Goal: Task Accomplishment & Management: Use online tool/utility

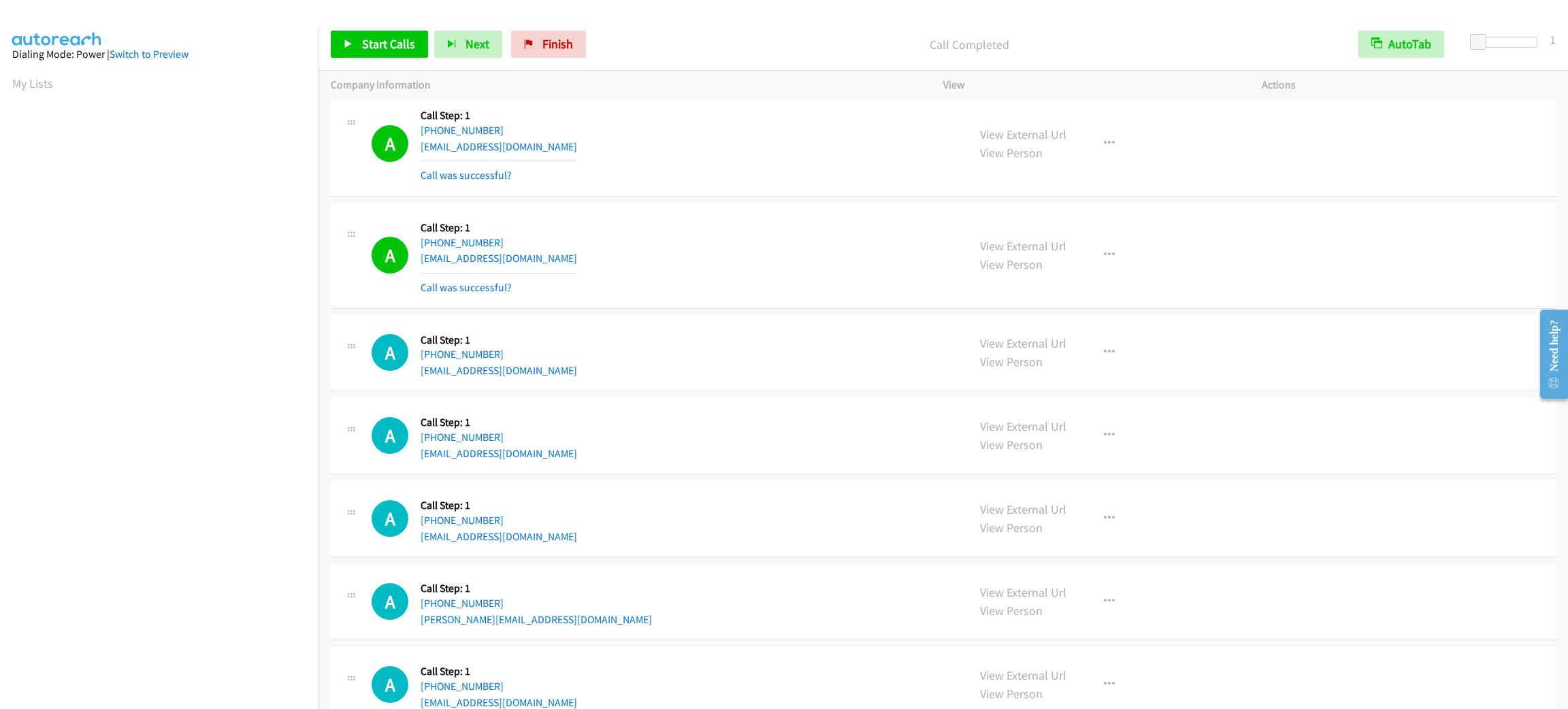
scroll to position [59, 0]
click at [394, 47] on span "Start Calls" at bounding box center [388, 44] width 53 height 16
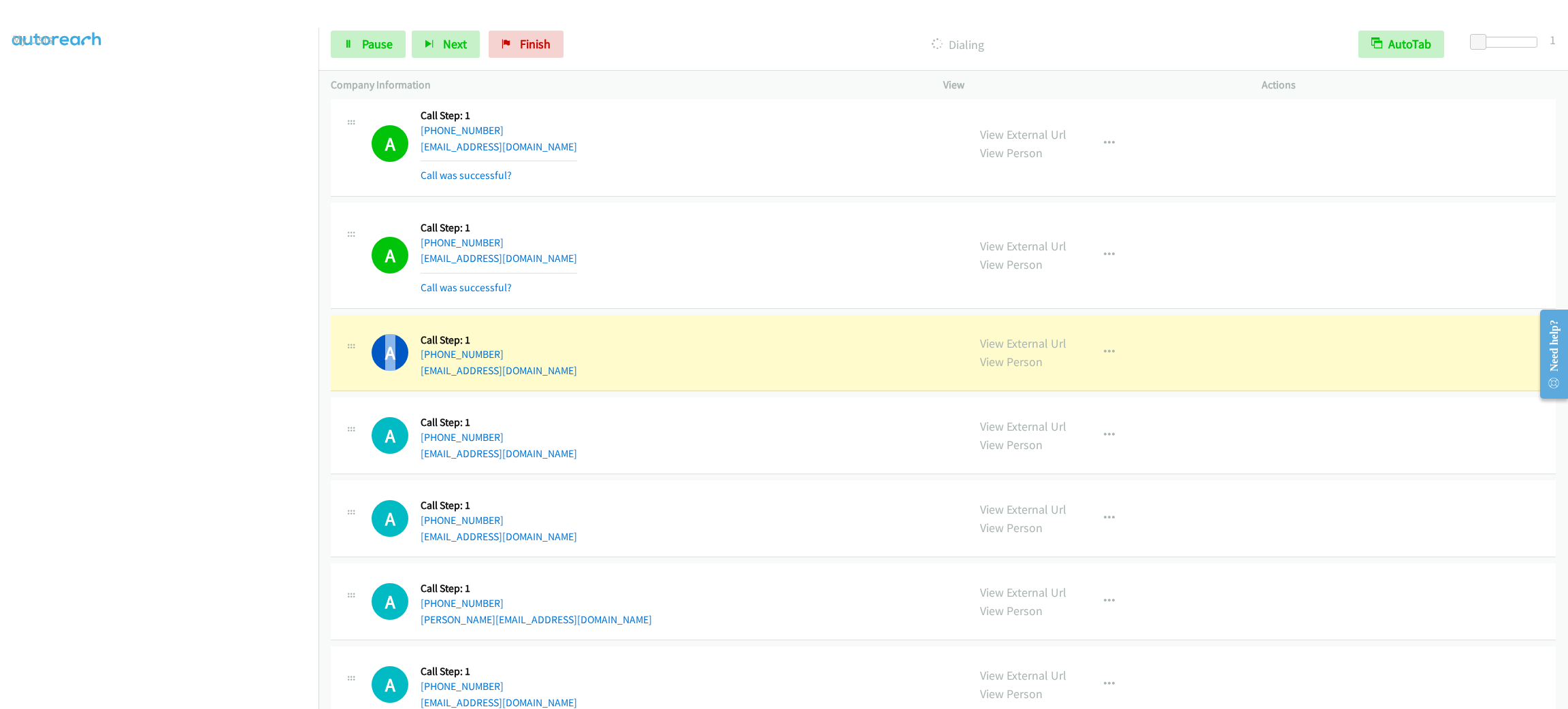
click at [389, 358] on h1 "A" at bounding box center [390, 353] width 37 height 37
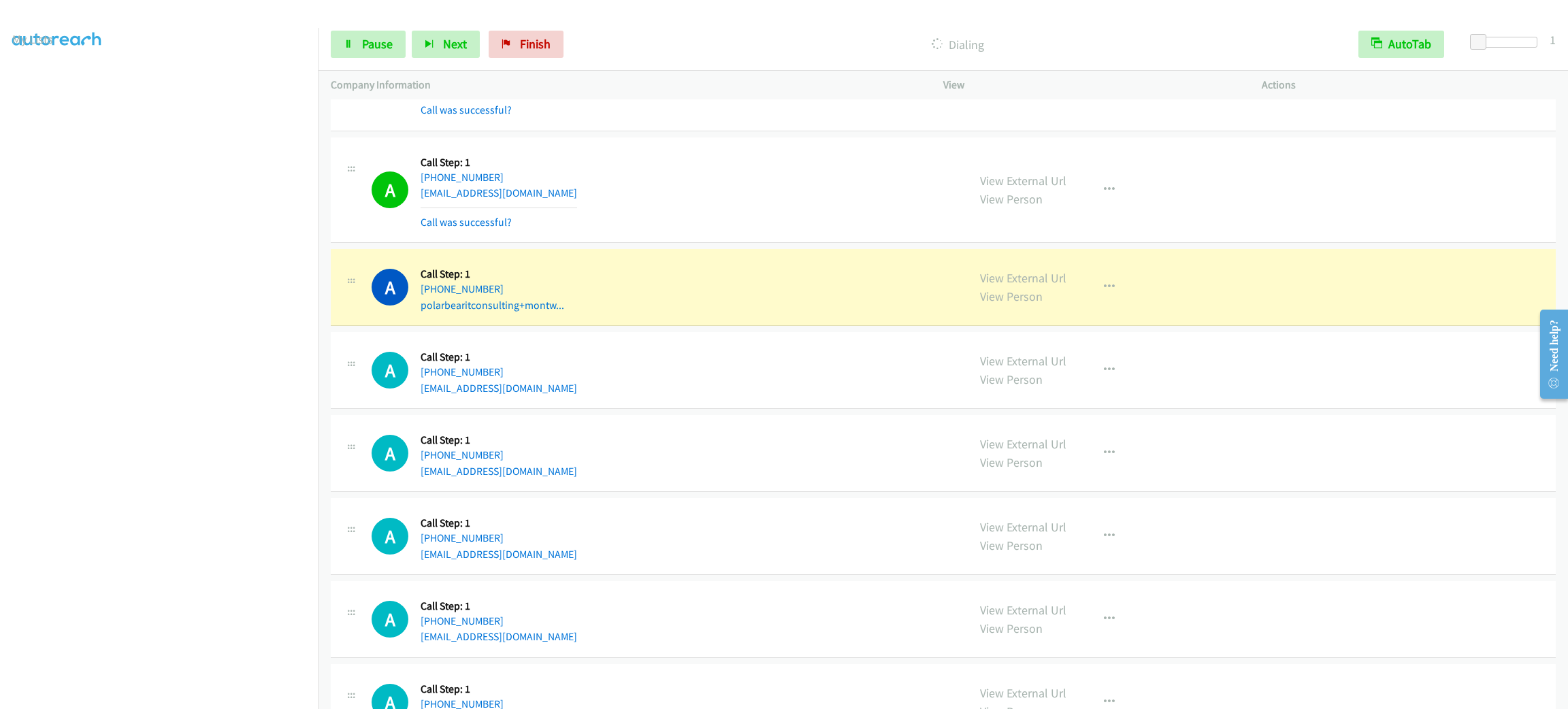
scroll to position [5549, 0]
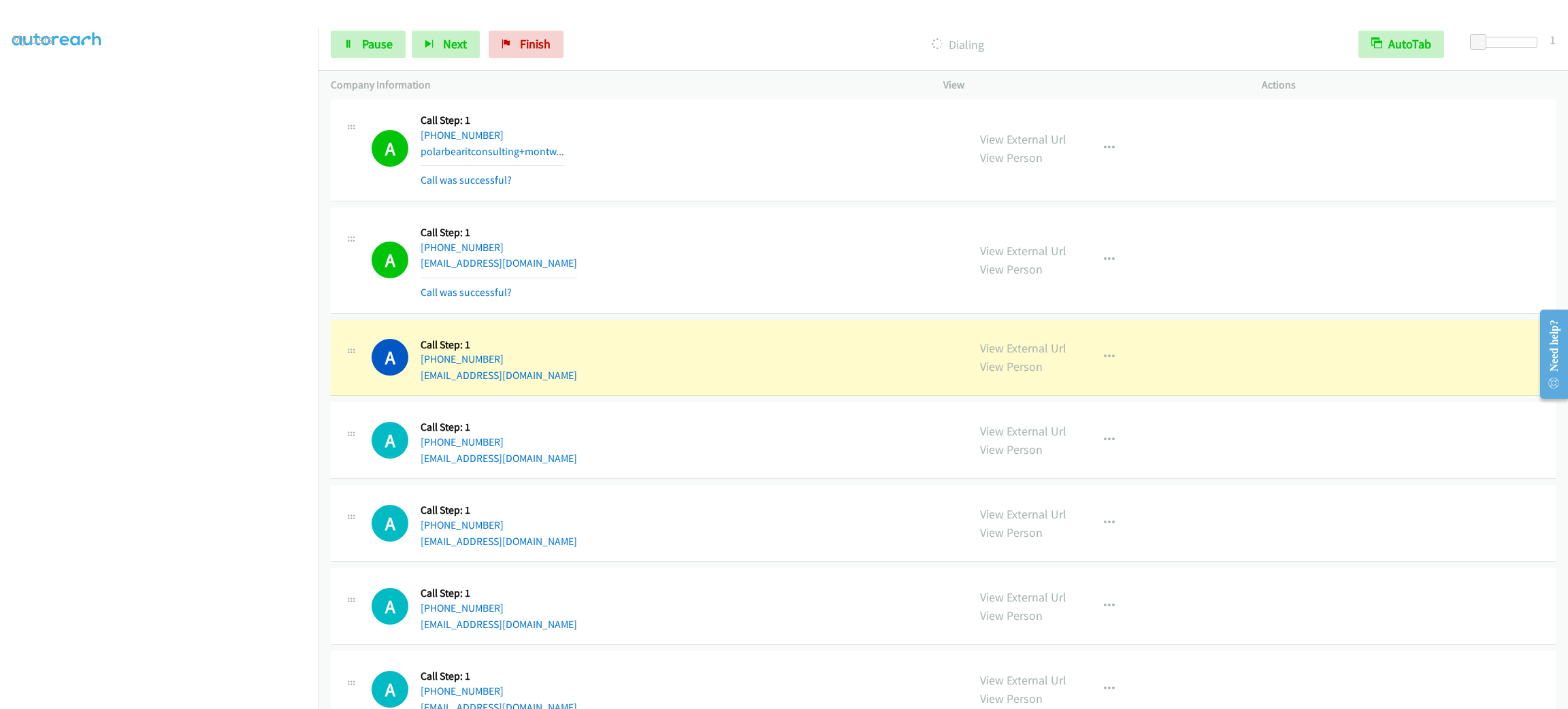
drag, startPoint x: 194, startPoint y: 698, endPoint x: 194, endPoint y: 691, distance: 7.0
click at [194, 696] on aside "Dialing Mode: Power | Switch to Preview My Lists" at bounding box center [159, 360] width 318 height 753
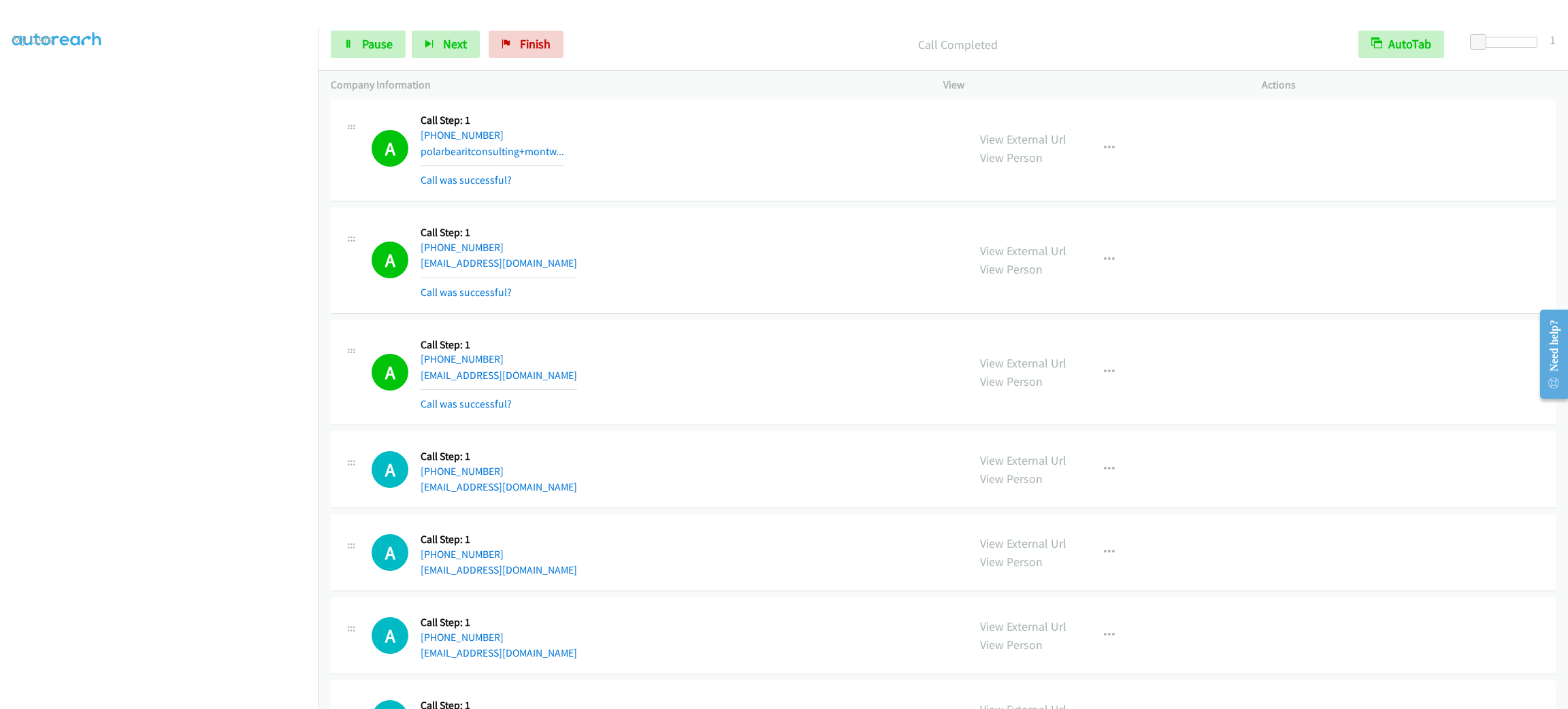
click at [525, 232] on div "A Callback Scheduled Call Step: 1 America/New_York [PHONE_NUMBER] [EMAIL_ADDRES…" at bounding box center [943, 261] width 1226 height 106
click at [383, 48] on span "Pause" at bounding box center [377, 44] width 30 height 16
click at [383, 48] on span "Start Calls" at bounding box center [388, 44] width 53 height 16
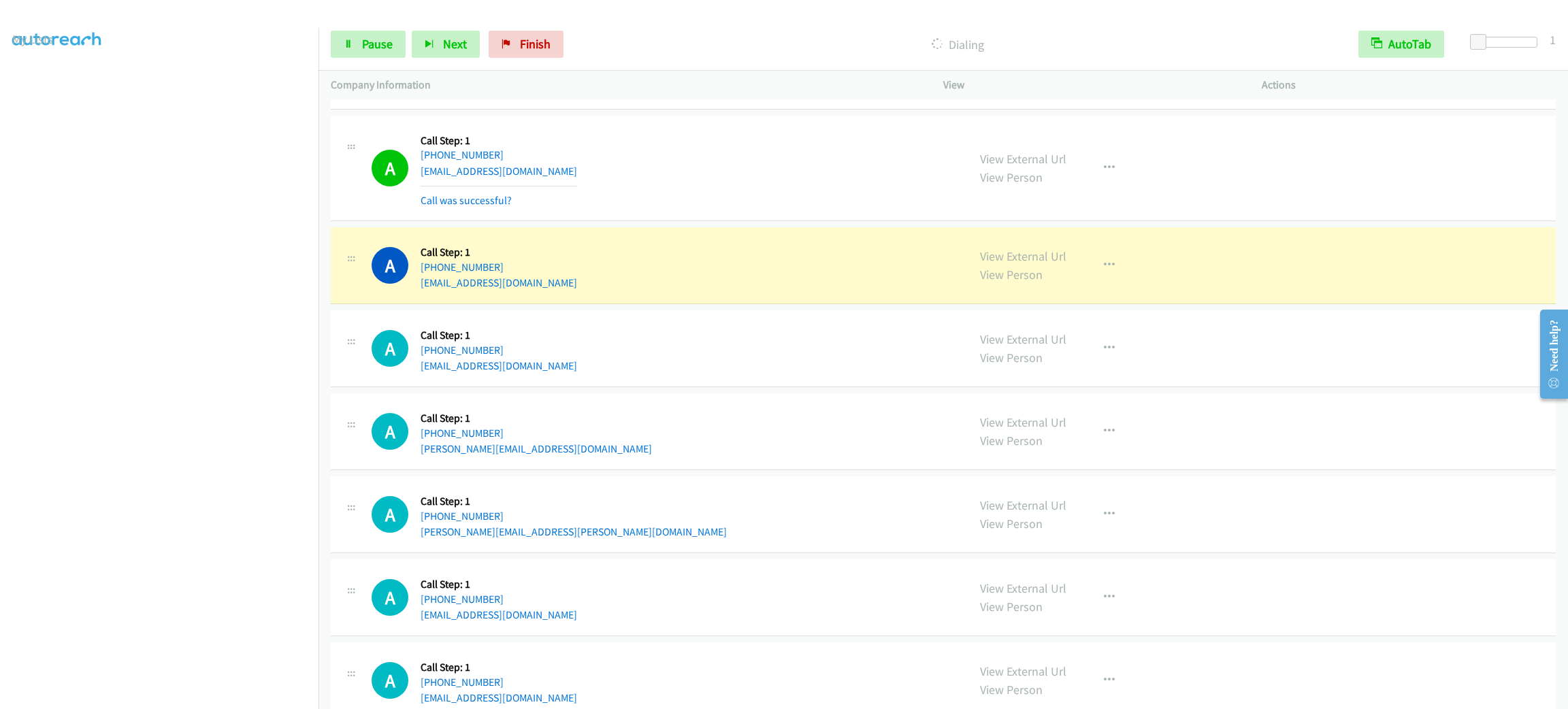
scroll to position [6265, 0]
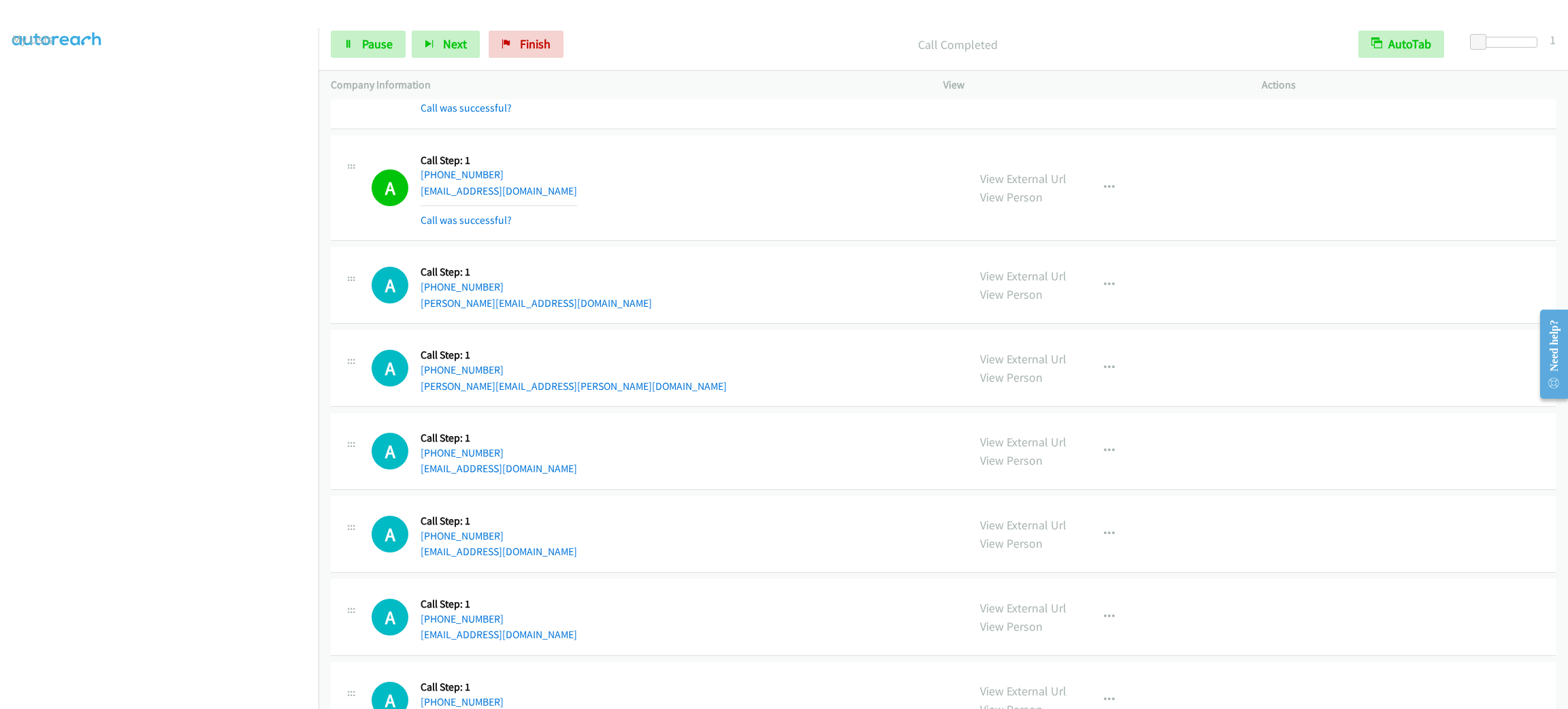
click at [379, 25] on div "Start Calls Pause Next Finish Call Completed AutoTab AutoTab 1" at bounding box center [943, 44] width 1250 height 52
click at [387, 39] on span "Pause" at bounding box center [377, 44] width 30 height 16
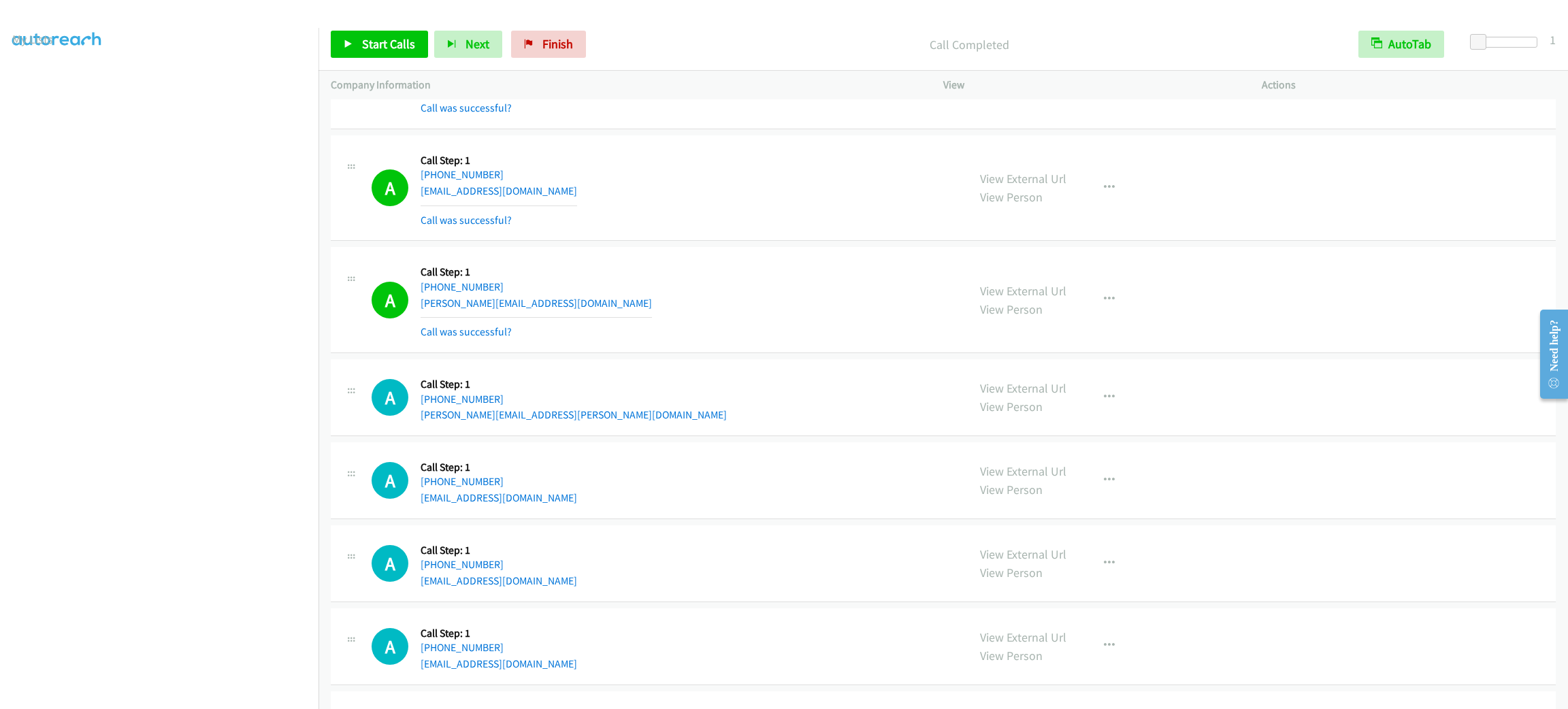
click at [829, 0] on div "Start Calls Pause Next Finish Call Completed AutoTab AutoTab 1 Company Informat…" at bounding box center [784, 0] width 1568 height 0
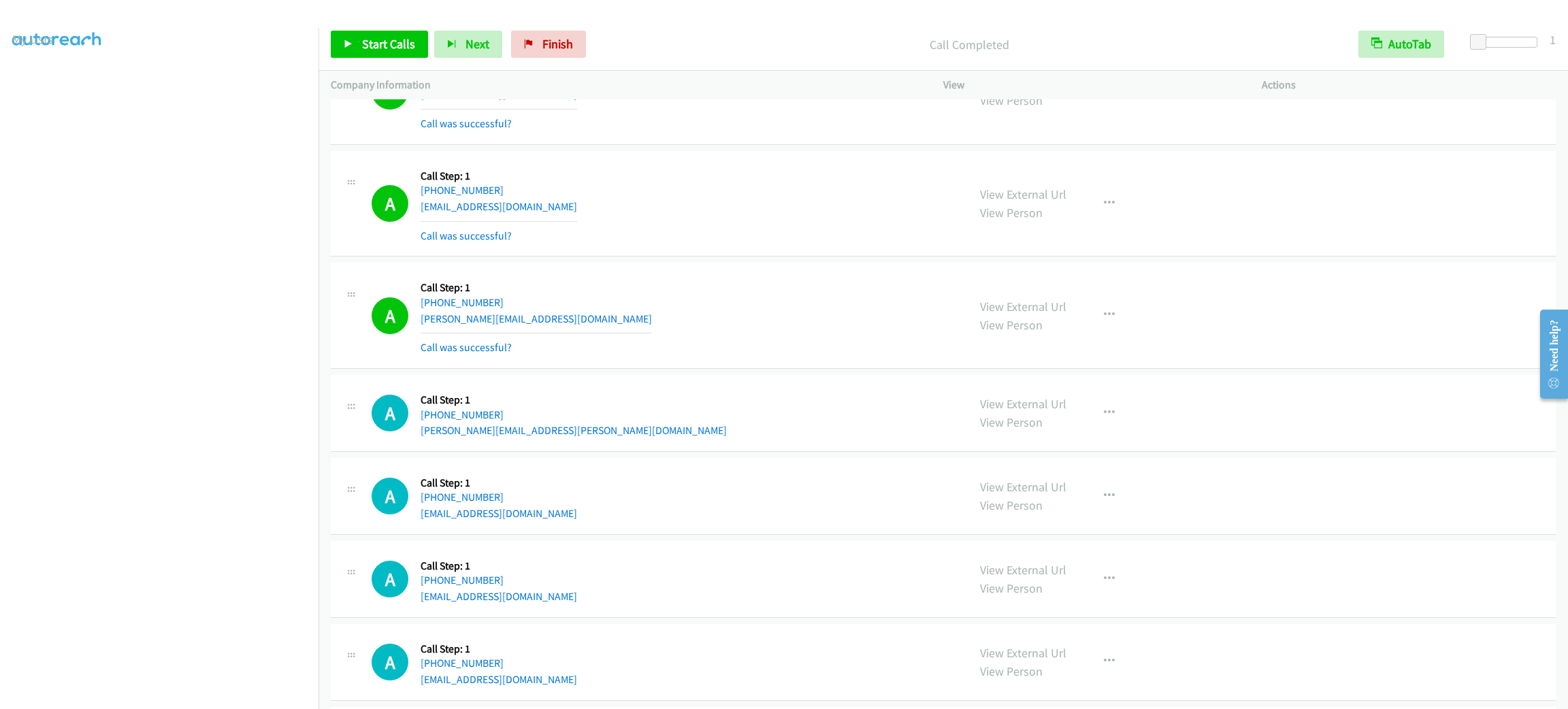
scroll to position [6234, 0]
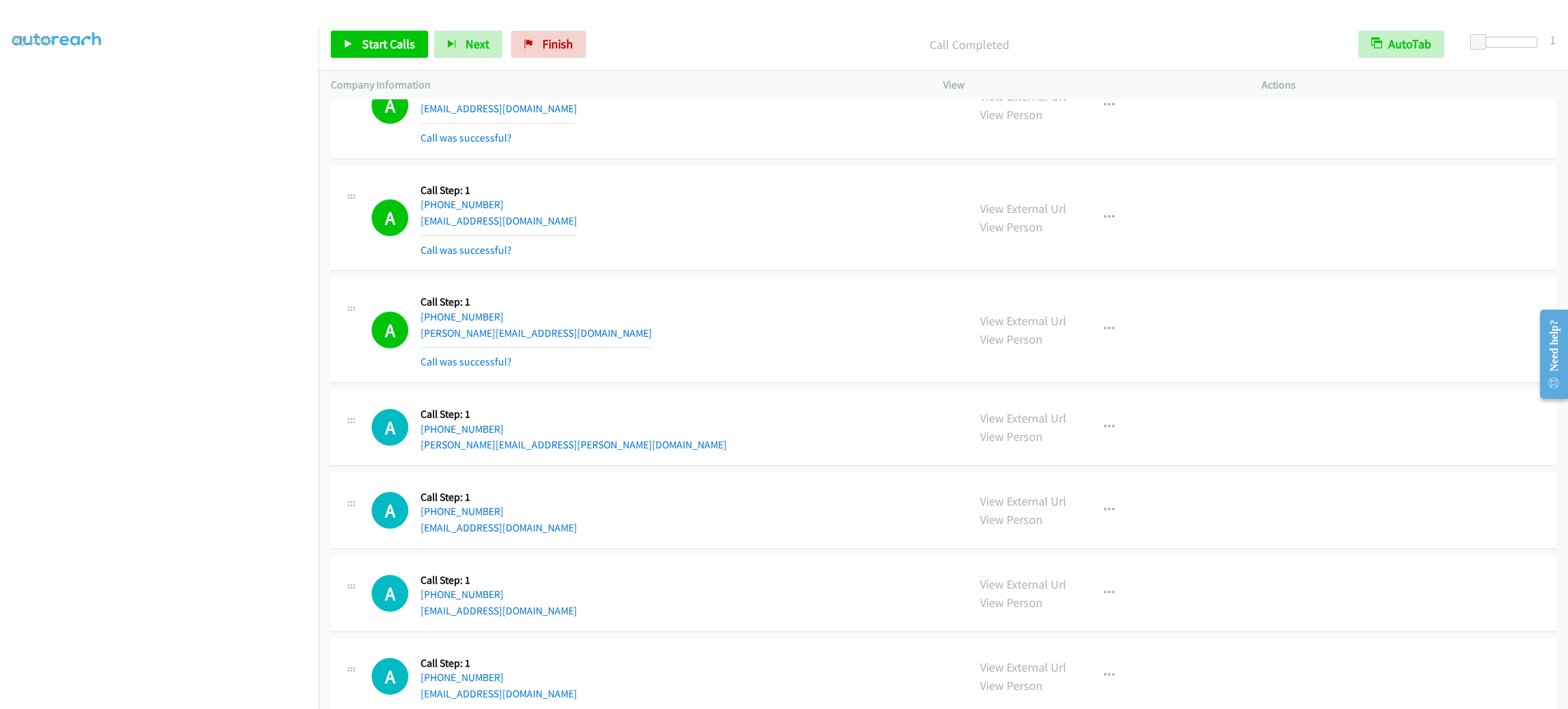
click at [1023, 120] on div "View External Url View Person" at bounding box center [1023, 106] width 87 height 37
click at [1031, 104] on link "View External Url" at bounding box center [1023, 96] width 87 height 16
click at [1104, 111] on icon "button" at bounding box center [1109, 106] width 11 height 11
click at [1108, 236] on link "Add to do not call list" at bounding box center [1037, 222] width 181 height 27
click at [796, 326] on div "A Callback Scheduled Call Step: 1 America/Los_Angeles [PHONE_NUMBER] [PERSON_NA…" at bounding box center [663, 330] width 584 height 81
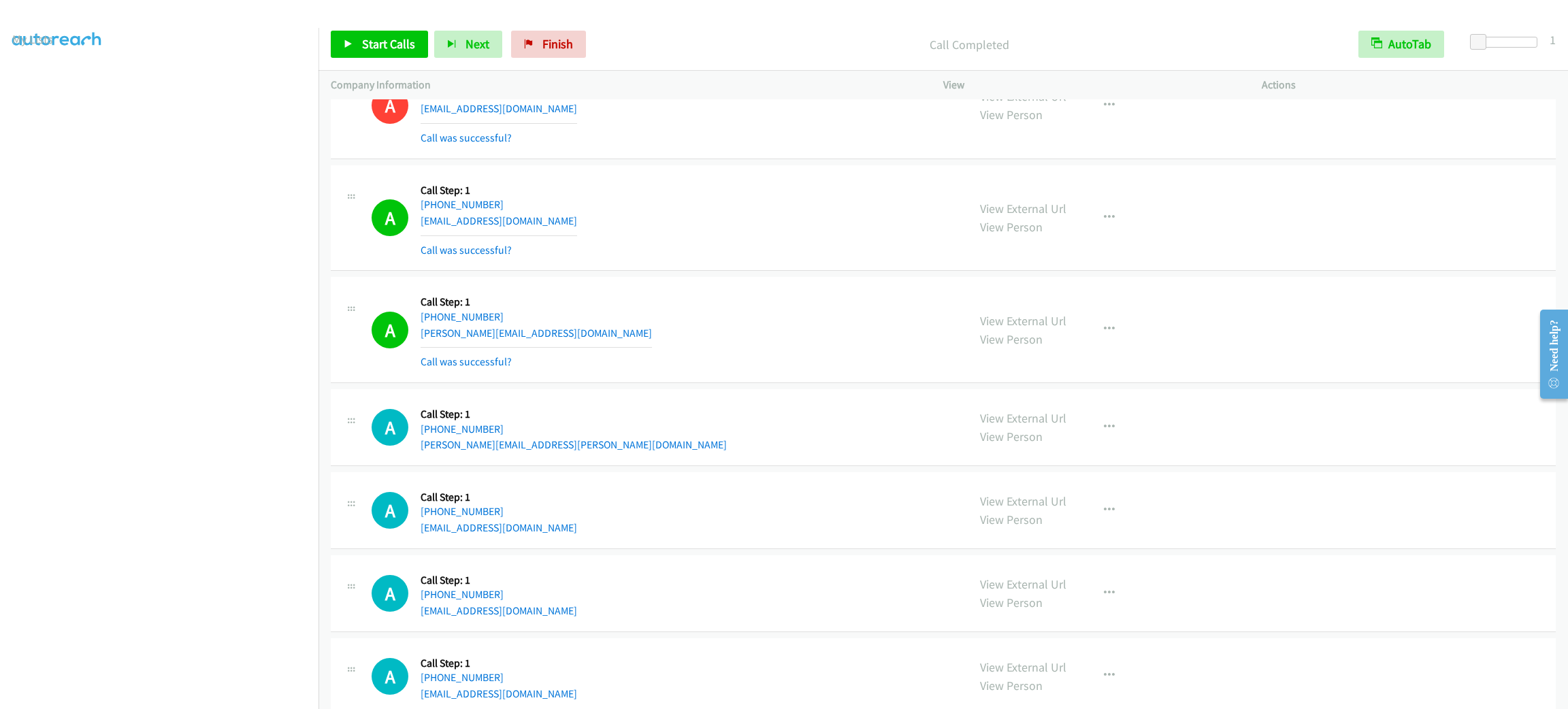
scroll to position [4626, 0]
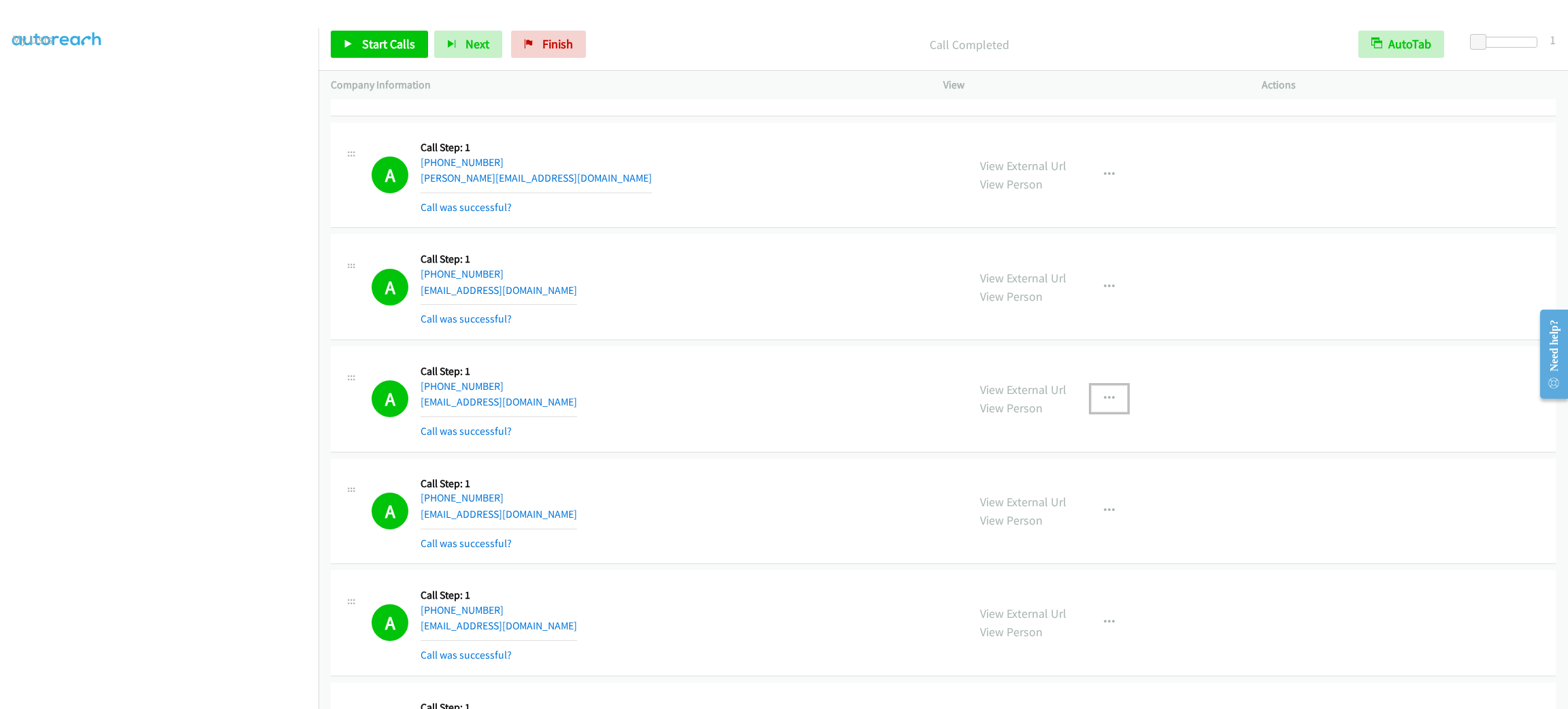
click at [1096, 402] on button "button" at bounding box center [1109, 399] width 37 height 27
click at [1077, 524] on link "Add to do not call list" at bounding box center [1037, 515] width 181 height 27
click at [391, 45] on span "Start Calls" at bounding box center [388, 44] width 53 height 16
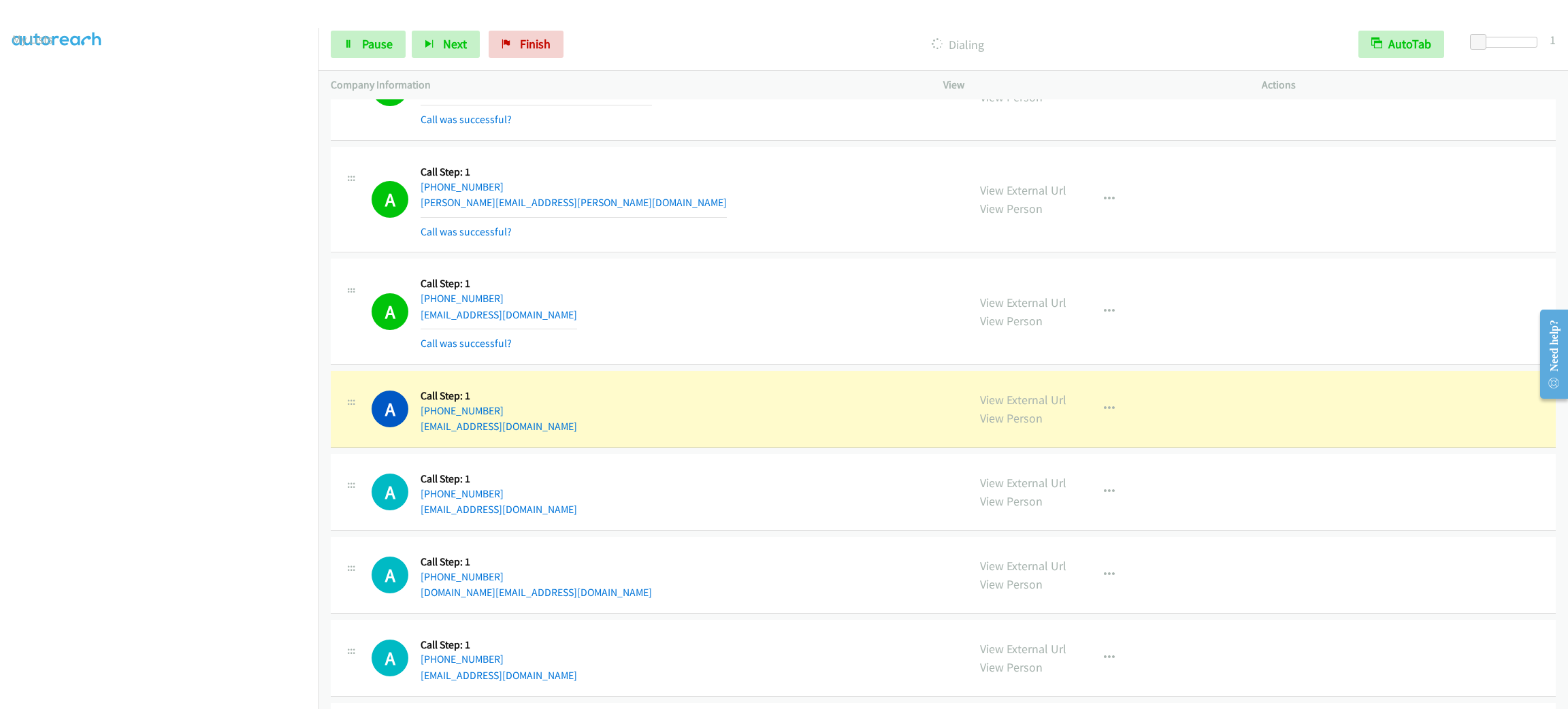
scroll to position [6579, 0]
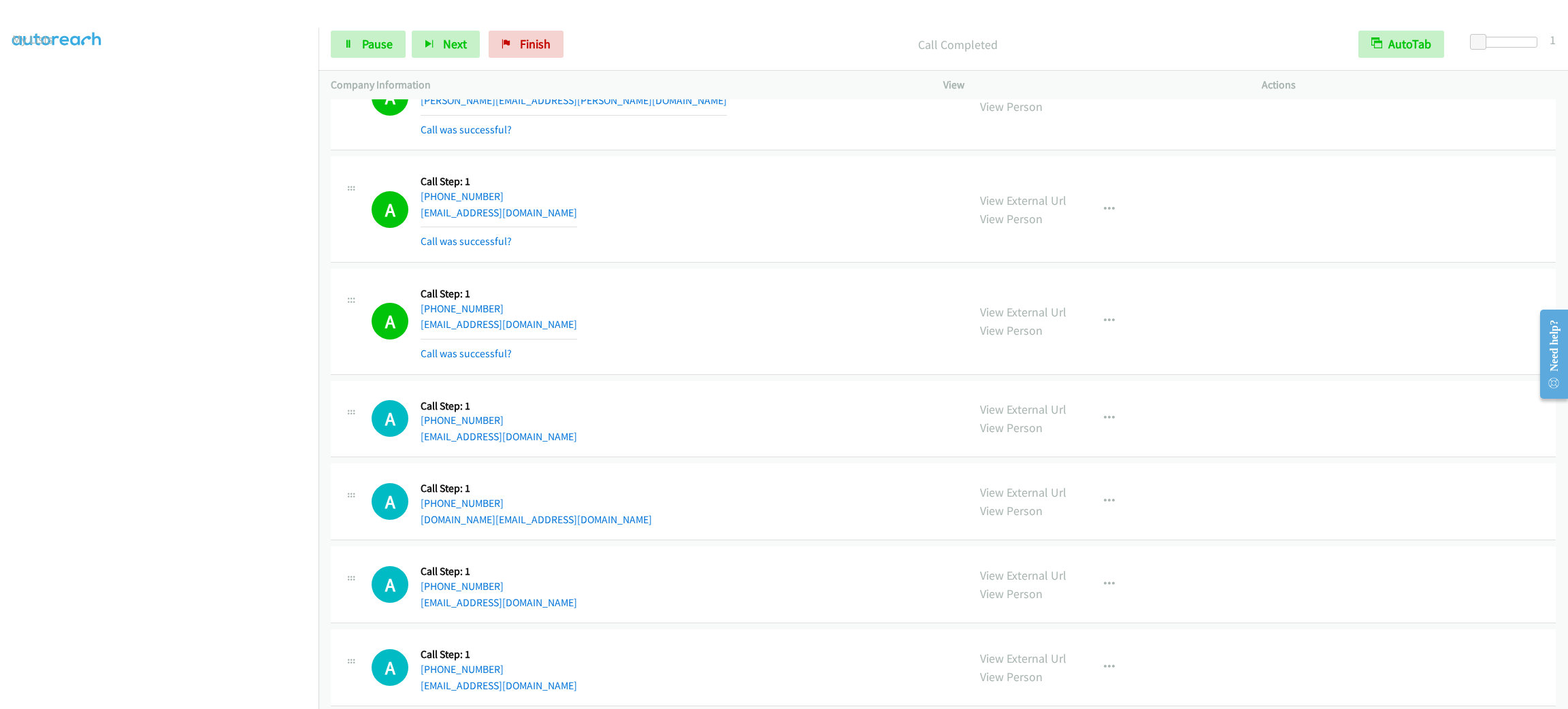
click at [360, 24] on div "Start Calls Pause Next Finish Call Completed AutoTab AutoTab 1" at bounding box center [943, 44] width 1250 height 52
click at [363, 34] on link "Pause" at bounding box center [367, 44] width 75 height 27
click at [363, 34] on link "Start Calls" at bounding box center [379, 44] width 97 height 27
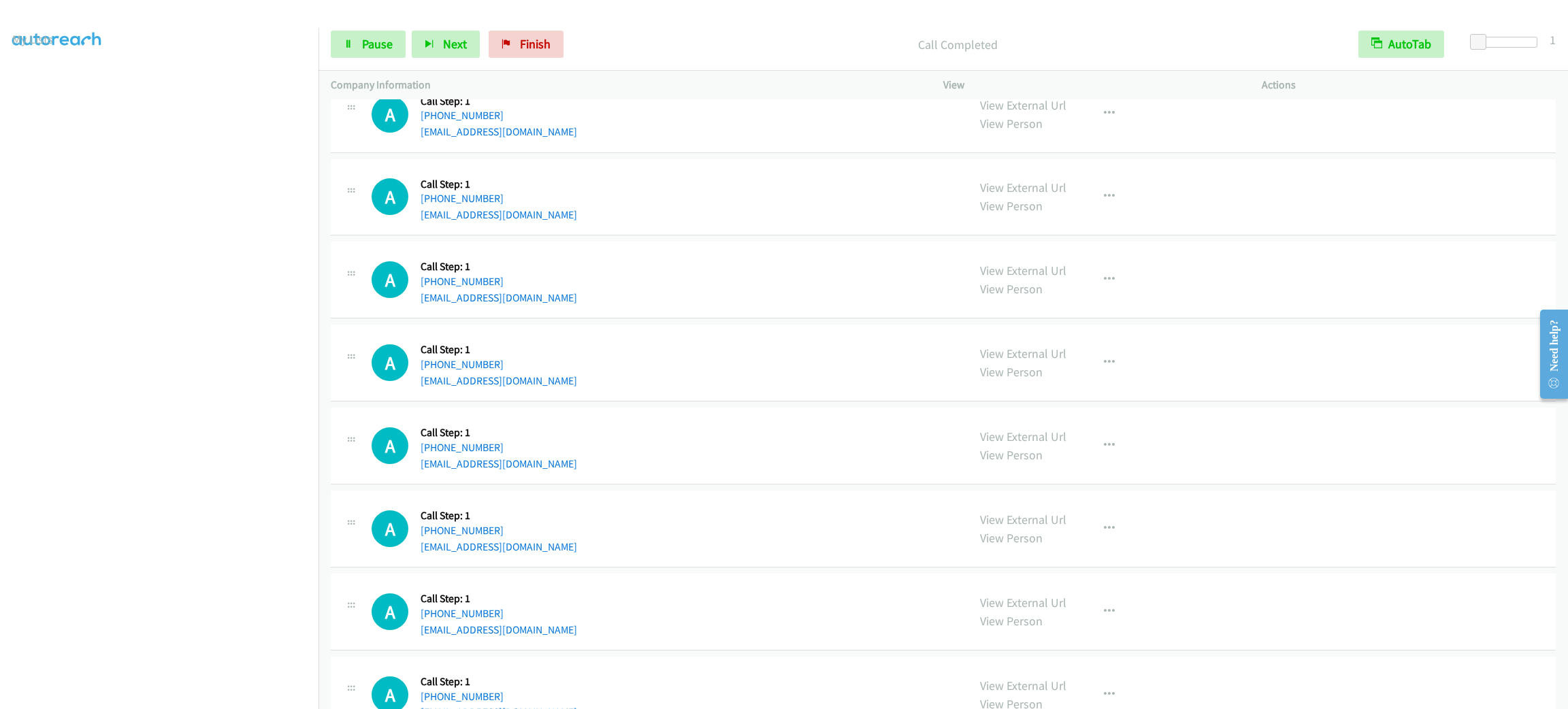
scroll to position [7221, 0]
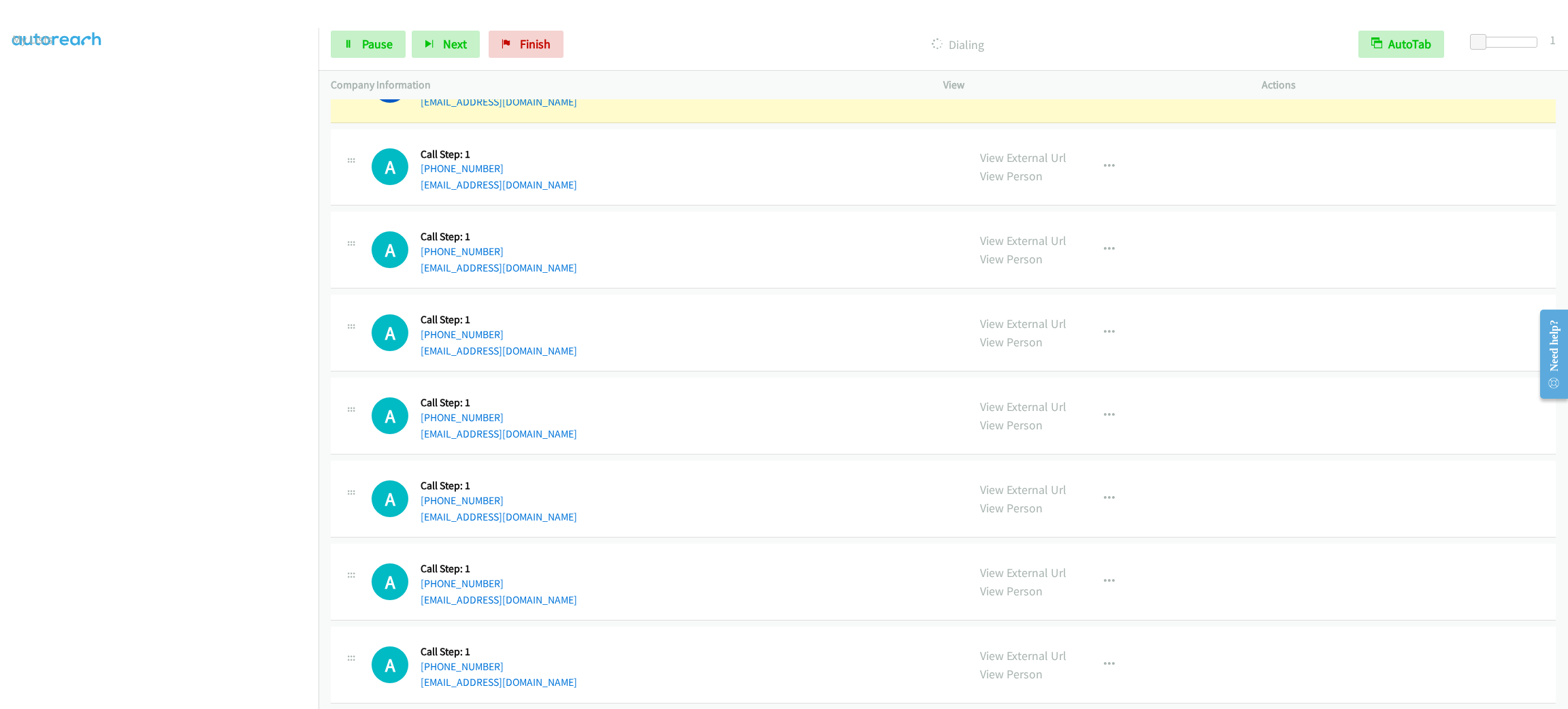
click at [904, 263] on div "A Callback Scheduled Call Step: 1 America/Los_Angeles [PHONE_NUMBER] [EMAIL_ADD…" at bounding box center [663, 249] width 584 height 51
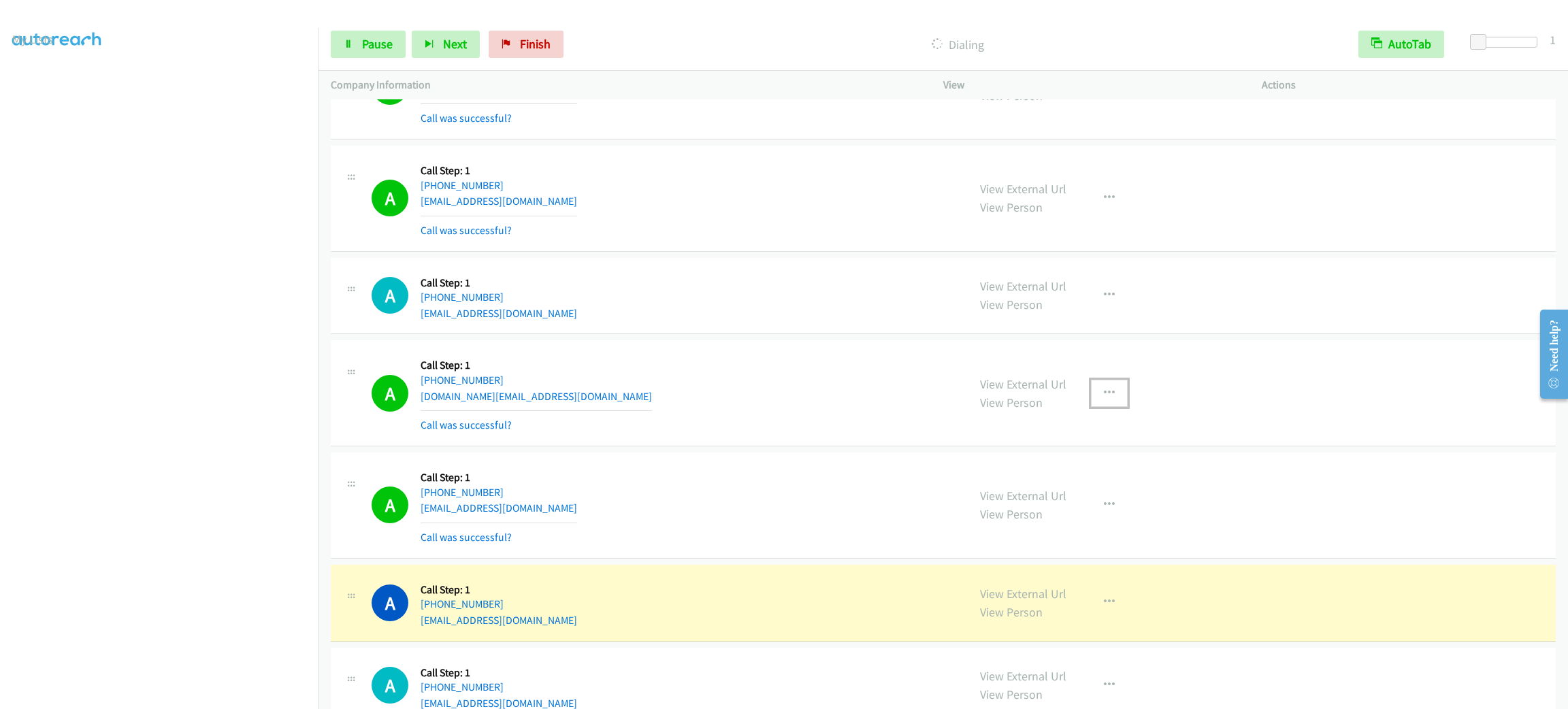
click at [1112, 400] on button "button" at bounding box center [1109, 394] width 37 height 27
click at [1076, 524] on link "Add to do not call list" at bounding box center [1037, 510] width 181 height 27
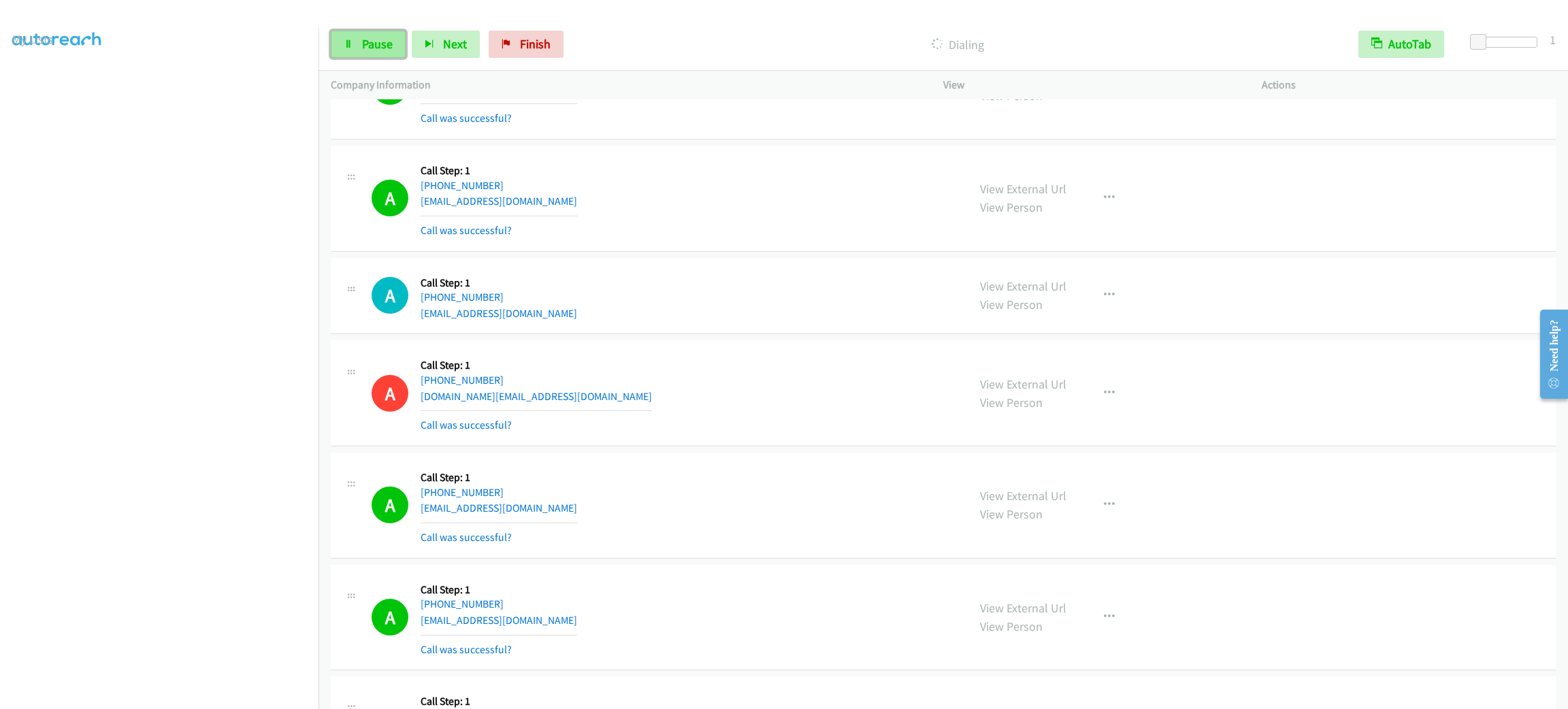
click at [371, 48] on span "Pause" at bounding box center [377, 44] width 30 height 16
click at [345, 34] on link "Start Calls" at bounding box center [379, 44] width 97 height 27
click at [369, 30] on div "Start Calls Pause Next Finish" at bounding box center [450, 44] width 239 height 27
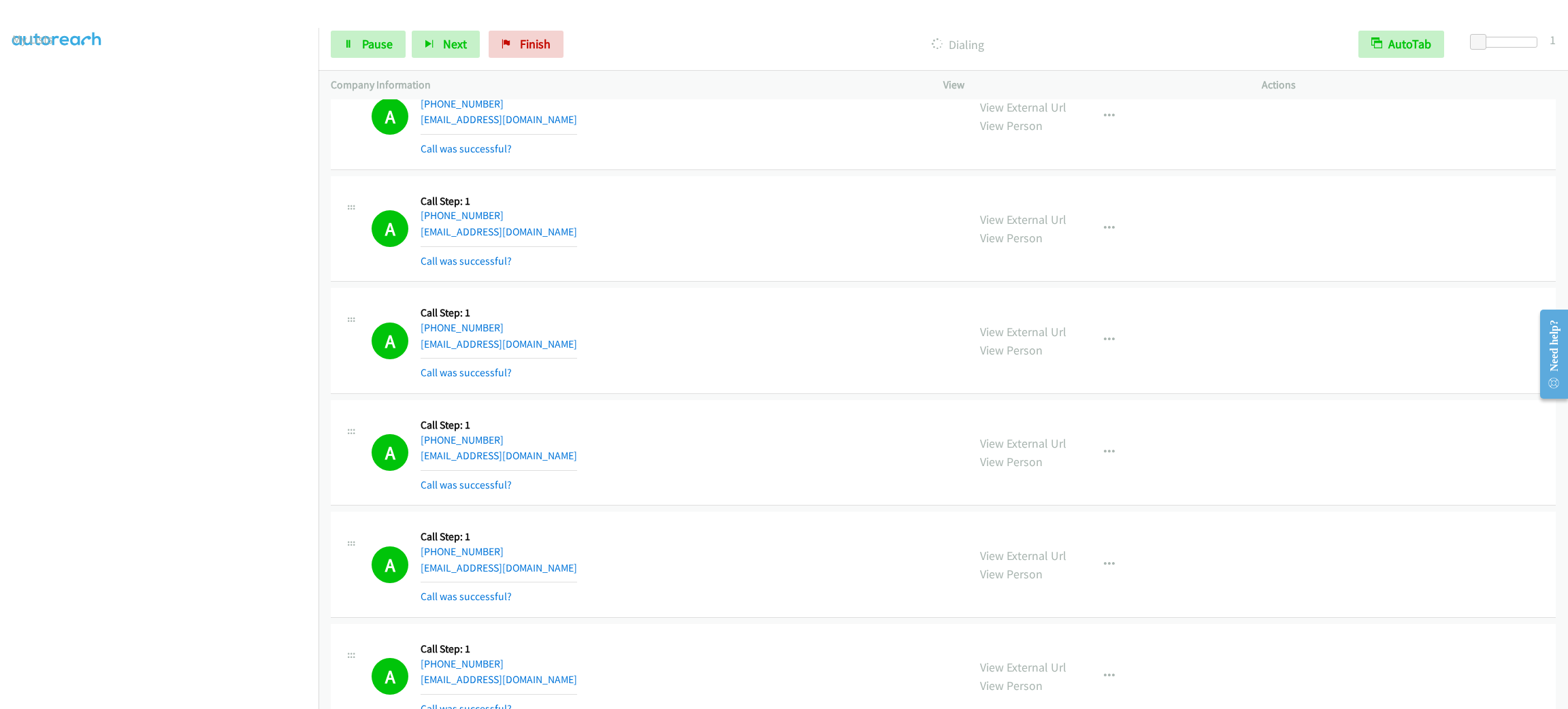
scroll to position [7927, 0]
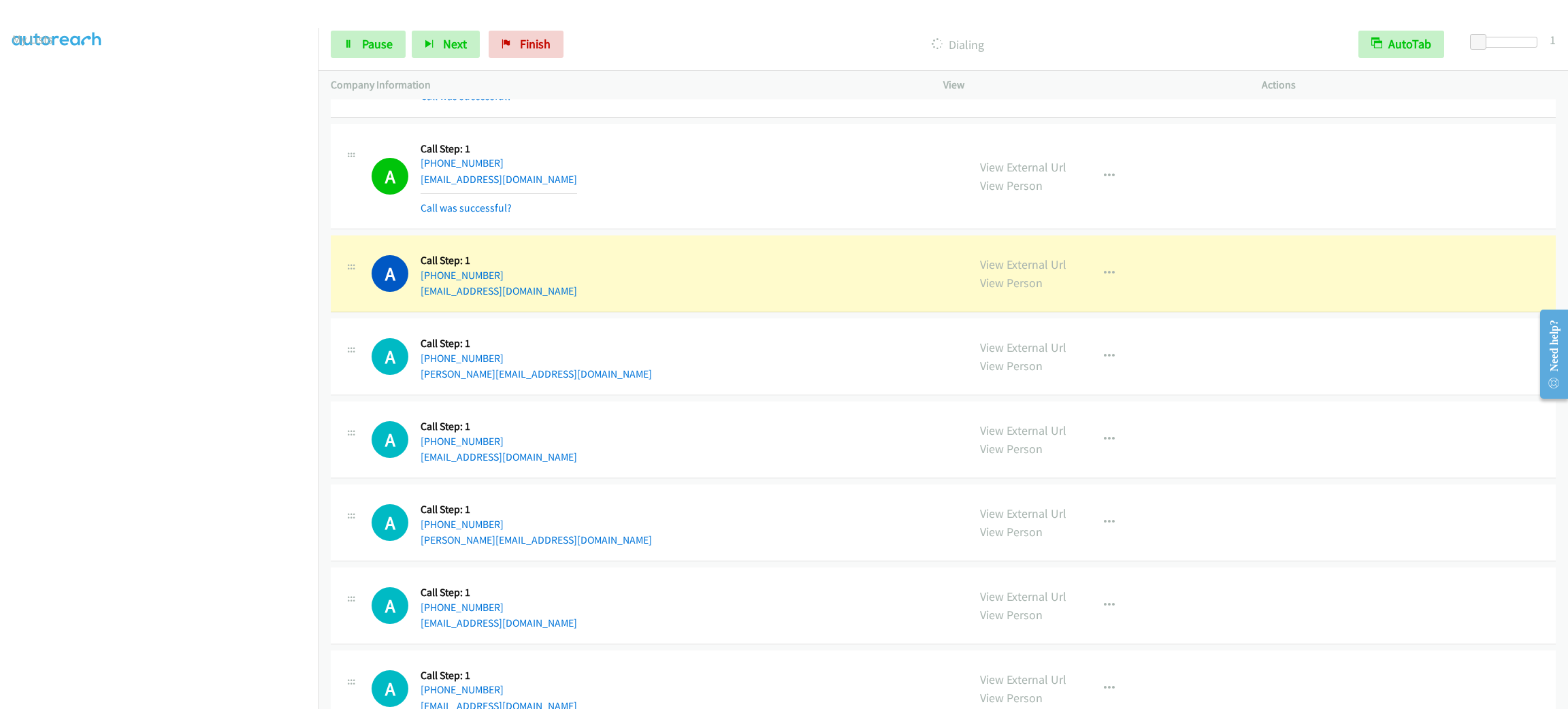
drag, startPoint x: 762, startPoint y: 228, endPoint x: 806, endPoint y: 313, distance: 95.7
click at [766, 230] on div "A Callback Scheduled Call Step: 1 America/New_York [PHONE_NUMBER] [EMAIL_ADDRES…" at bounding box center [943, 176] width 1226 height 106
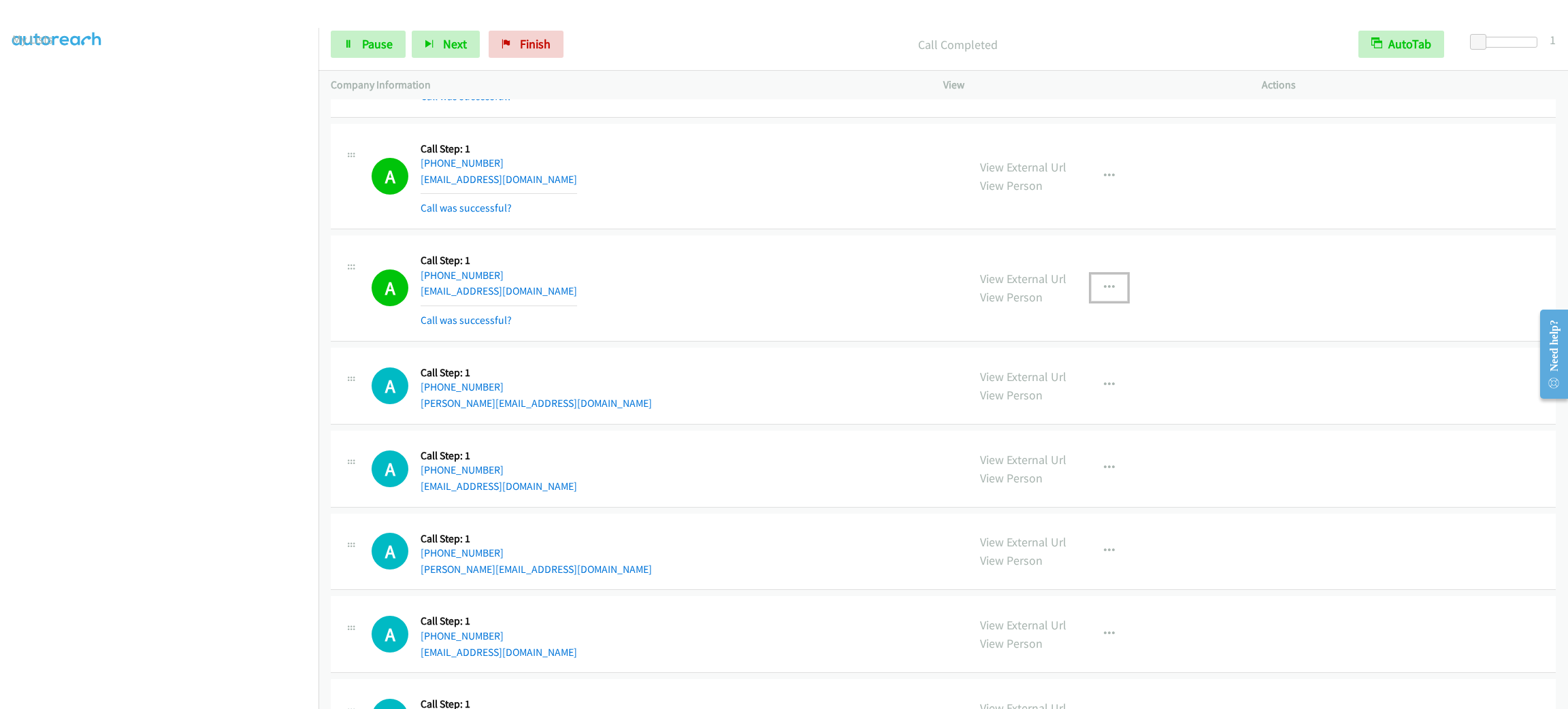
click at [1104, 294] on icon "button" at bounding box center [1109, 288] width 11 height 11
click at [1079, 418] on link "Add to do not call list" at bounding box center [1037, 404] width 181 height 27
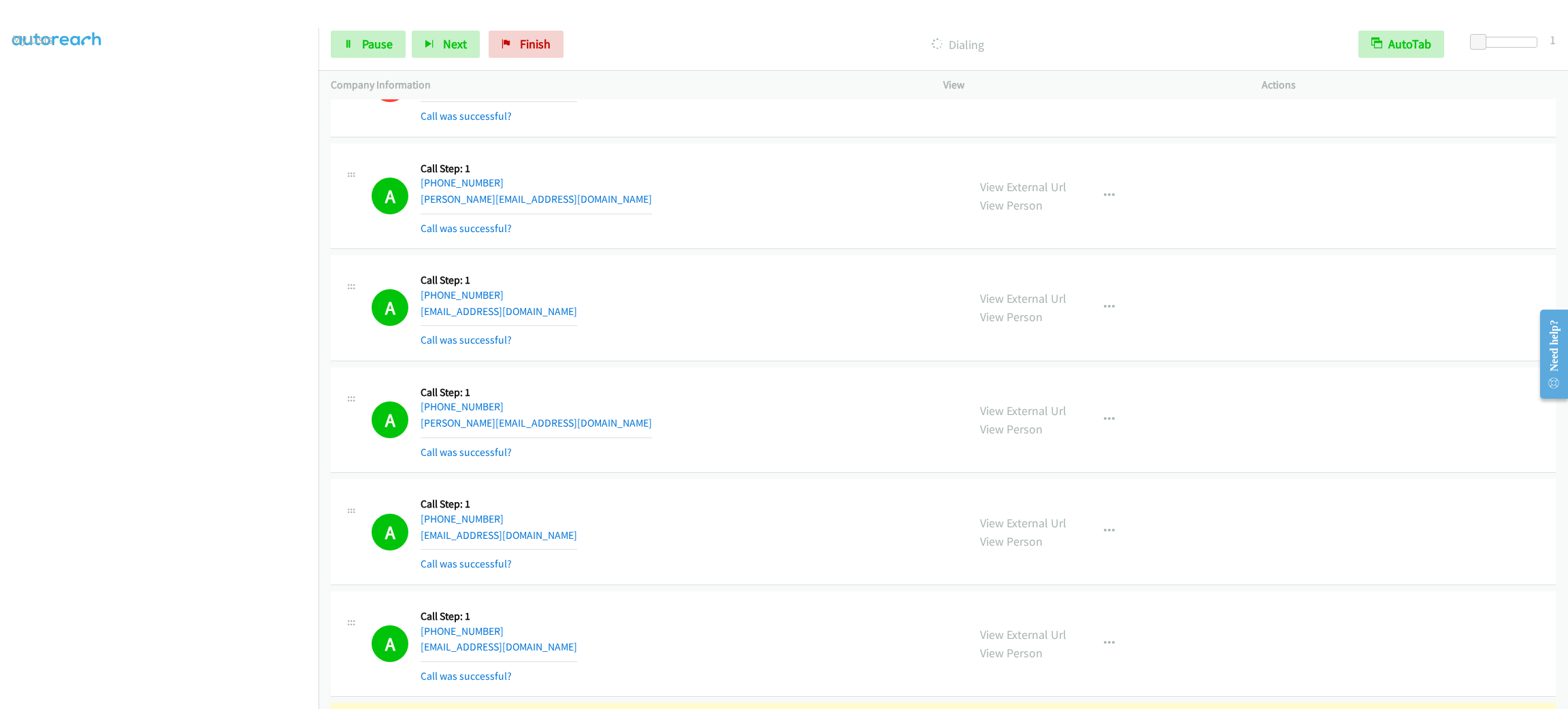
scroll to position [8642, 0]
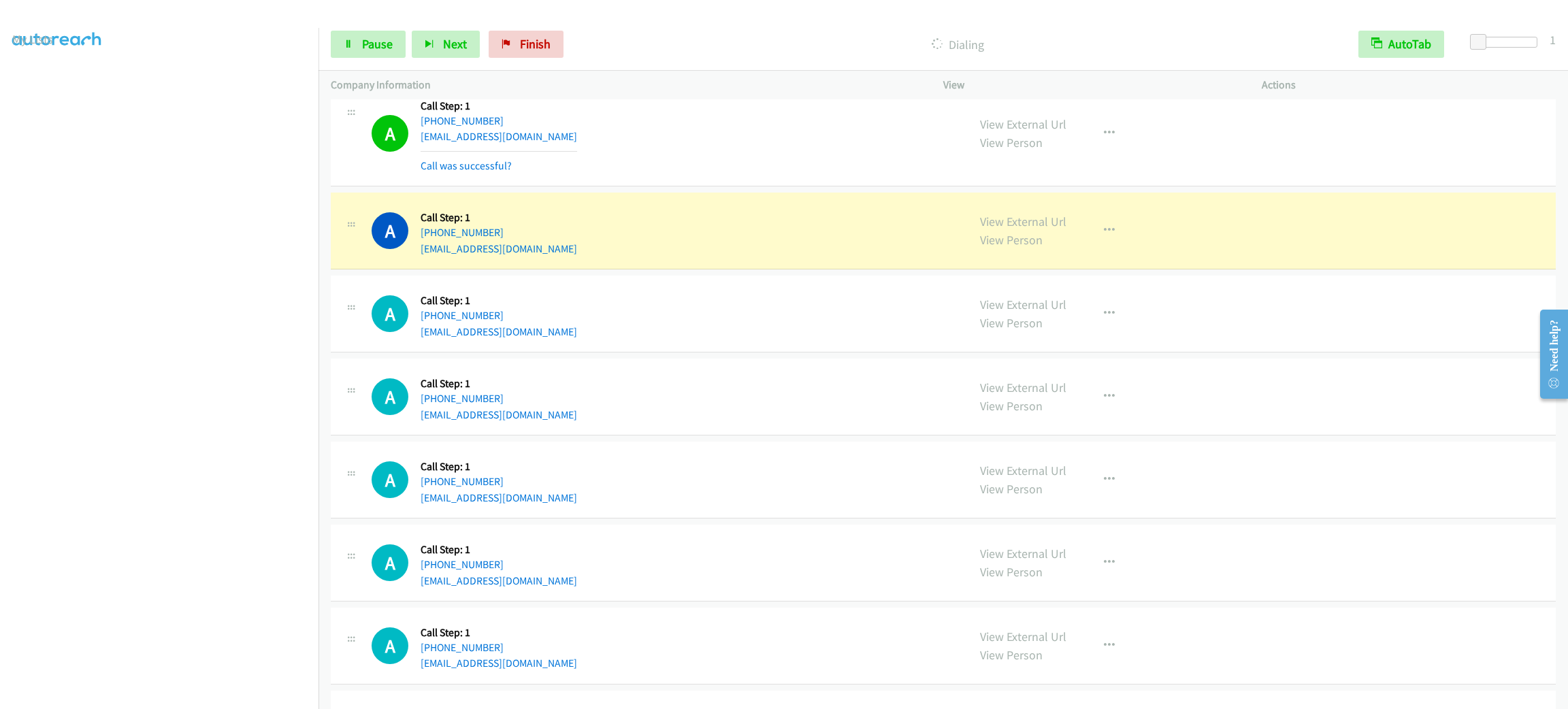
click at [363, 63] on div "Start Calls Pause Next Finish Dialing AutoTab AutoTab 1" at bounding box center [943, 44] width 1250 height 52
click at [366, 51] on span "Pause" at bounding box center [377, 44] width 30 height 16
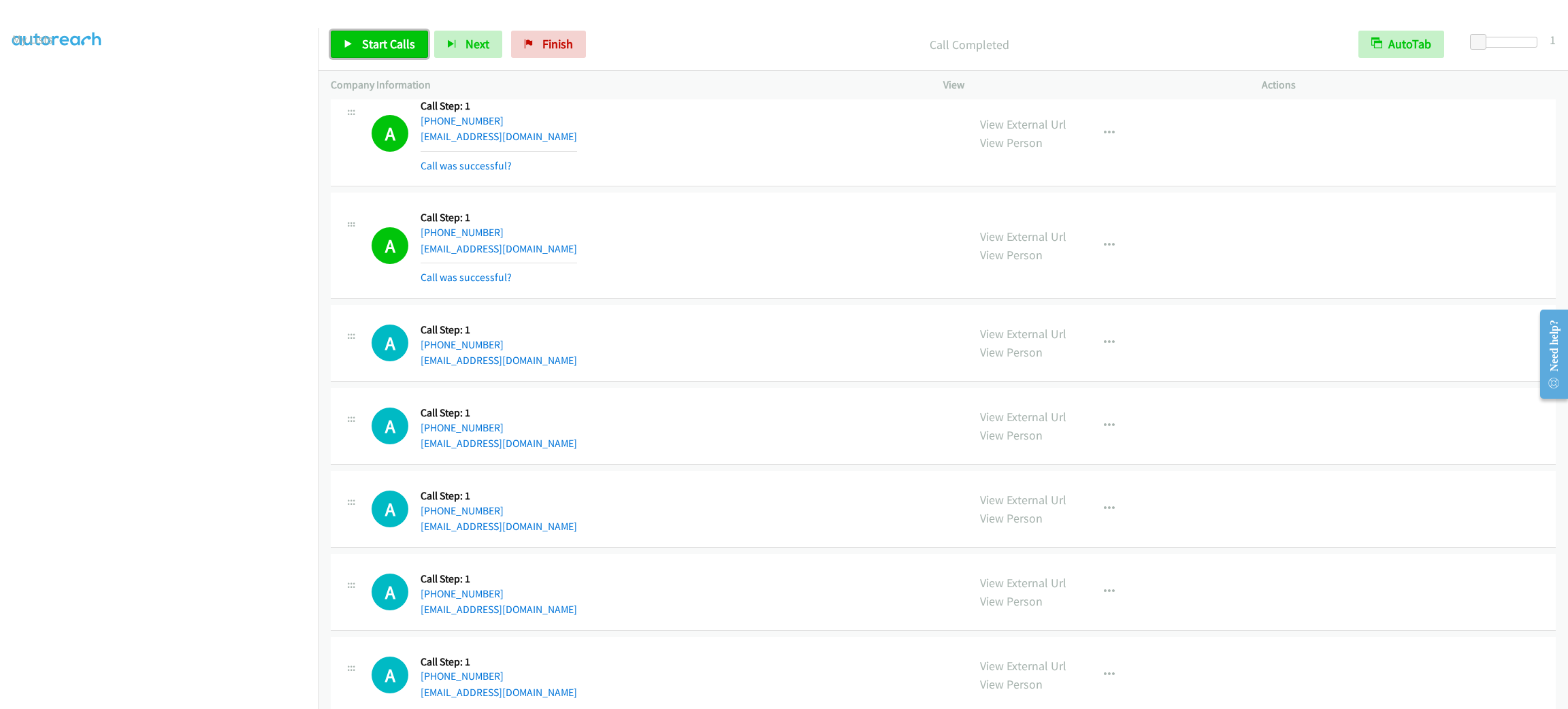
click at [403, 43] on span "Start Calls" at bounding box center [388, 44] width 53 height 16
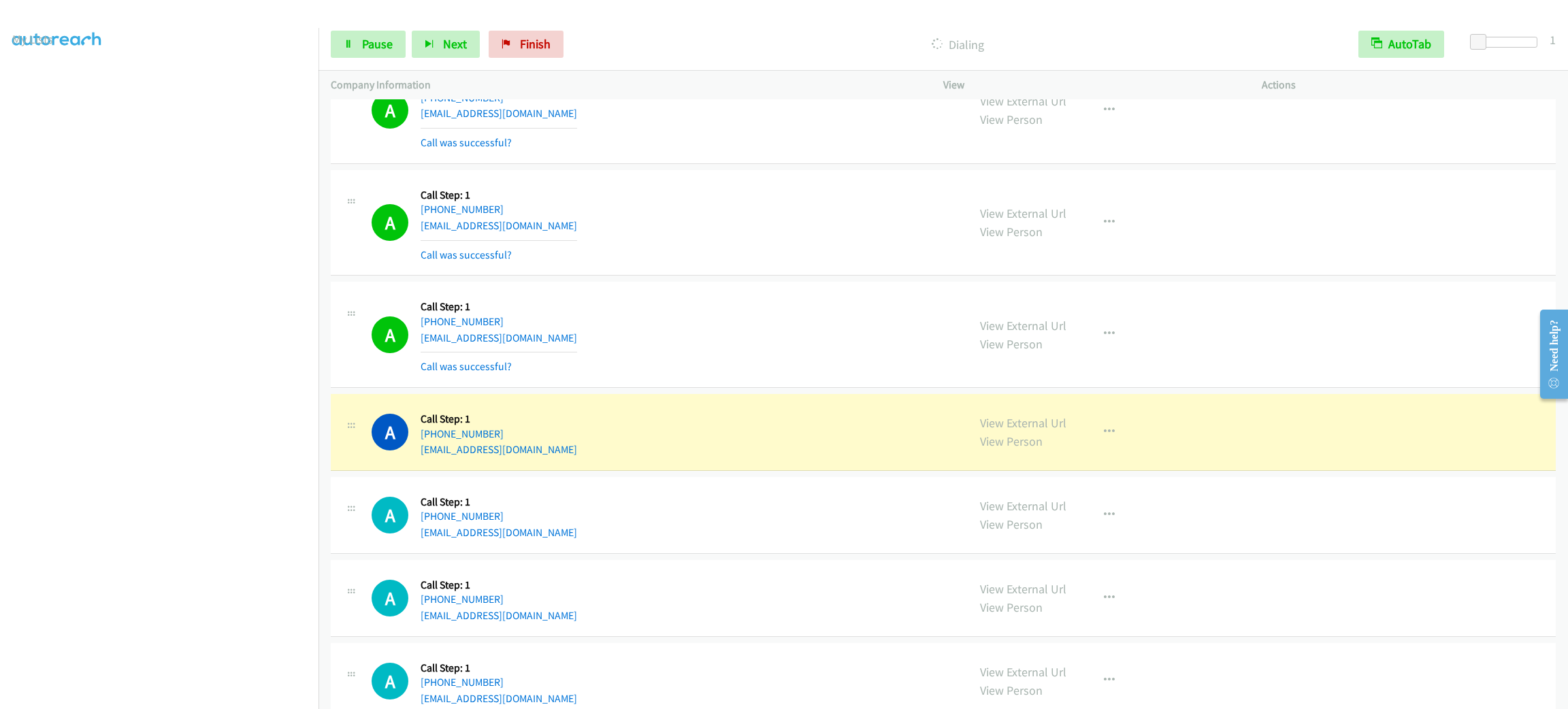
scroll to position [8909, 0]
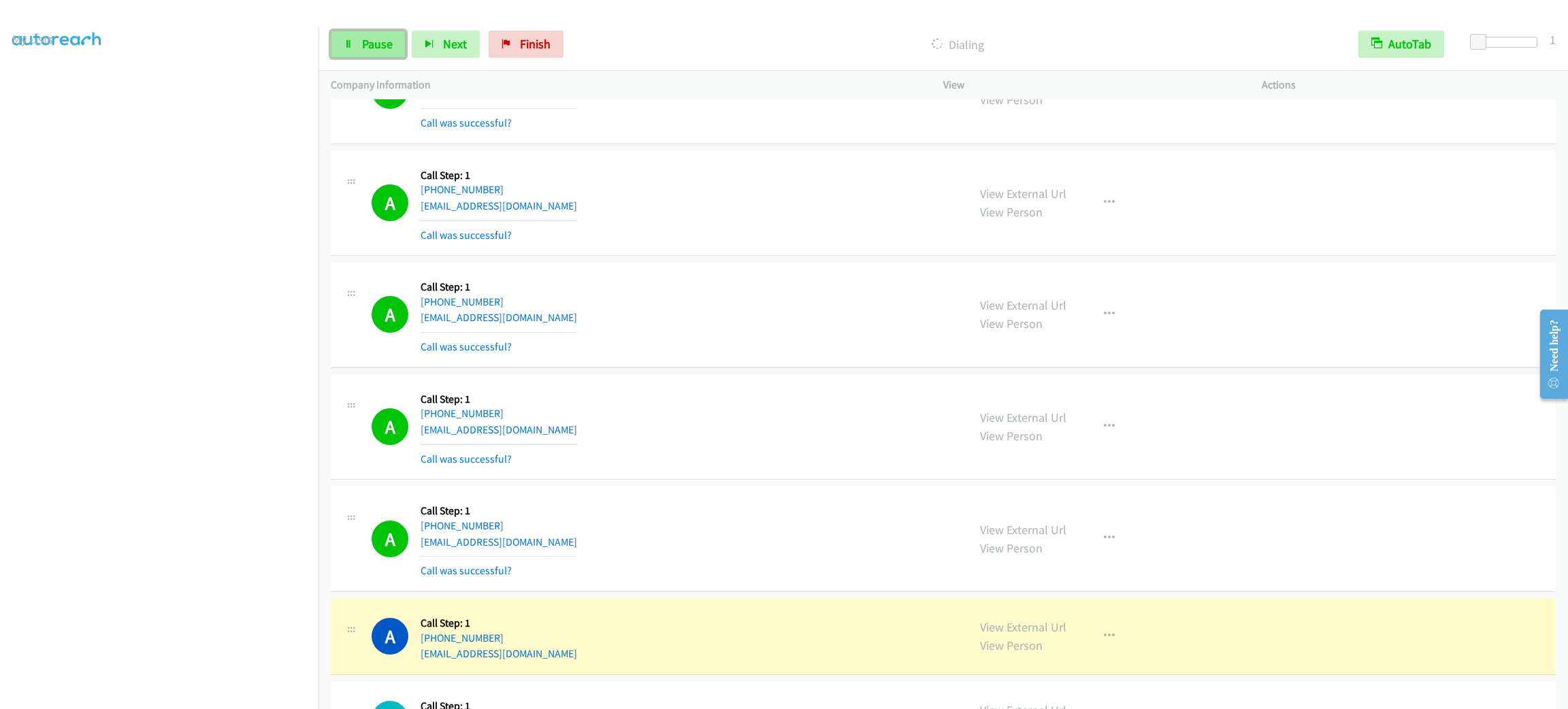
click at [346, 34] on link "Pause" at bounding box center [367, 44] width 75 height 27
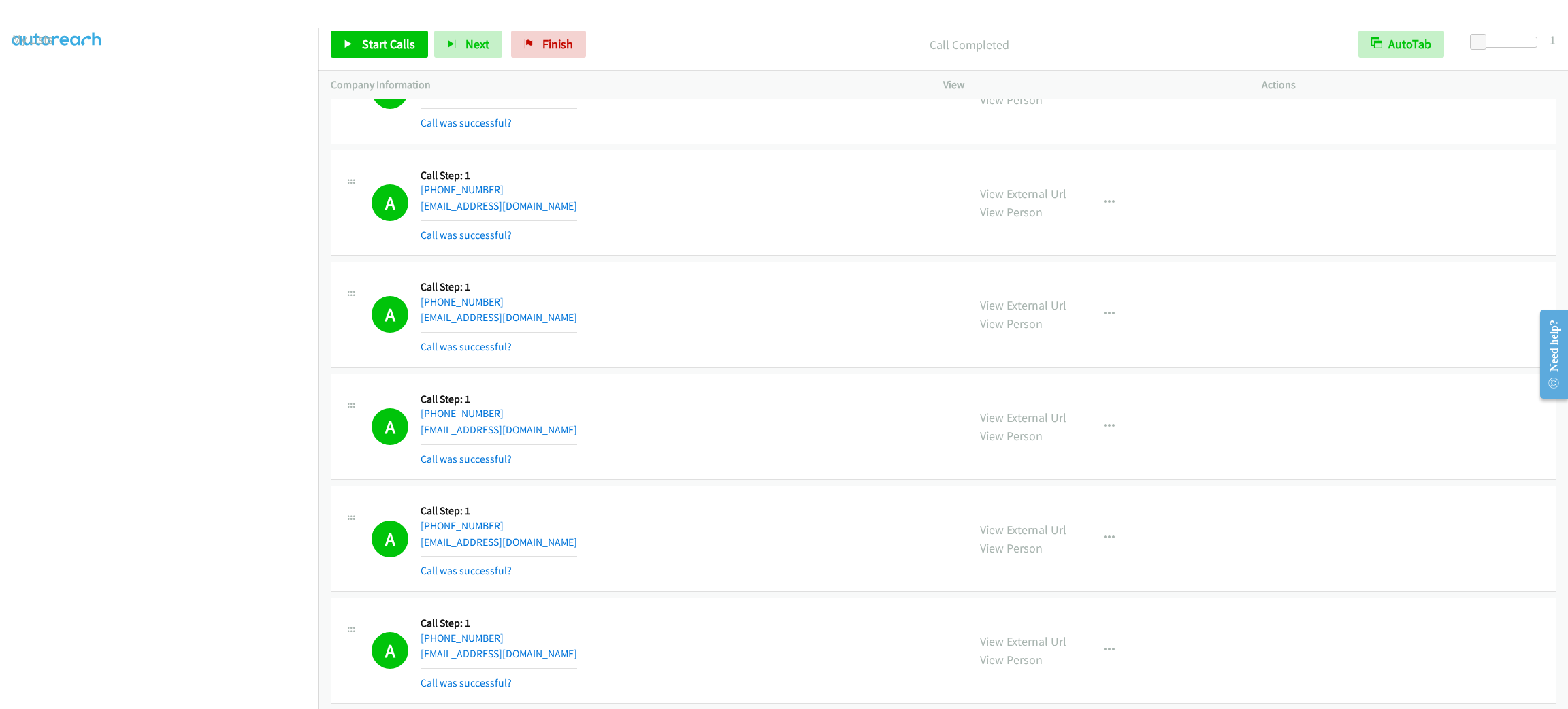
click at [467, 242] on mb0 "Call was successful?" at bounding box center [498, 232] width 156 height 23
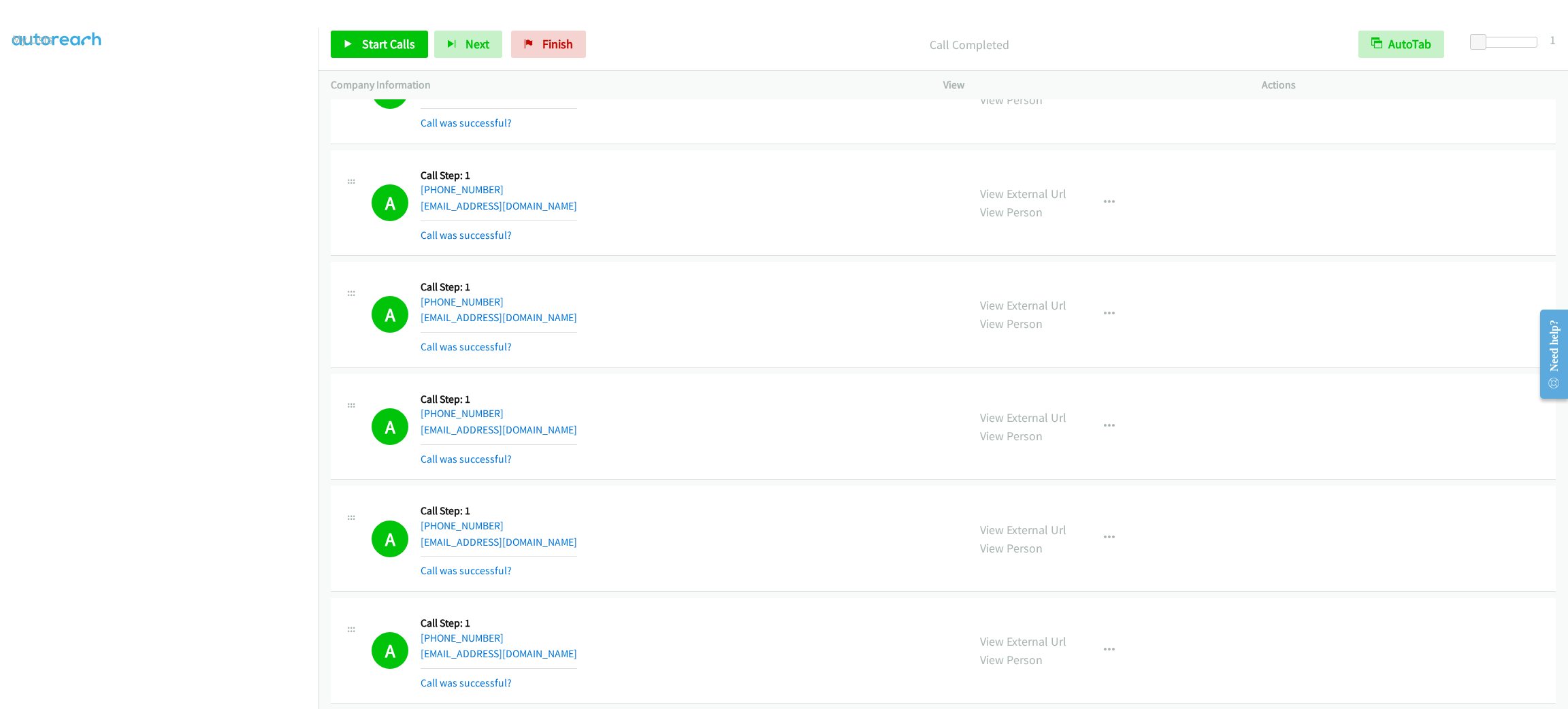
click at [467, 242] on mb0 "Call was successful?" at bounding box center [498, 232] width 156 height 23
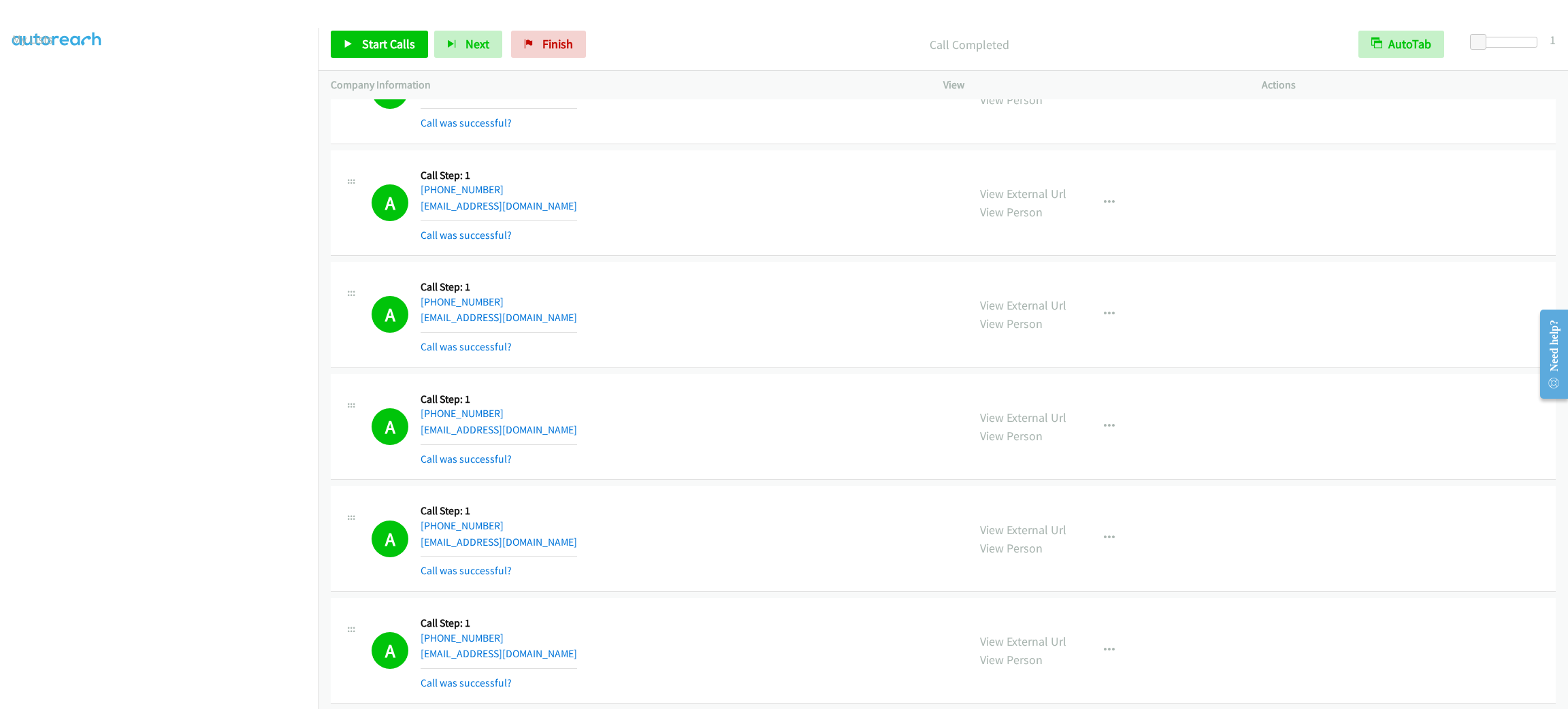
click at [467, 242] on mb0 "Call was successful?" at bounding box center [498, 232] width 156 height 23
click at [598, 183] on div "A Callback Scheduled Call Step: 1 America/New_York [PHONE_NUMBER] [EMAIL_ADDRES…" at bounding box center [663, 203] width 584 height 81
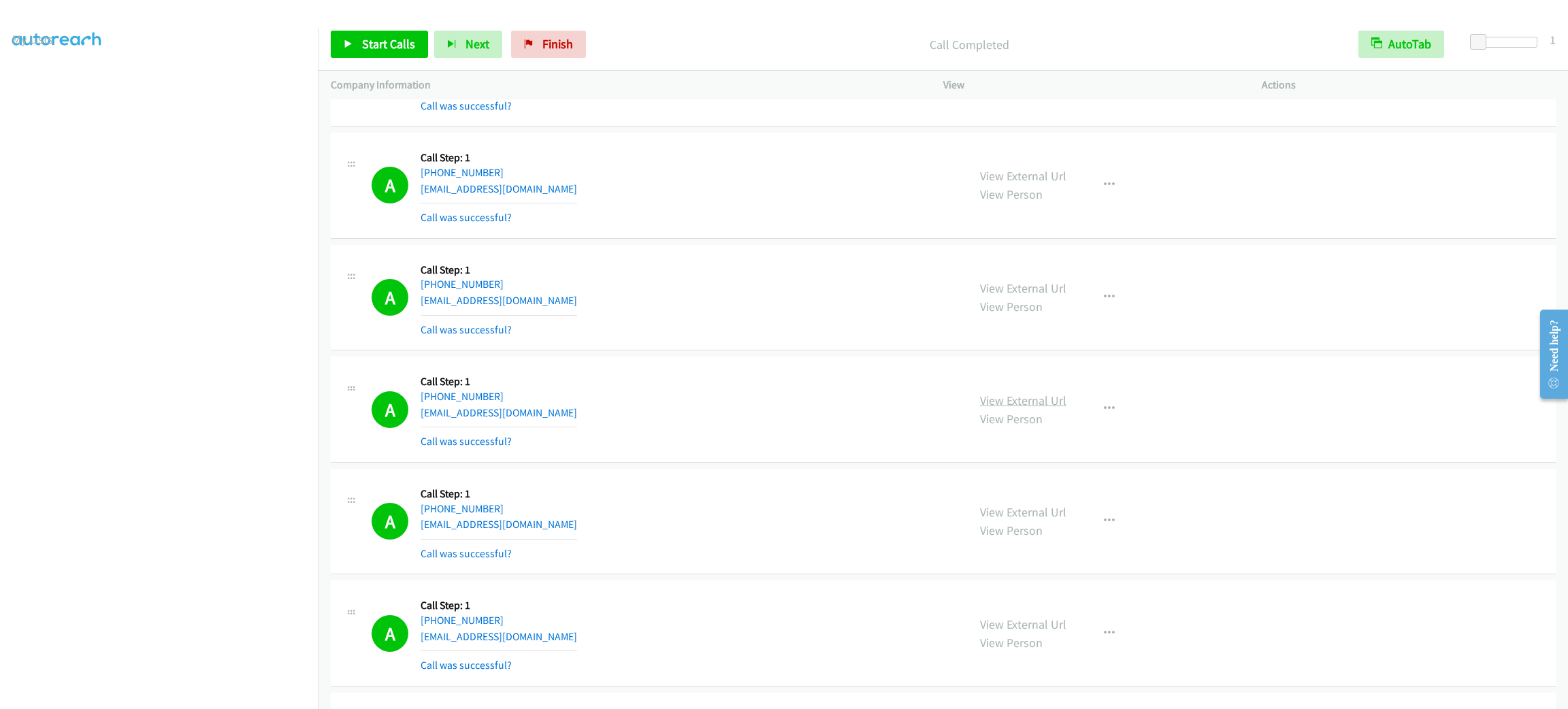
click at [1015, 402] on link "View External Url" at bounding box center [1023, 401] width 87 height 16
click at [381, 32] on div "Start Calls Pause Next Finish" at bounding box center [461, 44] width 261 height 27
click at [381, 34] on link "Start Calls" at bounding box center [379, 44] width 97 height 27
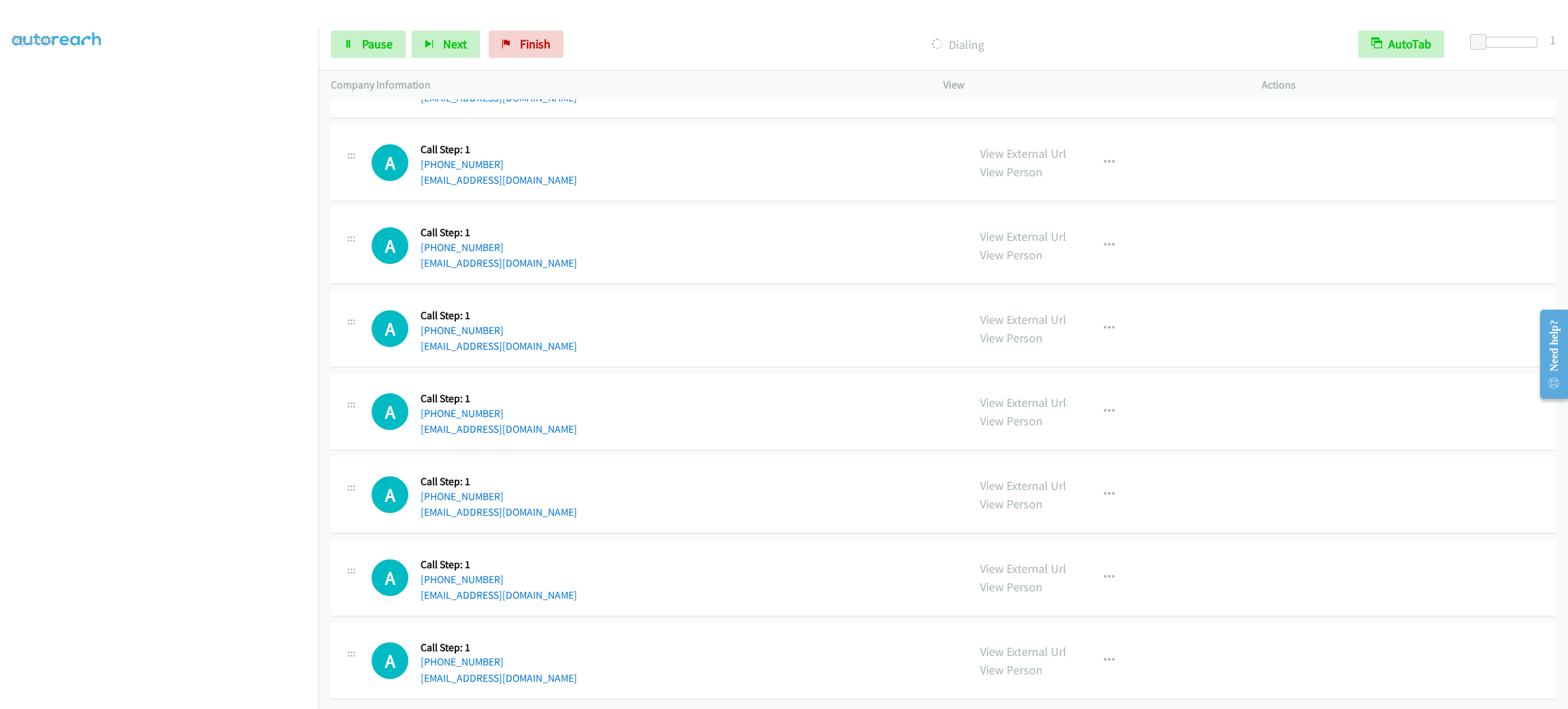
drag, startPoint x: 784, startPoint y: 192, endPoint x: 795, endPoint y: 658, distance: 466.1
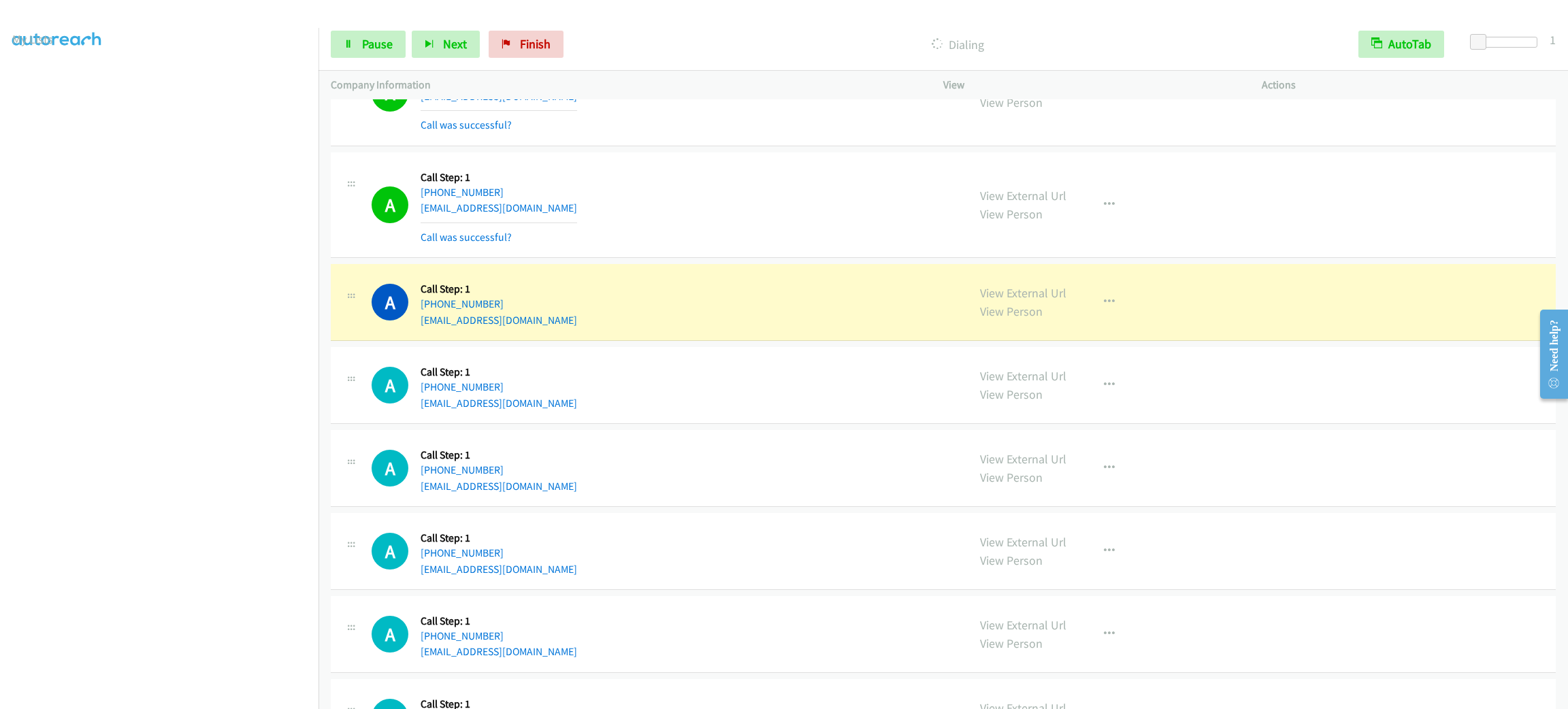
scroll to position [9457, 0]
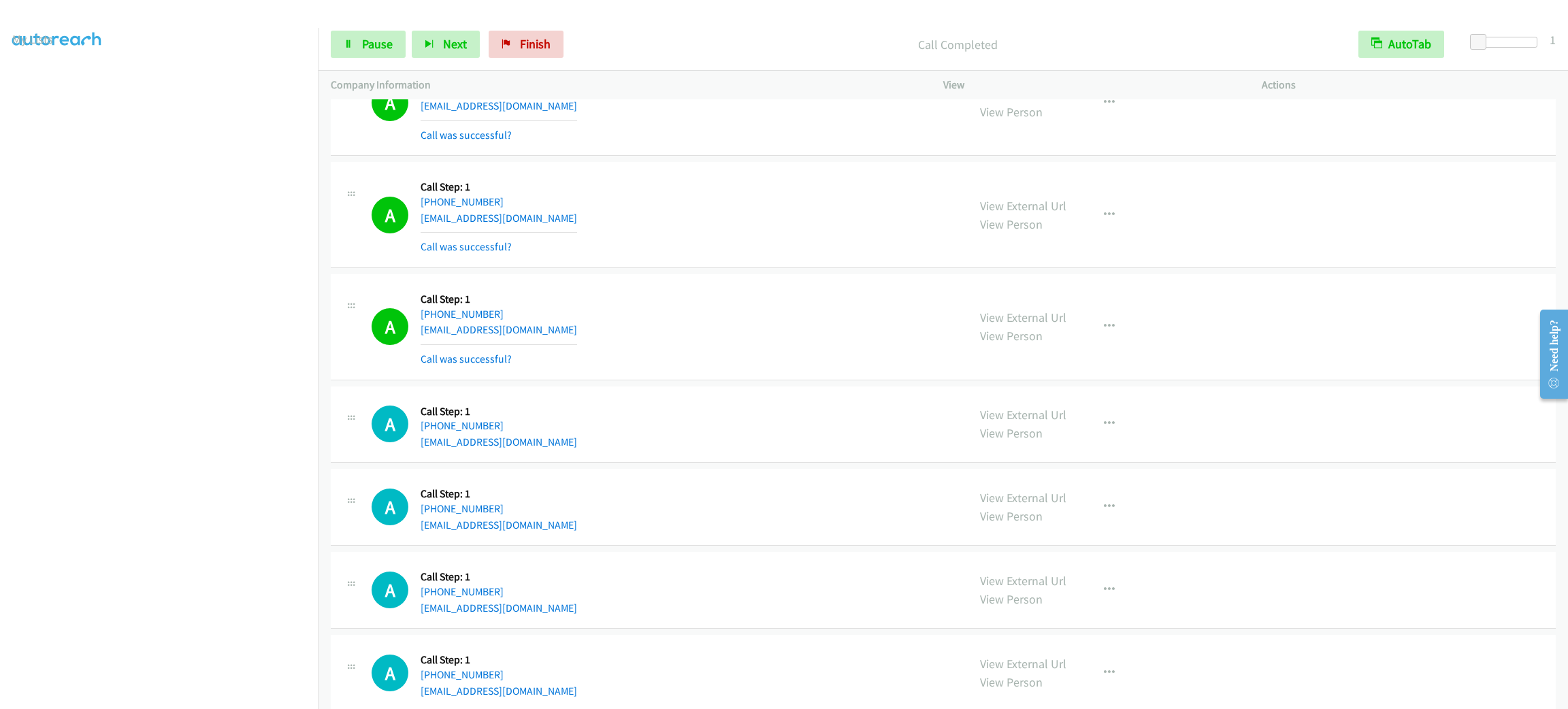
click at [714, 314] on div "A Callback Scheduled Call Step: 1 [GEOGRAPHIC_DATA]/[GEOGRAPHIC_DATA] [PHONE_NU…" at bounding box center [663, 326] width 584 height 81
click at [1106, 229] on button "button" at bounding box center [1109, 215] width 37 height 27
click at [1077, 345] on link "Add to do not call list" at bounding box center [1037, 331] width 181 height 27
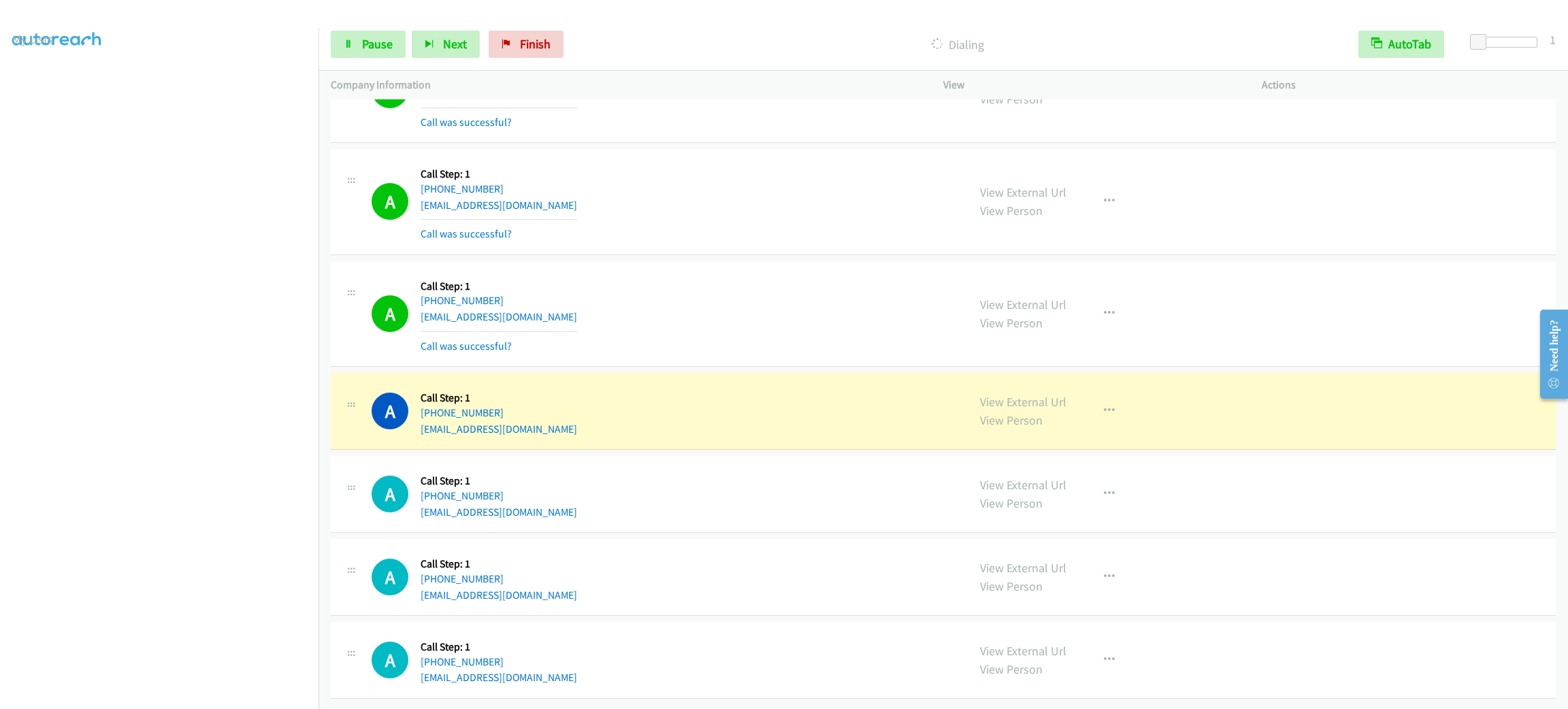
scroll to position [10070, 0]
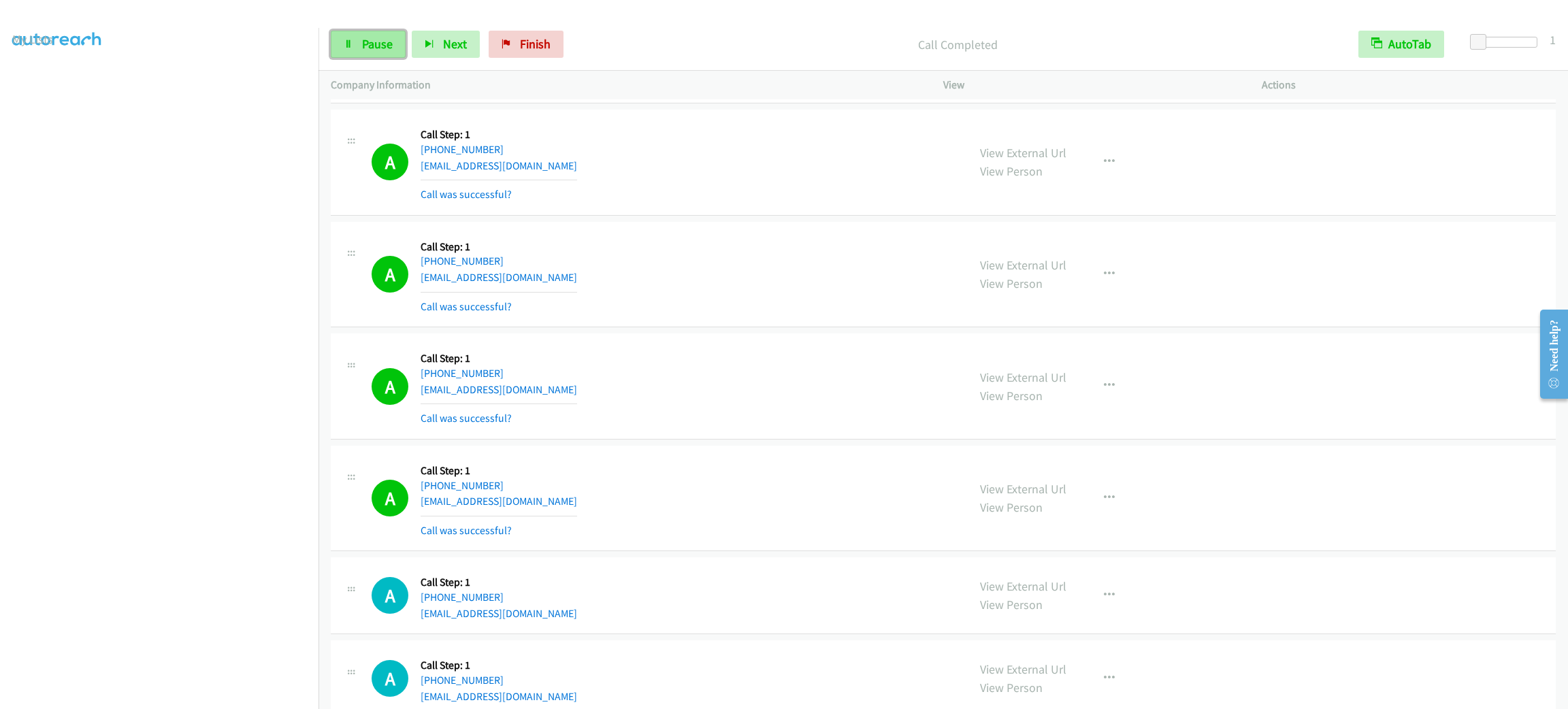
click at [382, 34] on link "Pause" at bounding box center [367, 44] width 75 height 27
click at [382, 34] on link "Start Calls" at bounding box center [379, 44] width 97 height 27
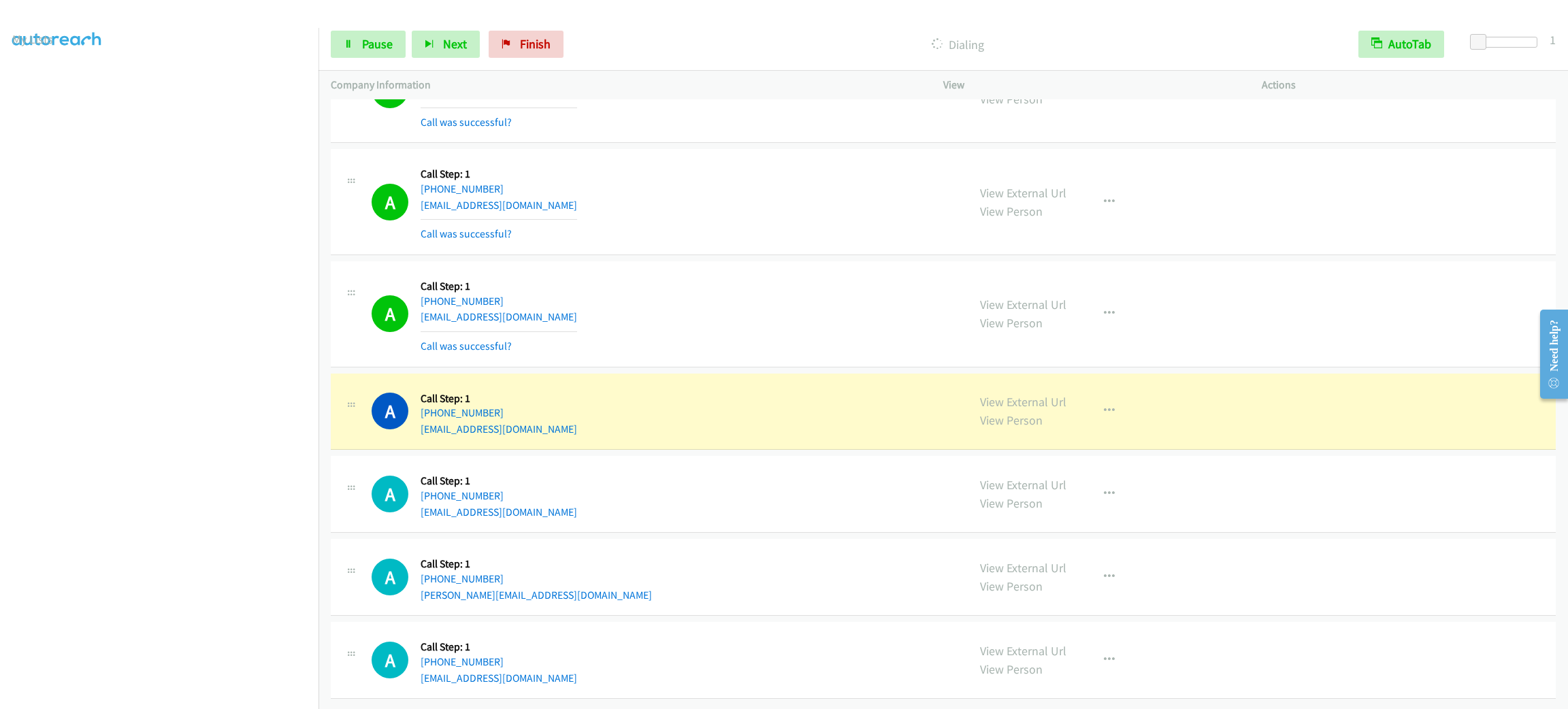
scroll to position [12399, 0]
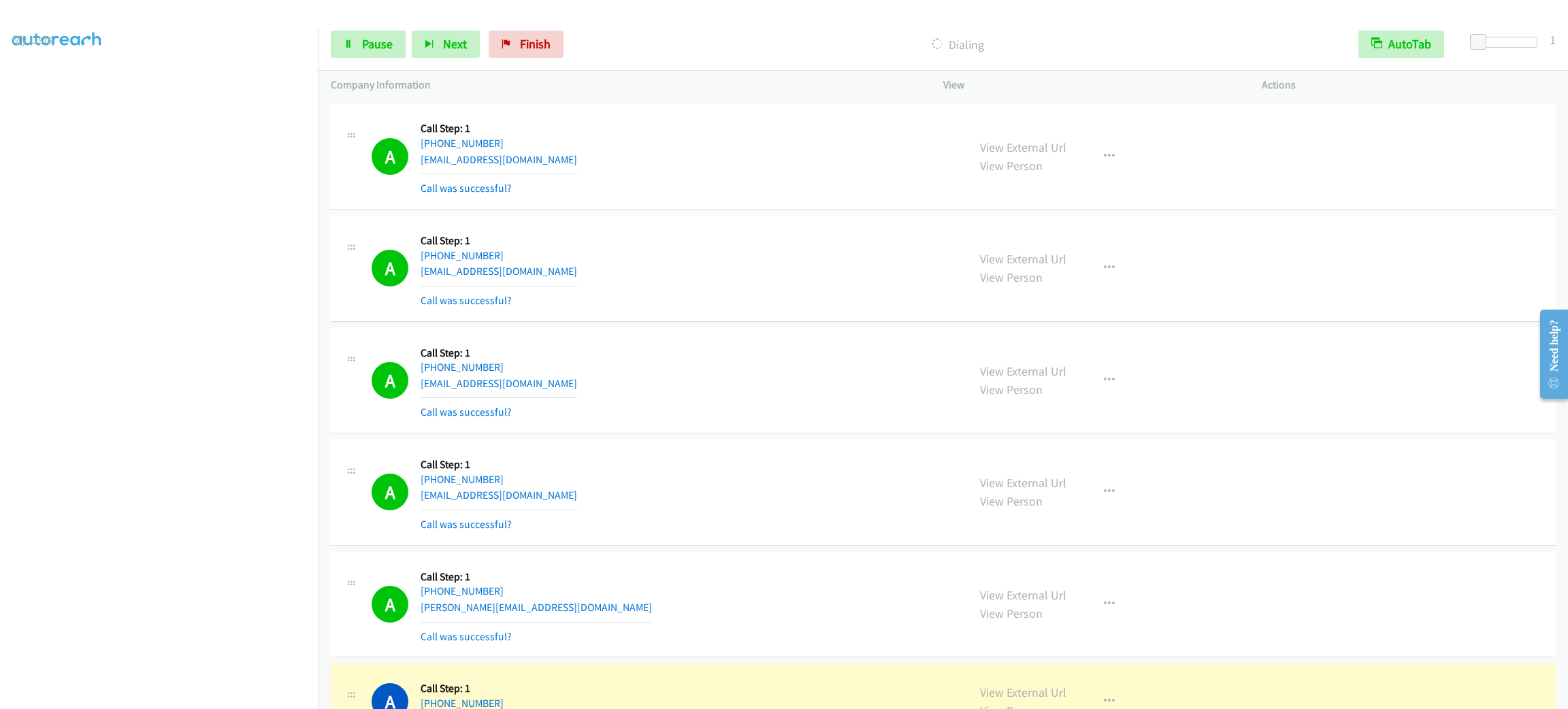
click at [387, 67] on div "Start Calls Pause Next Finish Dialing AutoTab AutoTab 1" at bounding box center [943, 44] width 1250 height 52
click at [387, 60] on div "Start Calls Pause Next Finish Dialing AutoTab AutoTab 1" at bounding box center [943, 44] width 1250 height 52
click at [386, 55] on link "Pause" at bounding box center [367, 44] width 75 height 27
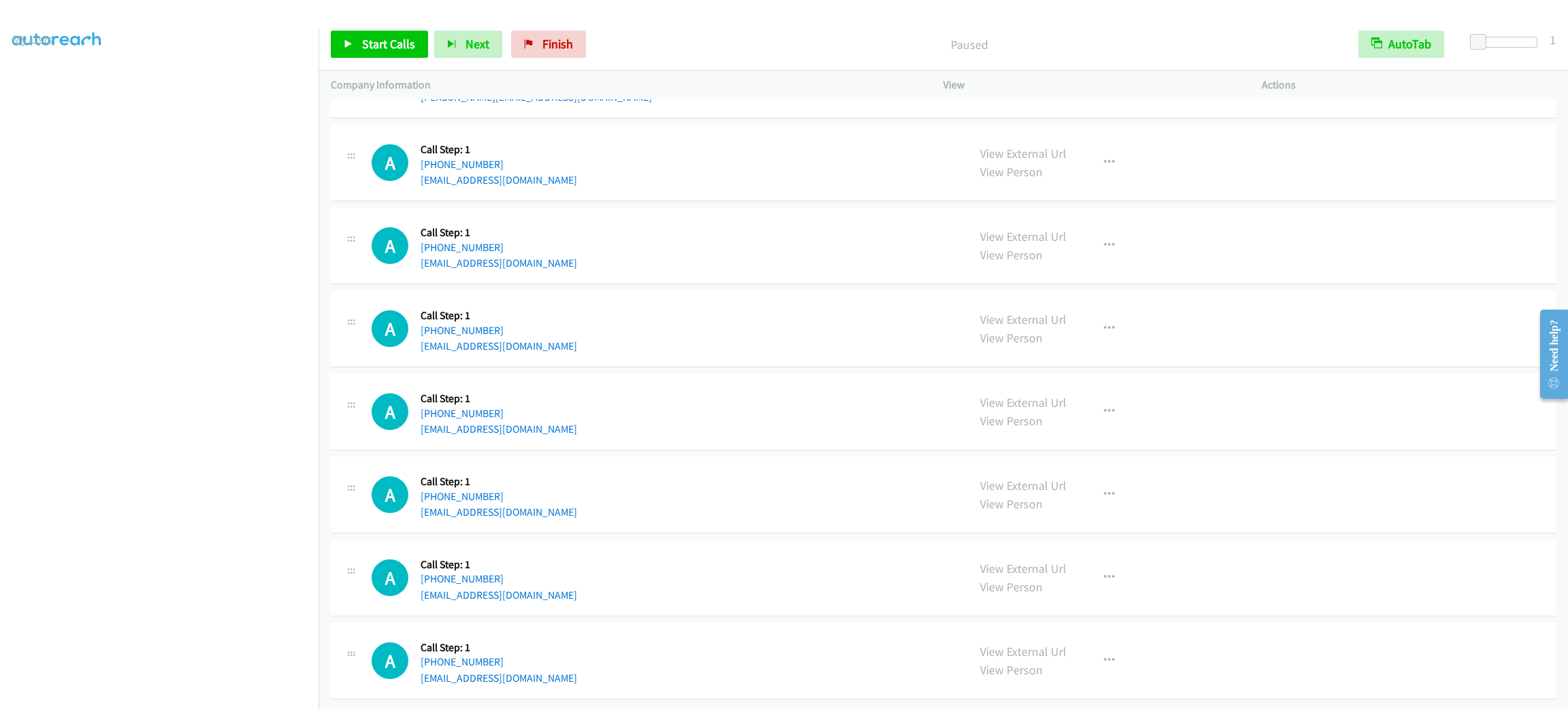
scroll to position [13011, 0]
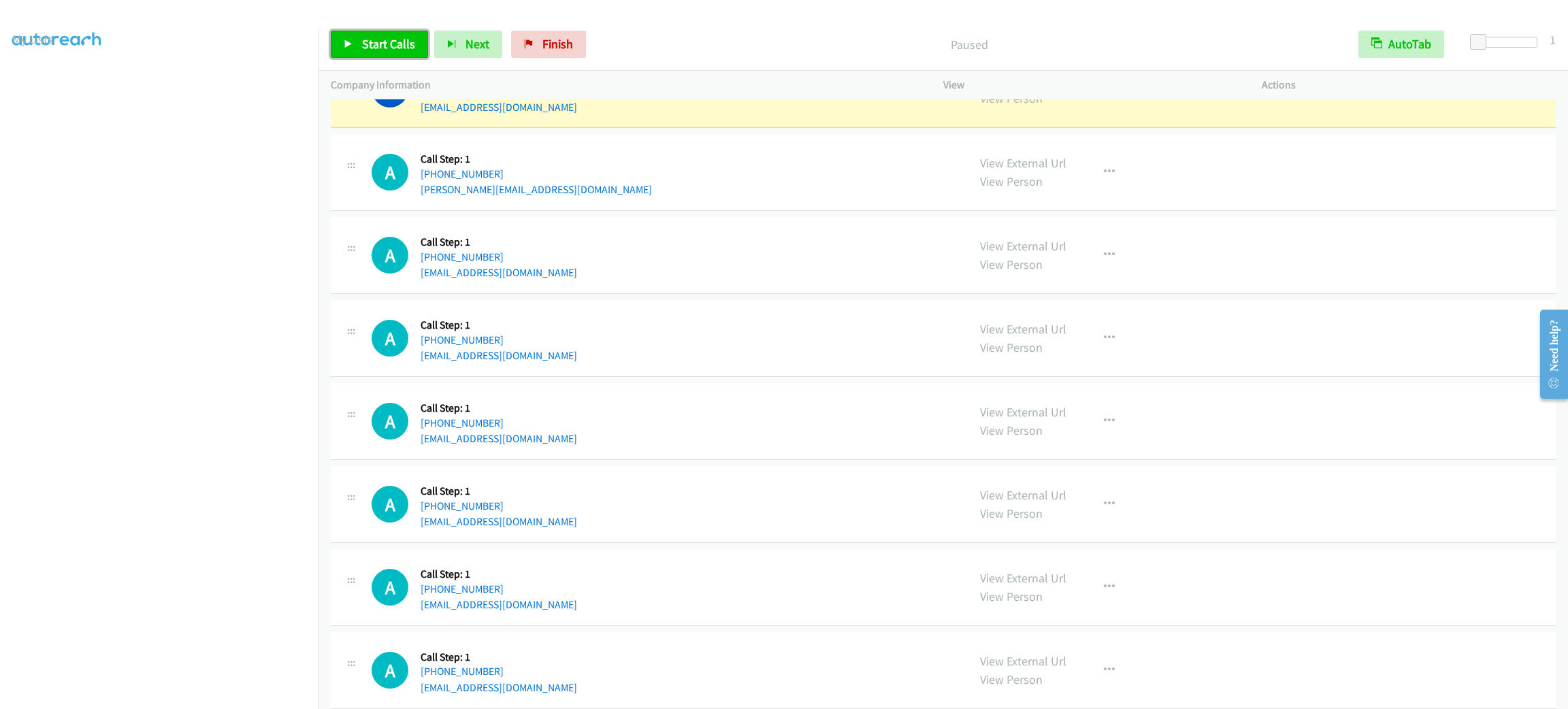
click at [374, 40] on span "Start Calls" at bounding box center [388, 44] width 53 height 16
click at [406, 43] on div "Start Calls Pause Next Finish" at bounding box center [450, 44] width 239 height 27
click at [355, 52] on link "Pause" at bounding box center [367, 44] width 75 height 27
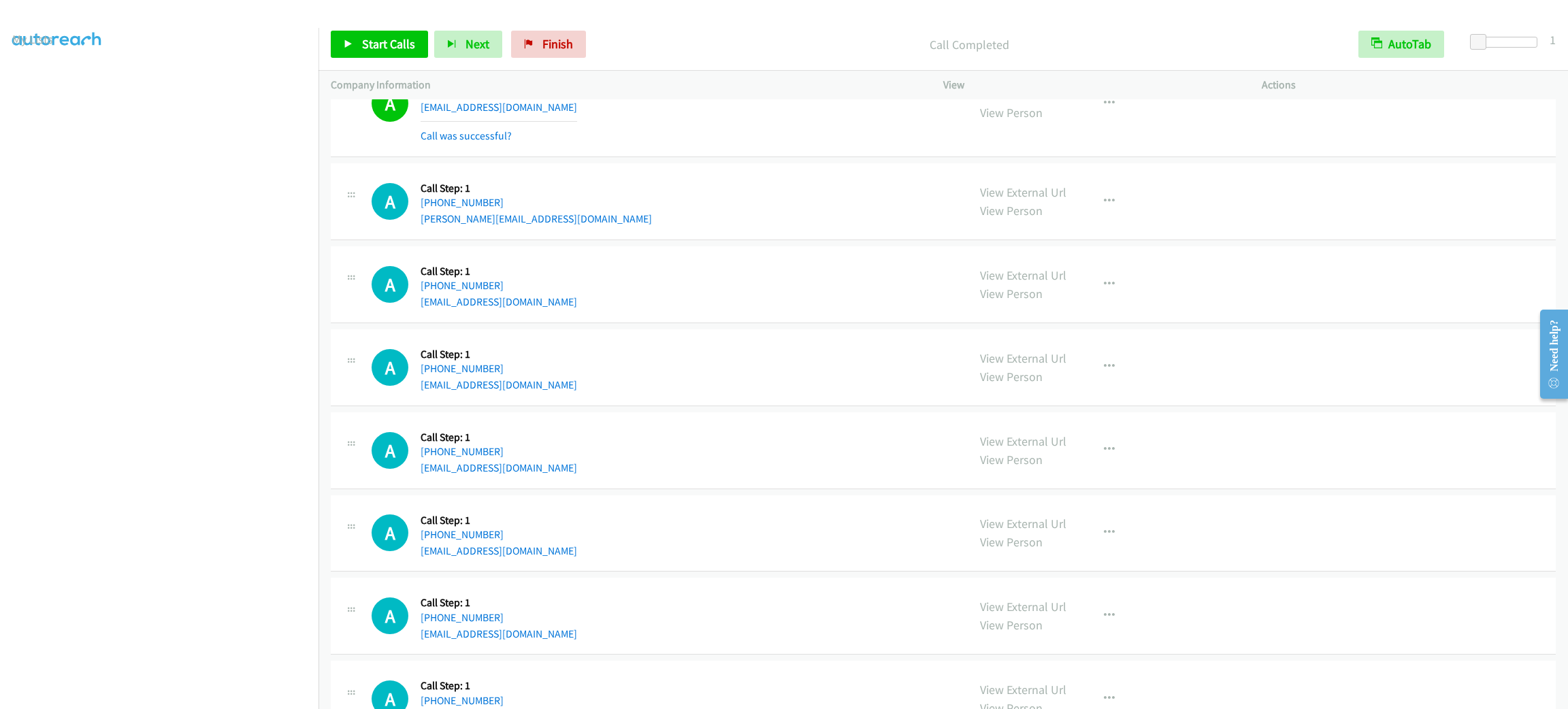
click at [693, 0] on div "Start Calls Pause Next Finish Call Completed AutoTab AutoTab 1 Company Informat…" at bounding box center [784, 0] width 1568 height 0
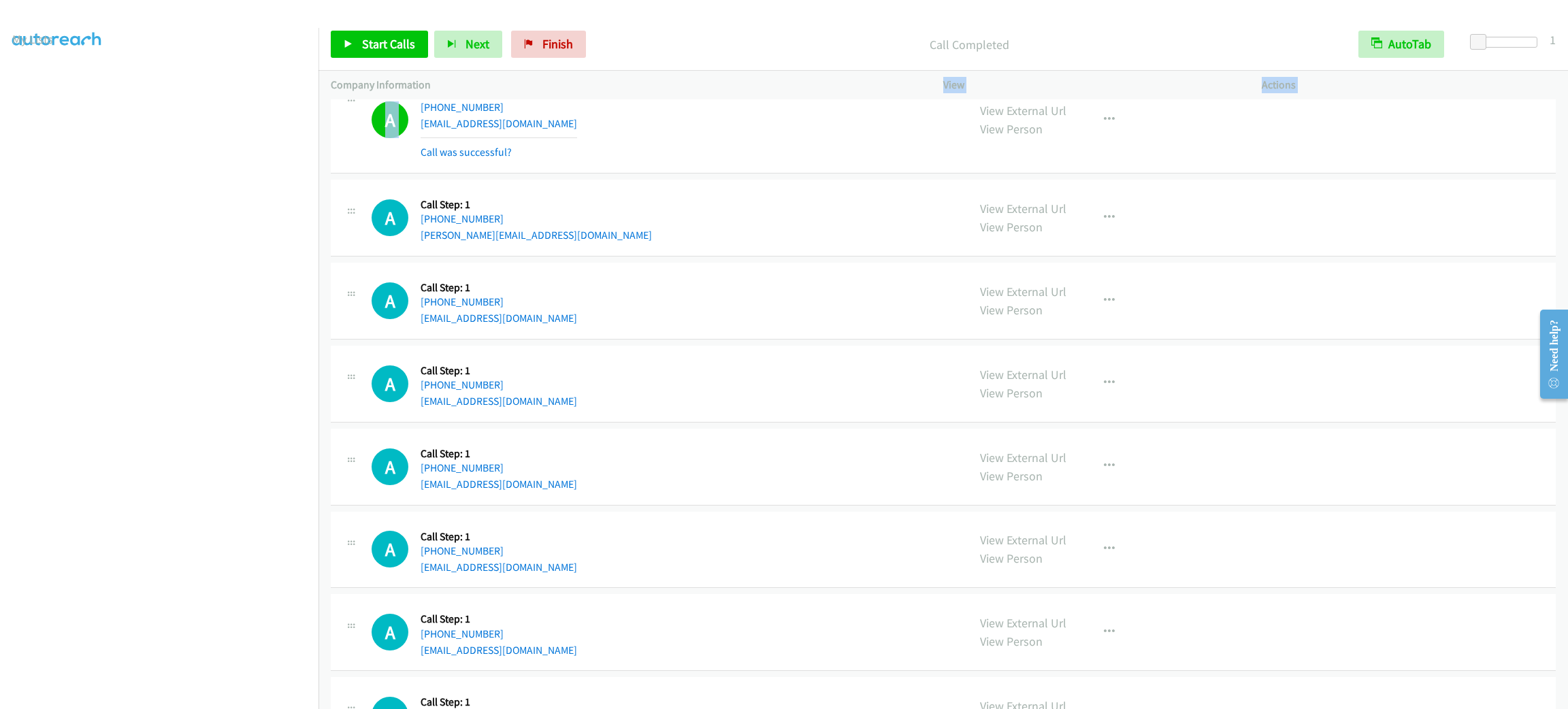
click at [676, 124] on div "A Callback Scheduled Call Step: 1 America/[GEOGRAPHIC_DATA] [PHONE_NUMBER] [EMA…" at bounding box center [663, 120] width 584 height 81
click at [676, 127] on div "A Callback Scheduled Call Step: 1 America/[GEOGRAPHIC_DATA] [PHONE_NUMBER] [EMA…" at bounding box center [663, 120] width 584 height 81
click at [668, 138] on div "A Callback Scheduled Call Step: 1 America/[GEOGRAPHIC_DATA] [PHONE_NUMBER] [EMA…" at bounding box center [663, 120] width 584 height 81
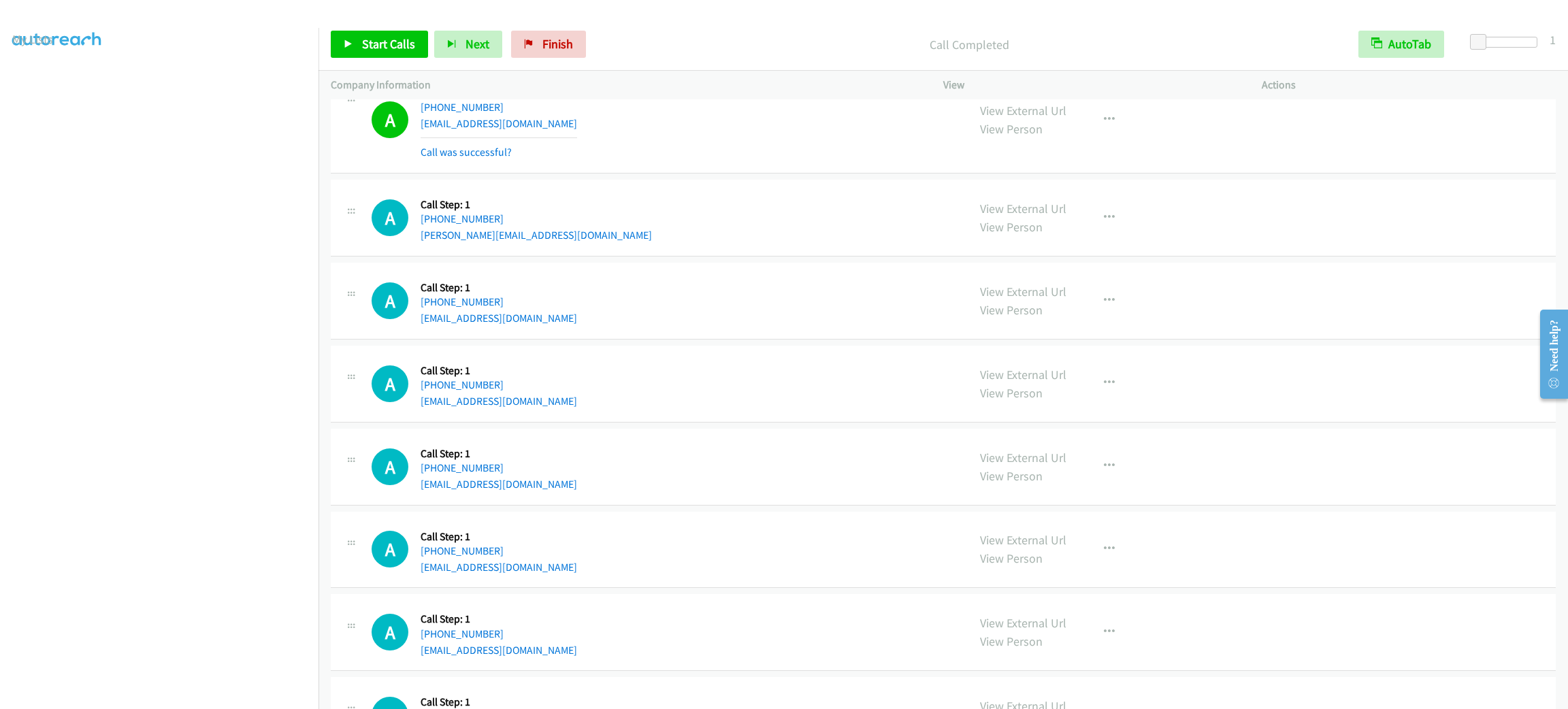
click at [668, 138] on div "A Callback Scheduled Call Step: 1 America/[GEOGRAPHIC_DATA] [PHONE_NUMBER] [EMA…" at bounding box center [663, 120] width 584 height 81
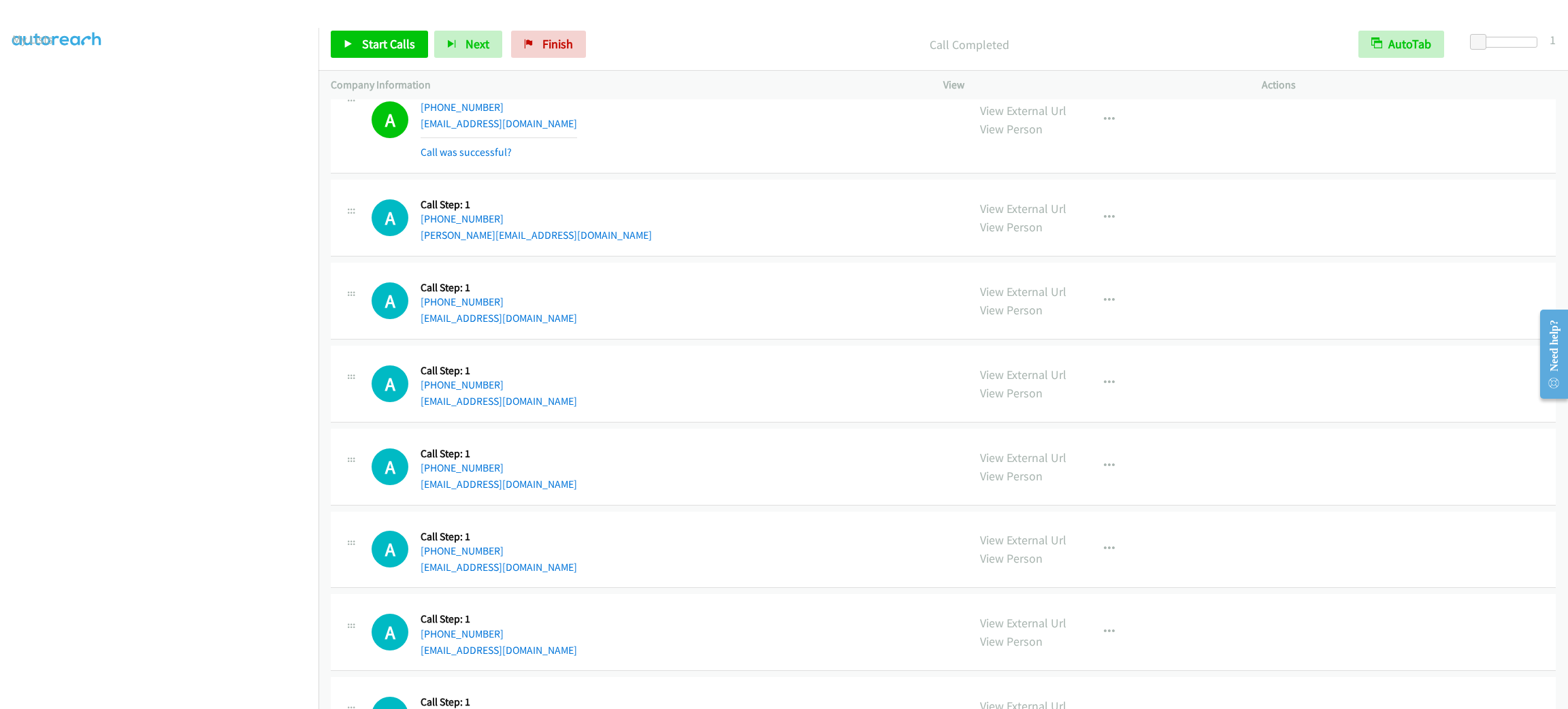
click at [668, 138] on div "A Callback Scheduled Call Step: 1 America/[GEOGRAPHIC_DATA] [PHONE_NUMBER] [EMA…" at bounding box center [663, 120] width 584 height 81
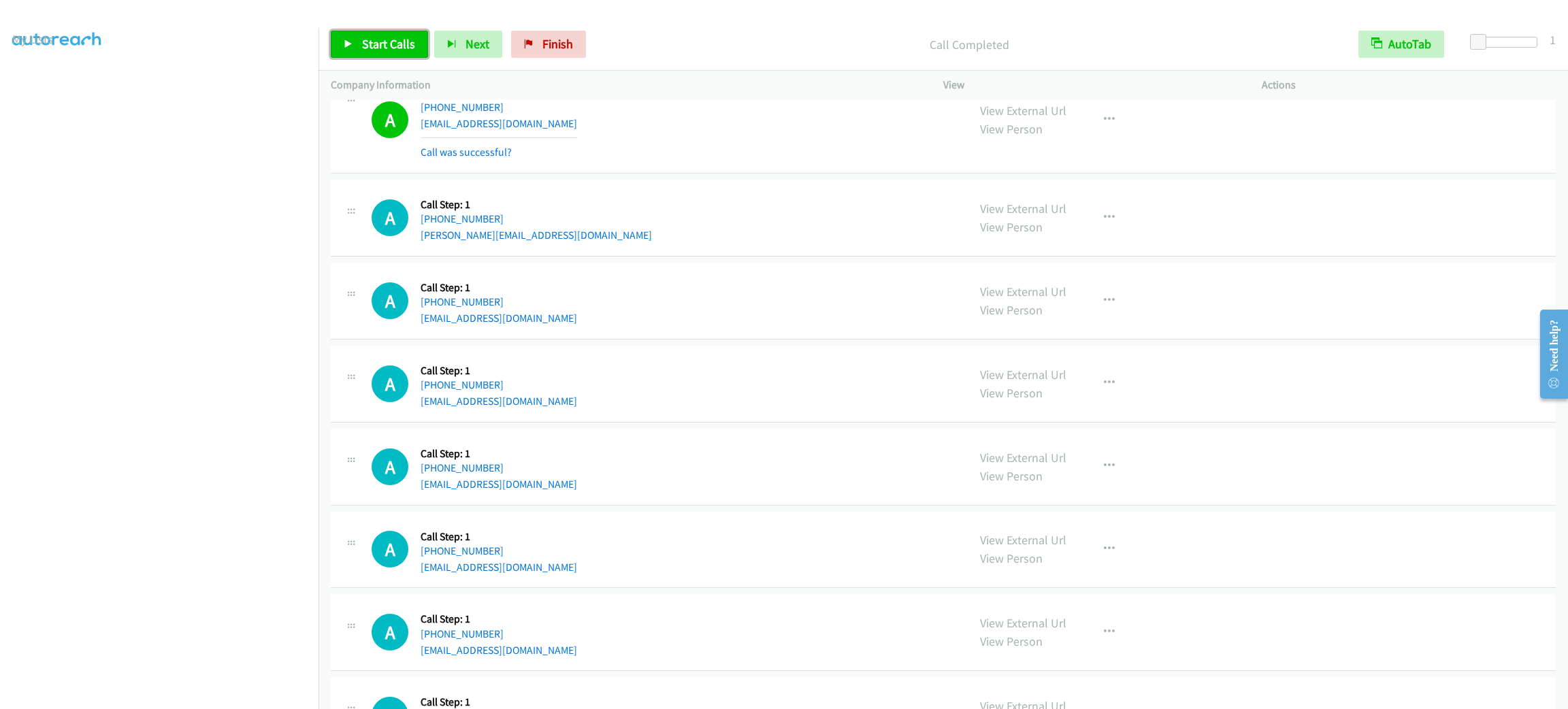
click at [402, 32] on link "Start Calls" at bounding box center [379, 44] width 97 height 27
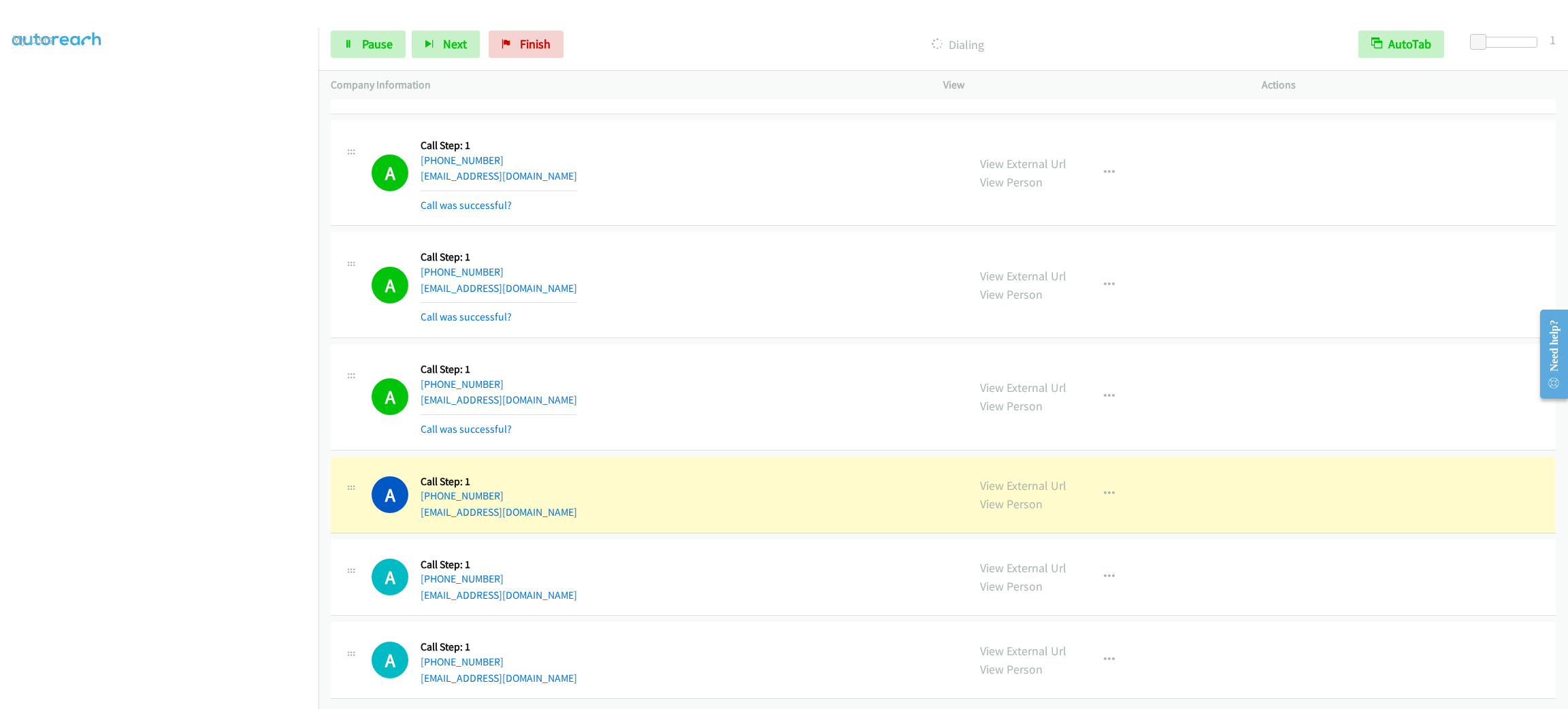
scroll to position [13326, 0]
click at [1097, 480] on button "button" at bounding box center [1109, 494] width 37 height 27
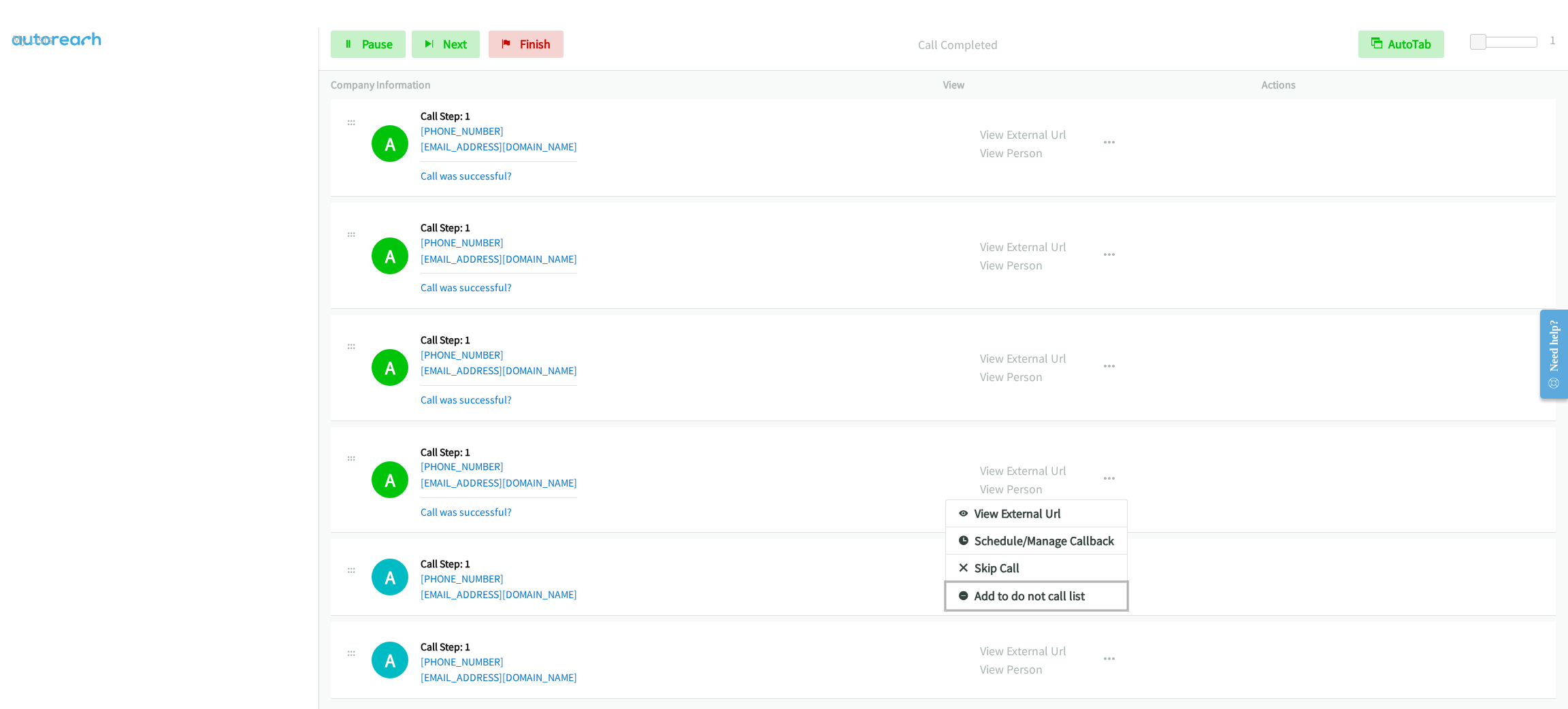
click at [1076, 610] on link "Add to do not call list" at bounding box center [1037, 596] width 181 height 27
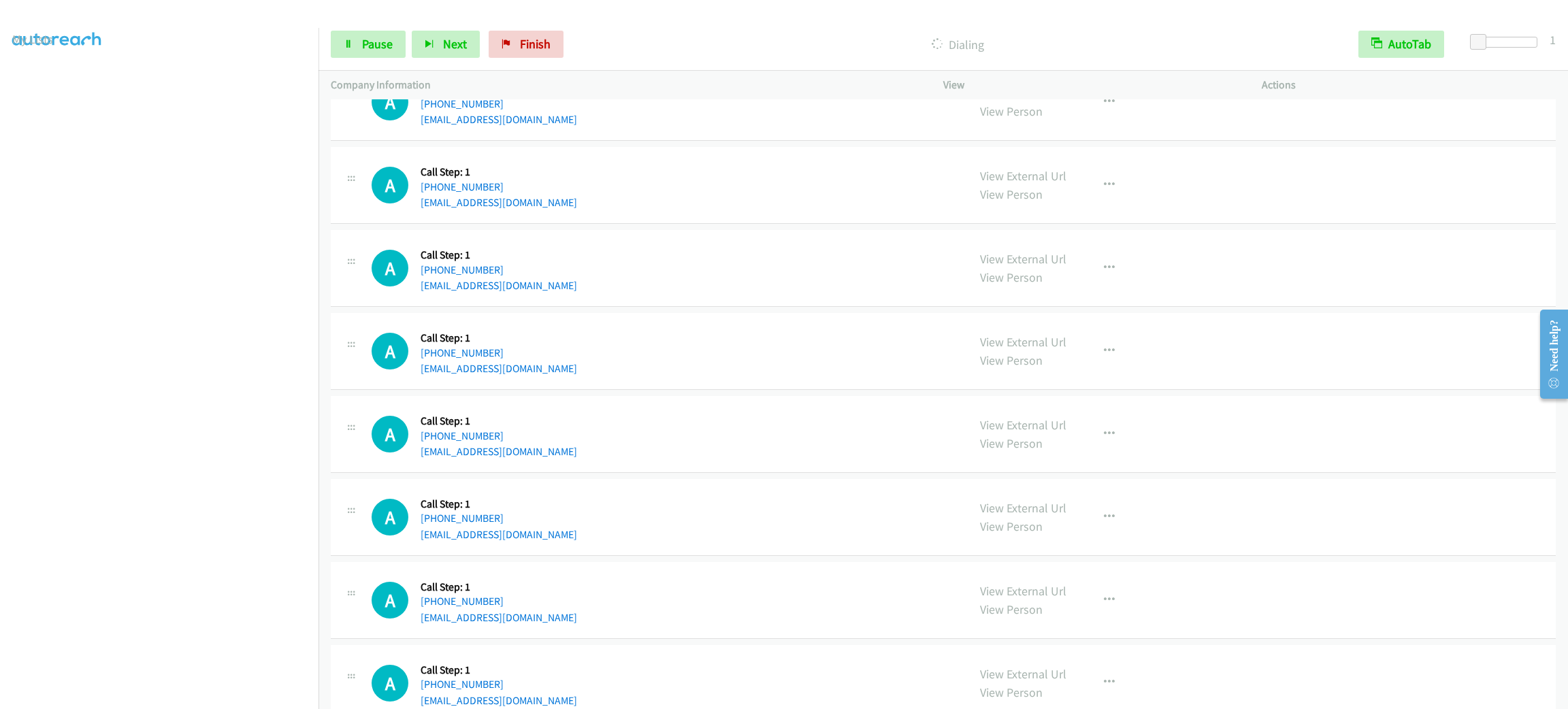
scroll to position [13763, 0]
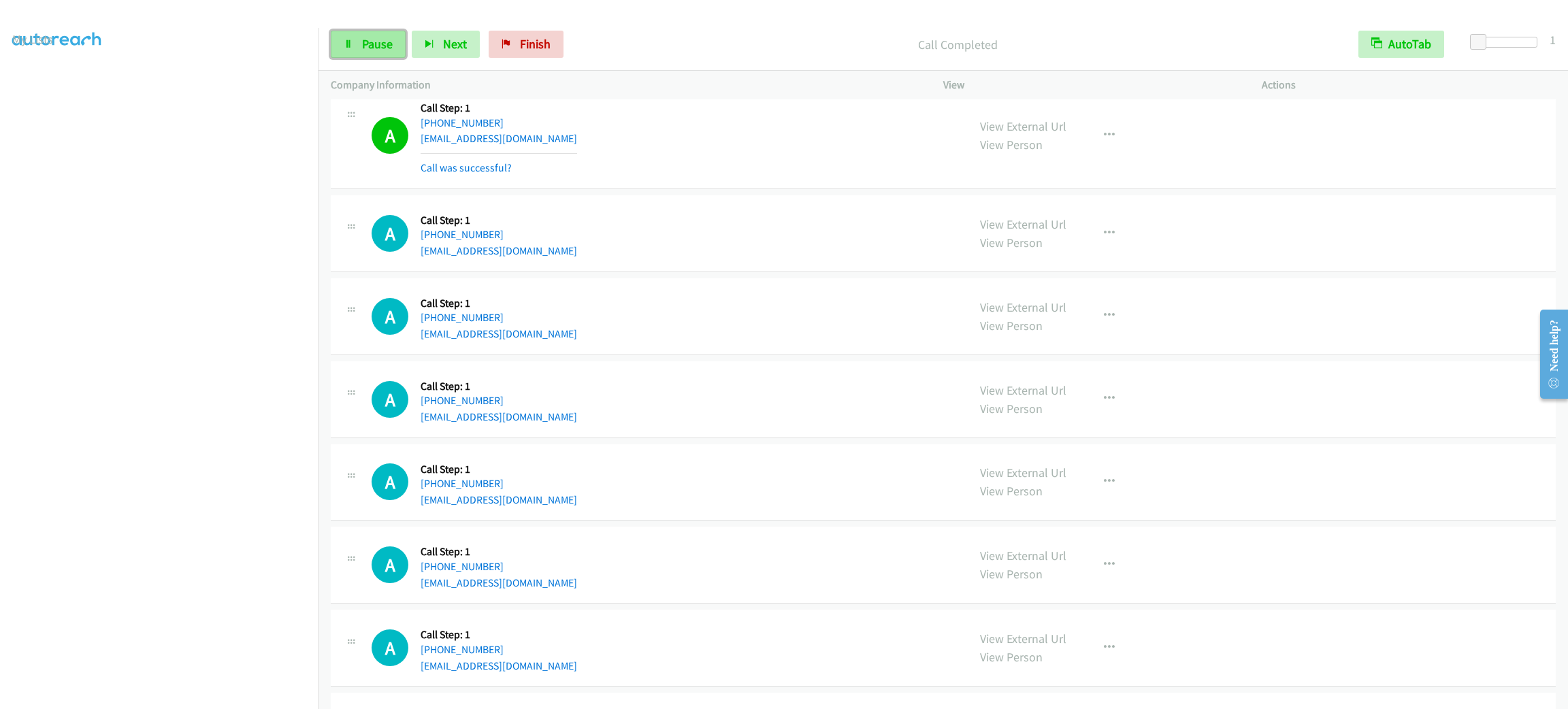
click at [377, 48] on span "Pause" at bounding box center [377, 44] width 30 height 16
click at [377, 43] on span "Start Calls" at bounding box center [388, 44] width 53 height 16
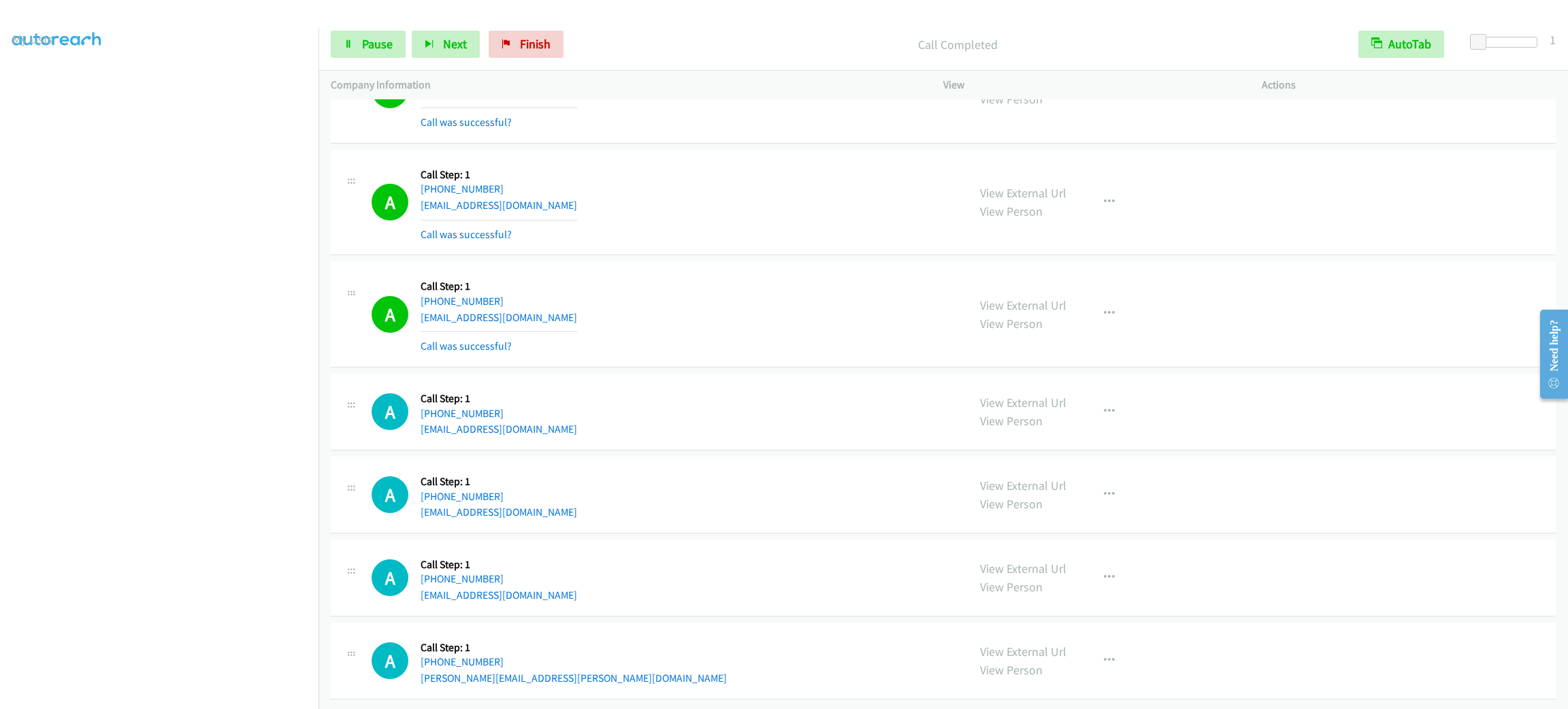
scroll to position [14166, 0]
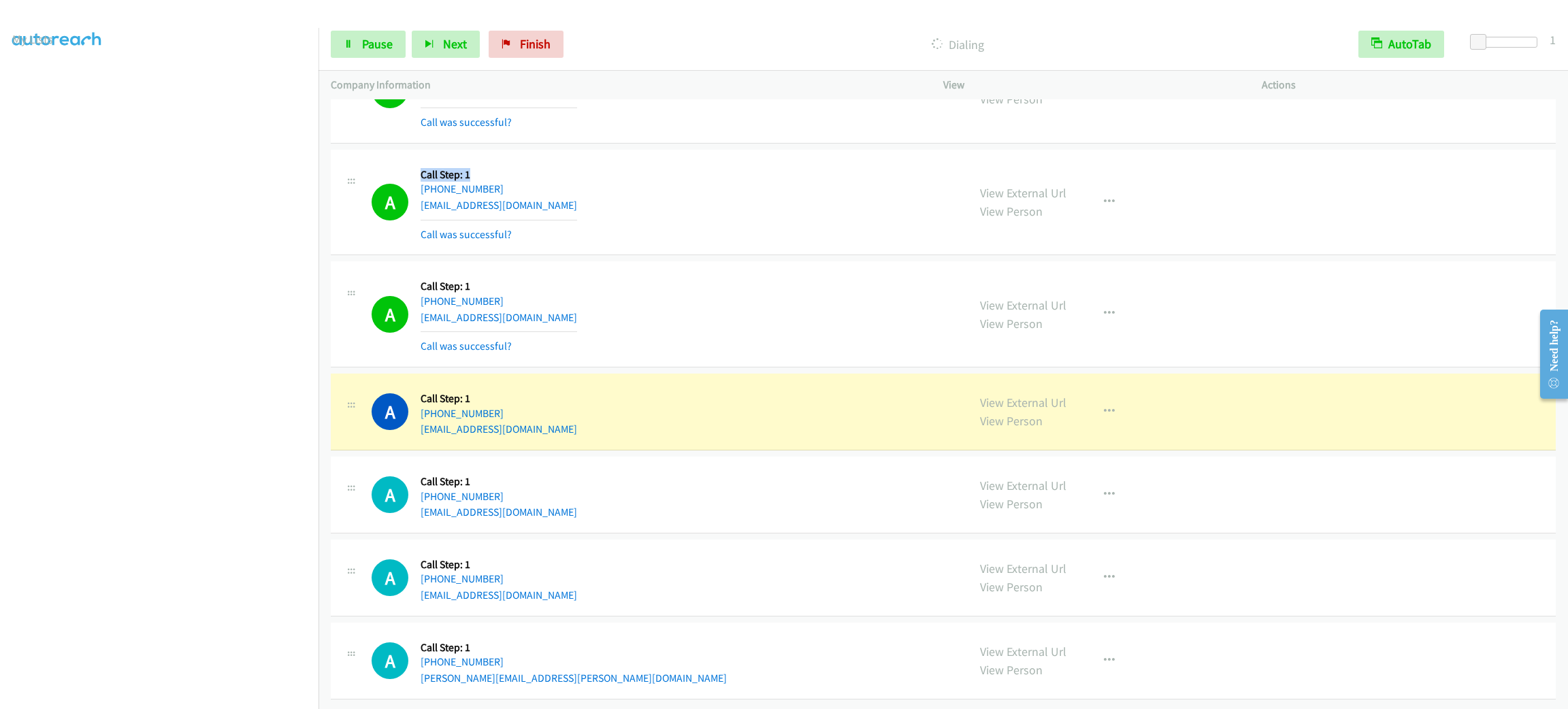
drag, startPoint x: 512, startPoint y: 155, endPoint x: 421, endPoint y: 155, distance: 91.0
click at [421, 168] on h5 "Call Step: 1" at bounding box center [498, 175] width 156 height 14
click at [422, 168] on h5 "Call Step: 1" at bounding box center [498, 175] width 156 height 14
click at [418, 162] on div "A Callback Scheduled Call Step: 1 America/New_York [PHONE_NUMBER] [EMAIL_ADDRES…" at bounding box center [663, 202] width 584 height 81
drag, startPoint x: 415, startPoint y: 154, endPoint x: 614, endPoint y: 153, distance: 199.0
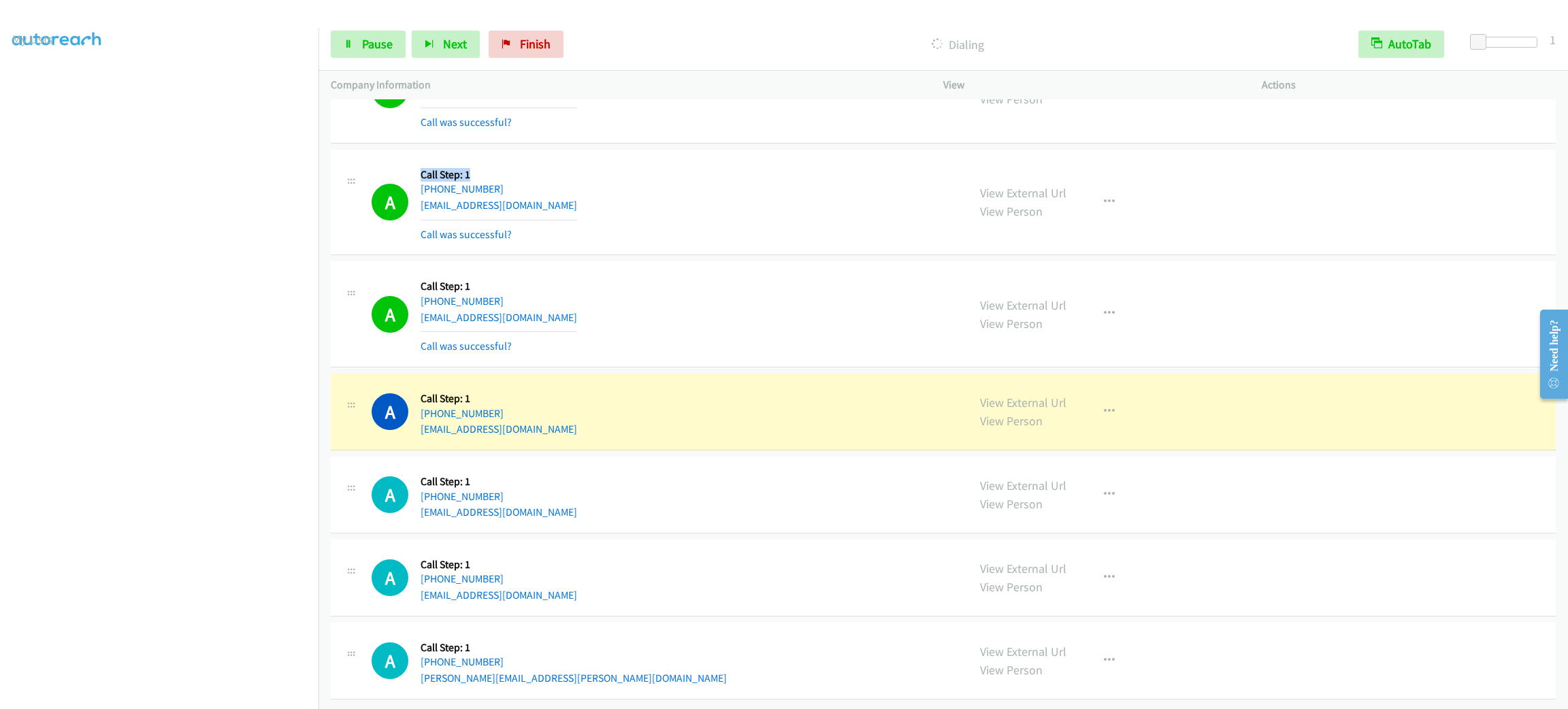
click at [614, 162] on div "A Callback Scheduled Call Step: 1 America/New_York [PHONE_NUMBER] [EMAIL_ADDRES…" at bounding box center [663, 202] width 584 height 81
click at [622, 191] on div "A Callback Scheduled Call Step: 1 America/New_York [PHONE_NUMBER] [EMAIL_ADDRES…" at bounding box center [663, 202] width 584 height 81
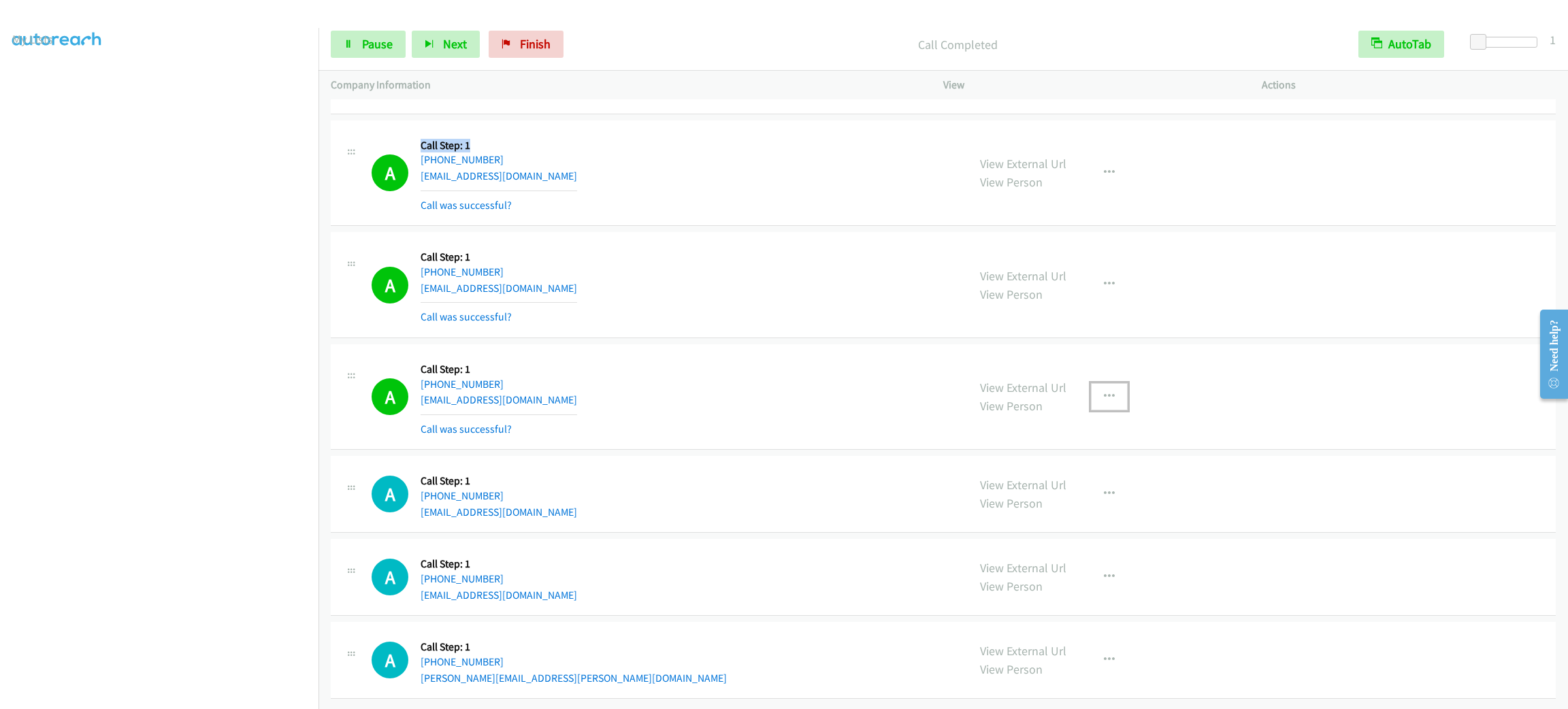
click at [1105, 406] on button "button" at bounding box center [1109, 397] width 37 height 27
click at [1077, 523] on link "Add to do not call list" at bounding box center [1037, 513] width 181 height 27
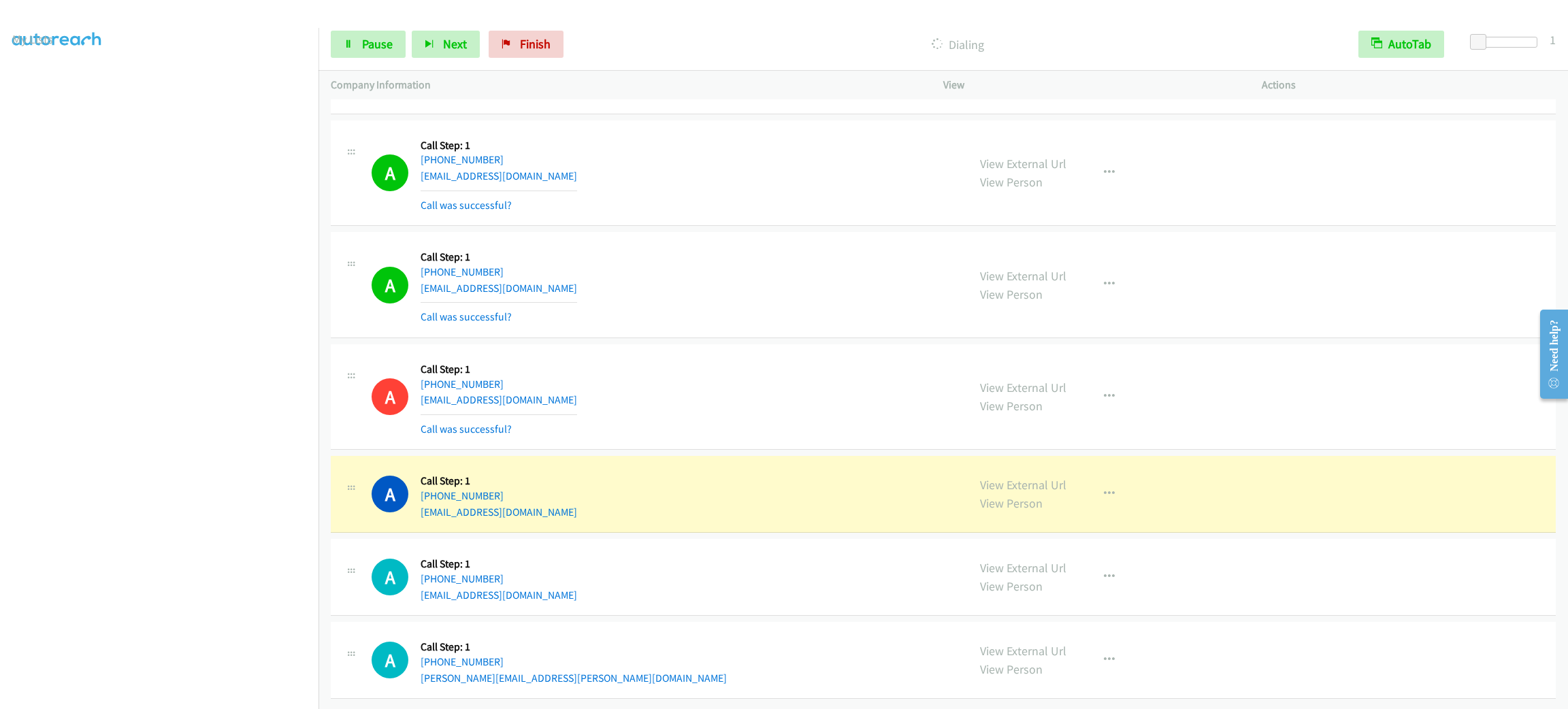
click at [569, 494] on div "A Callback Scheduled Call Step: 1 America/New_York [PHONE_NUMBER] [EMAIL_ADDRES…" at bounding box center [663, 494] width 584 height 51
copy div "[EMAIL_ADDRESS][DOMAIN_NAME]"
click at [1104, 488] on icon "button" at bounding box center [1109, 494] width 11 height 11
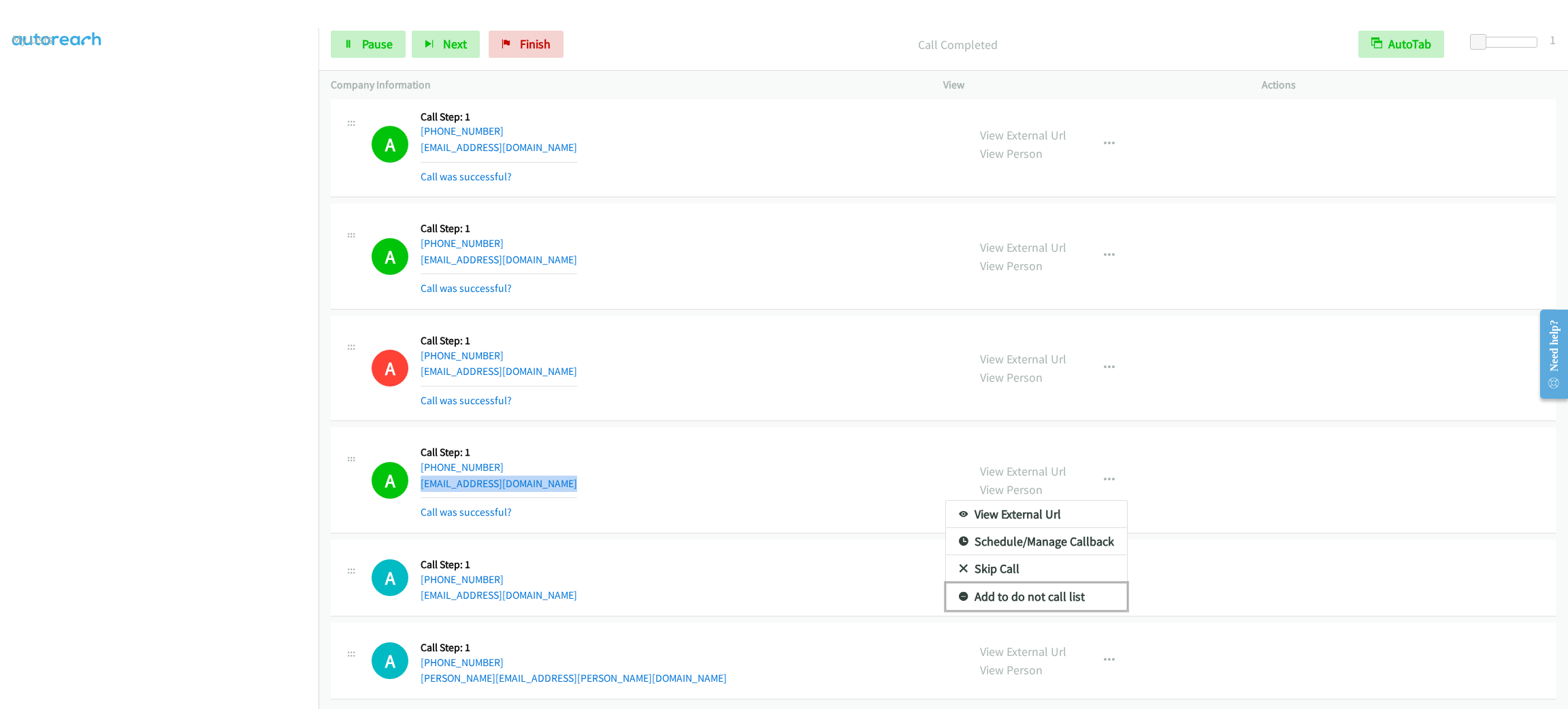
click at [1079, 610] on link "Add to do not call list" at bounding box center [1037, 597] width 181 height 27
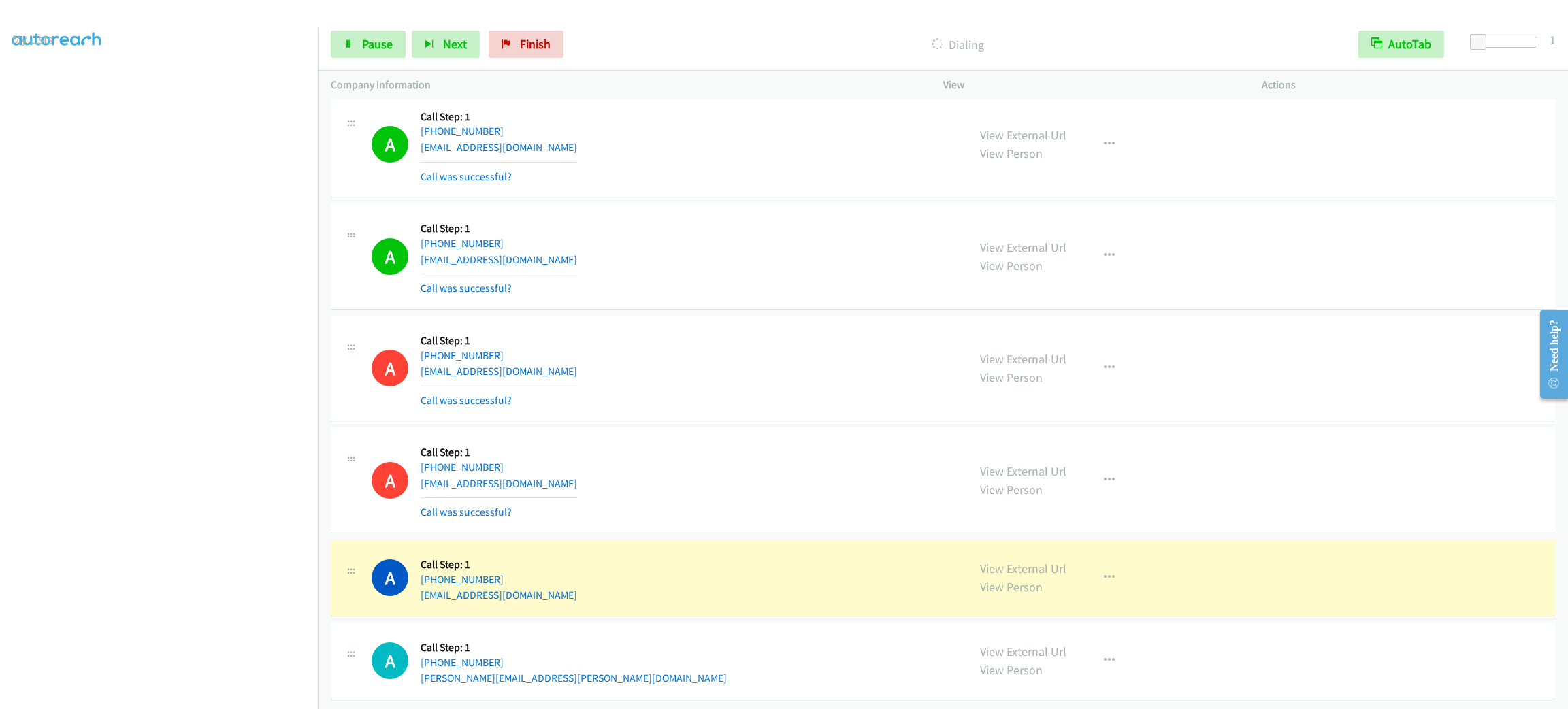
click at [820, 358] on div "A Callback Scheduled Call Step: 1 [GEOGRAPHIC_DATA]/[GEOGRAPHIC_DATA] [PHONE_NU…" at bounding box center [663, 368] width 584 height 81
click at [660, 328] on div "A Callback Scheduled Call Step: 1 [GEOGRAPHIC_DATA]/[GEOGRAPHIC_DATA] [PHONE_NU…" at bounding box center [663, 368] width 584 height 81
drag, startPoint x: 654, startPoint y: 322, endPoint x: 656, endPoint y: 332, distance: 10.2
click at [654, 328] on div "A Callback Scheduled Call Step: 1 [GEOGRAPHIC_DATA]/[GEOGRAPHIC_DATA] [PHONE_NU…" at bounding box center [663, 368] width 584 height 81
click at [684, 353] on div "A Callback Scheduled Call Step: 1 [GEOGRAPHIC_DATA]/[GEOGRAPHIC_DATA] [PHONE_NU…" at bounding box center [663, 368] width 584 height 81
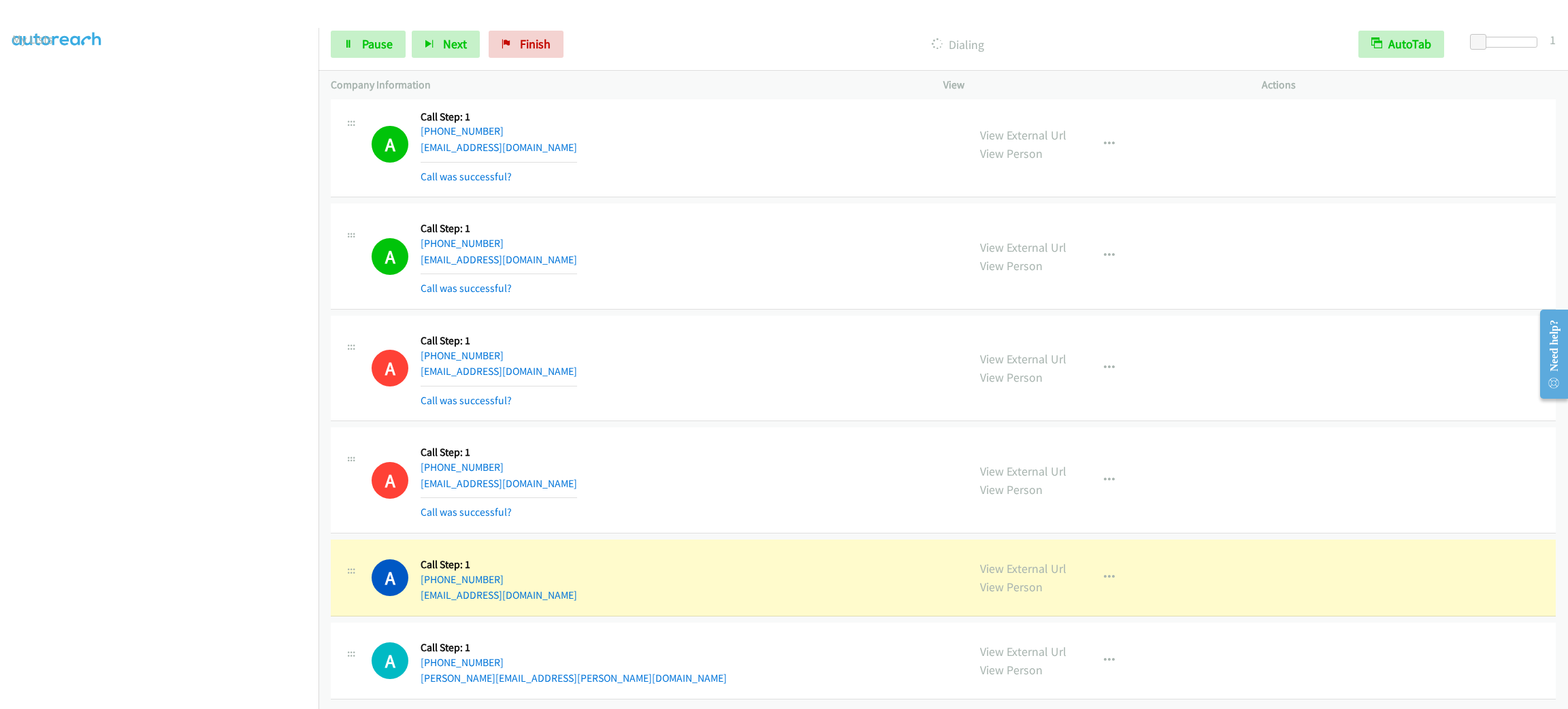
click at [839, 328] on div "A Callback Scheduled Call Step: 1 [GEOGRAPHIC_DATA]/[GEOGRAPHIC_DATA] [PHONE_NU…" at bounding box center [663, 368] width 584 height 81
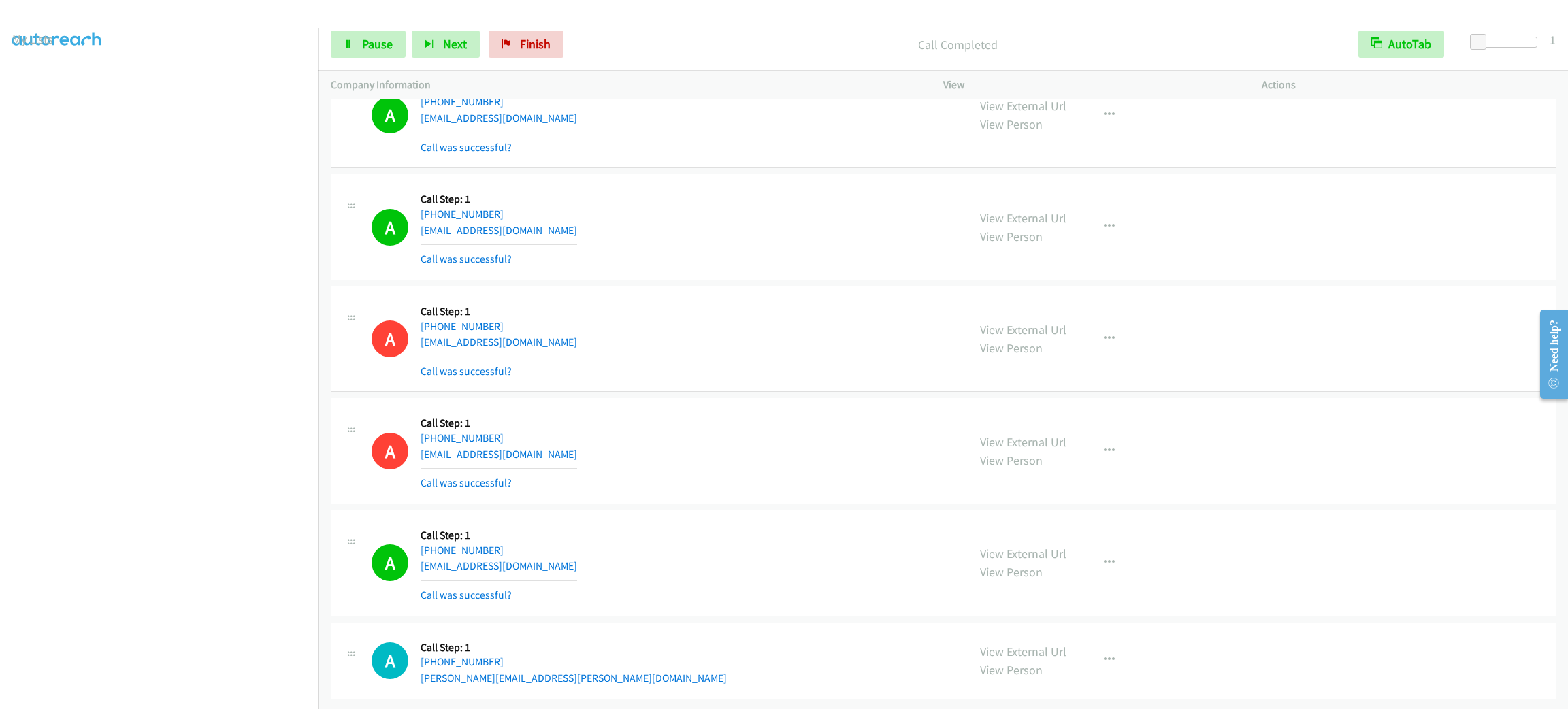
scroll to position [14253, 0]
click at [1100, 551] on button "button" at bounding box center [1109, 563] width 37 height 27
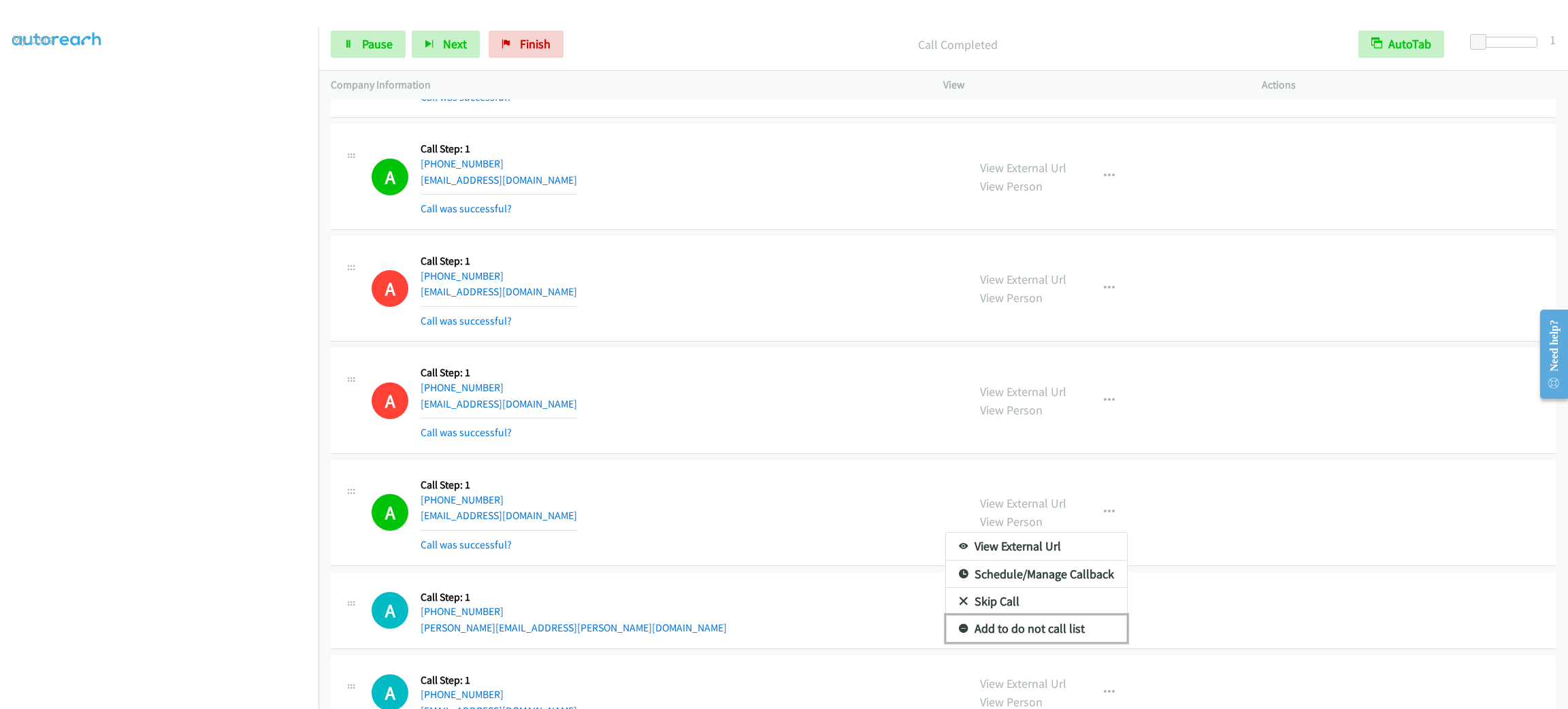
click at [1079, 642] on link "Add to do not call list" at bounding box center [1037, 629] width 181 height 27
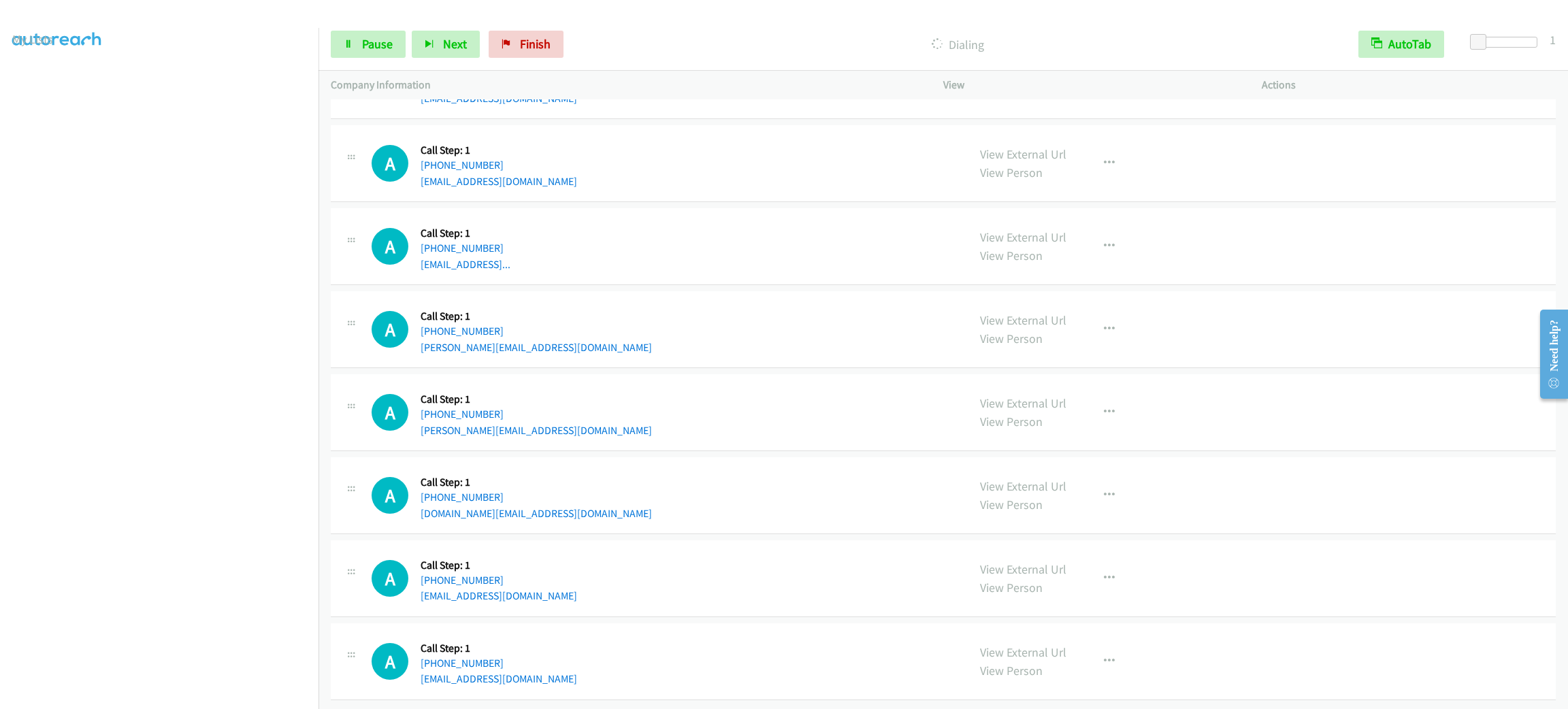
scroll to position [14764, 0]
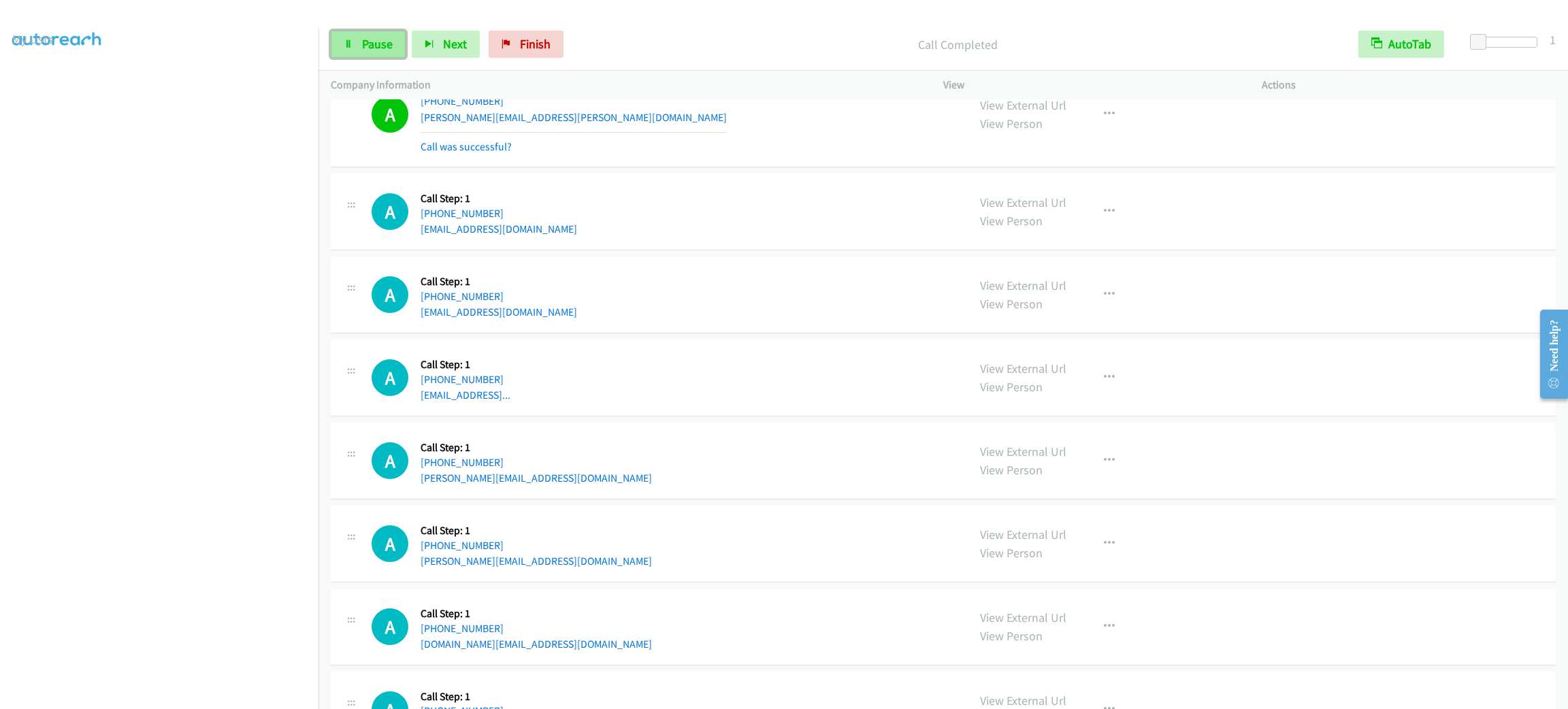
click at [375, 51] on span "Pause" at bounding box center [377, 44] width 30 height 16
click at [375, 47] on span "Start Calls" at bounding box center [388, 44] width 53 height 16
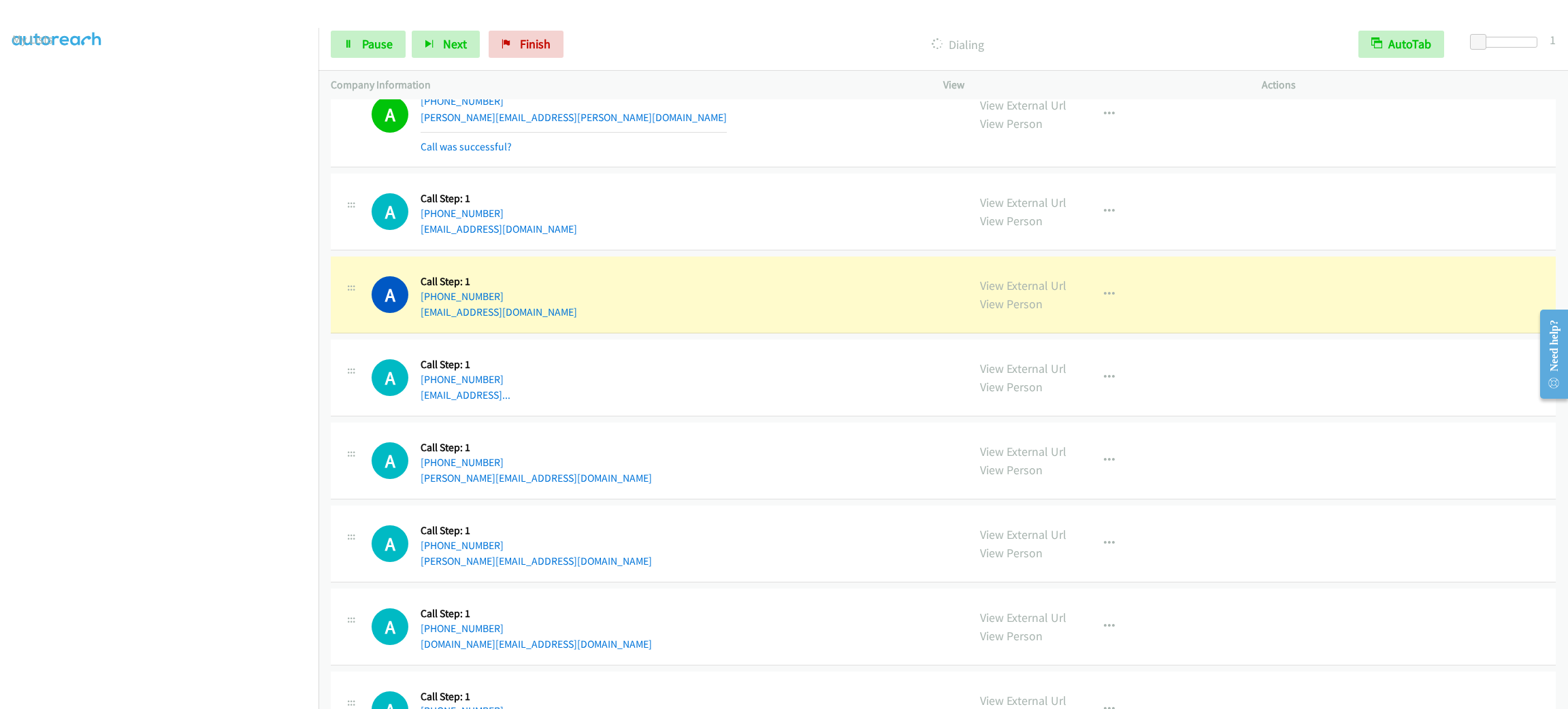
scroll to position [14866, 0]
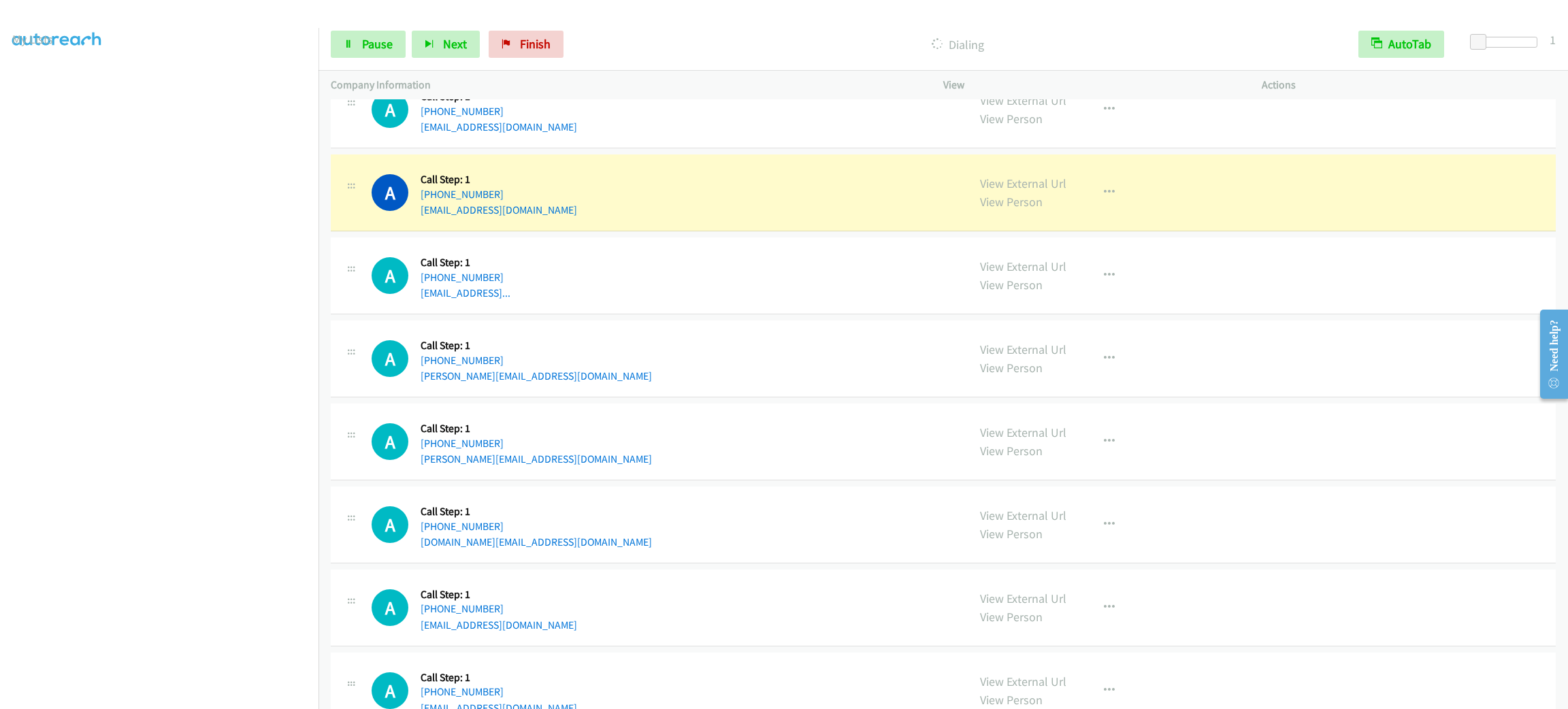
click at [736, 136] on div "A Callback Scheduled Call Step: 1 America/New_York [PHONE_NUMBER] [EMAIL_ADDRES…" at bounding box center [663, 109] width 584 height 51
click at [1091, 206] on button "button" at bounding box center [1109, 192] width 37 height 27
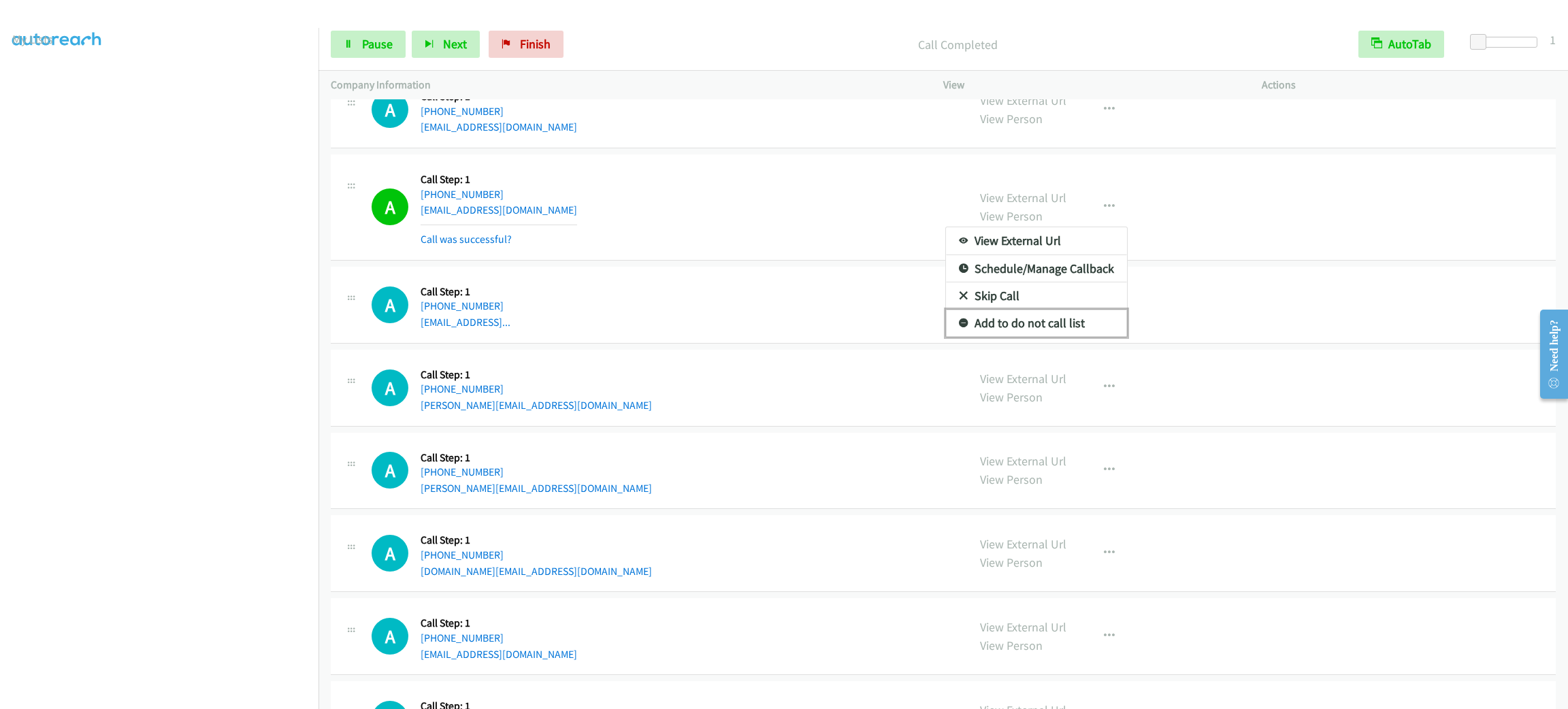
click at [1100, 337] on link "Add to do not call list" at bounding box center [1037, 323] width 181 height 27
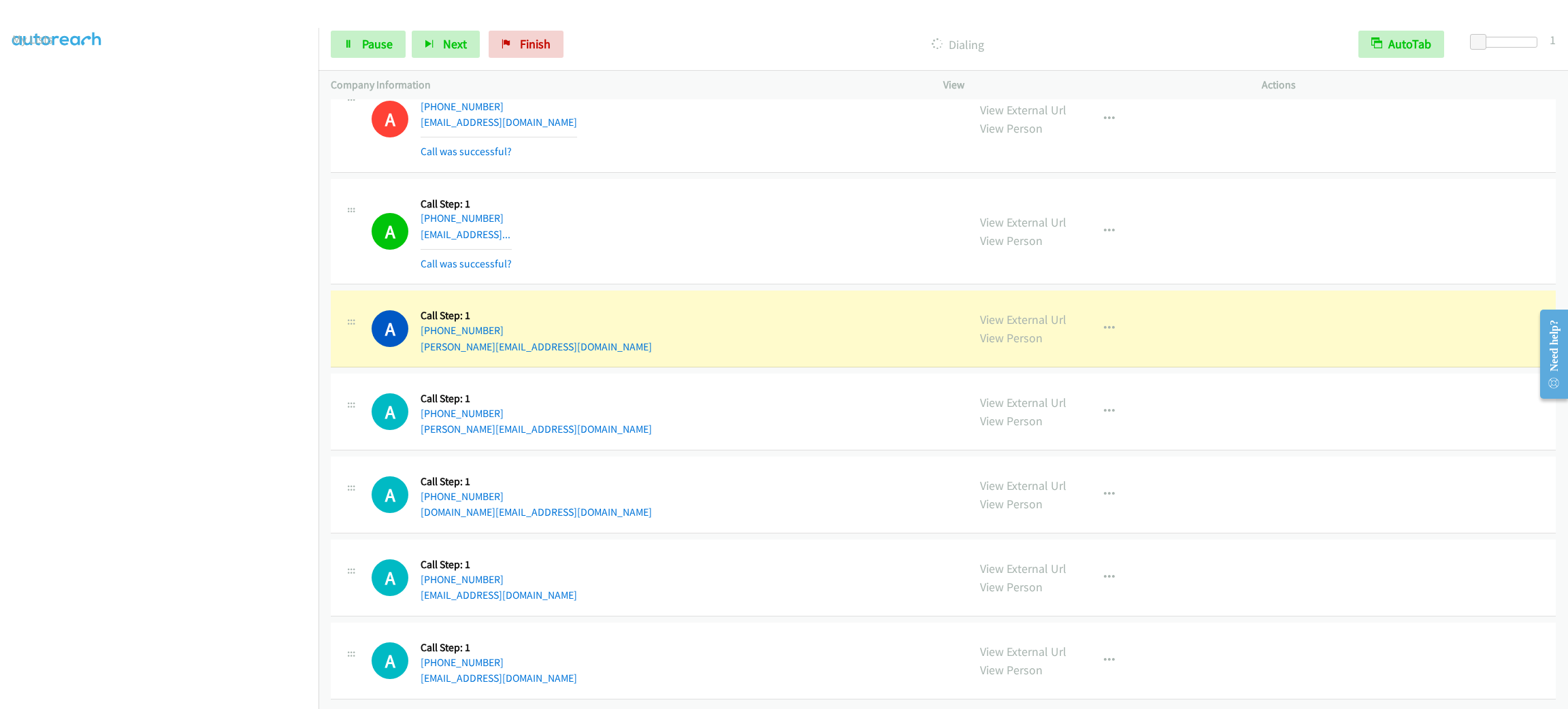
scroll to position [15005, 0]
click at [610, 334] on div "A Callback Scheduled Call Step: 1 America/New_York [PHONE_NUMBER] [PERSON_NAME]…" at bounding box center [663, 329] width 584 height 51
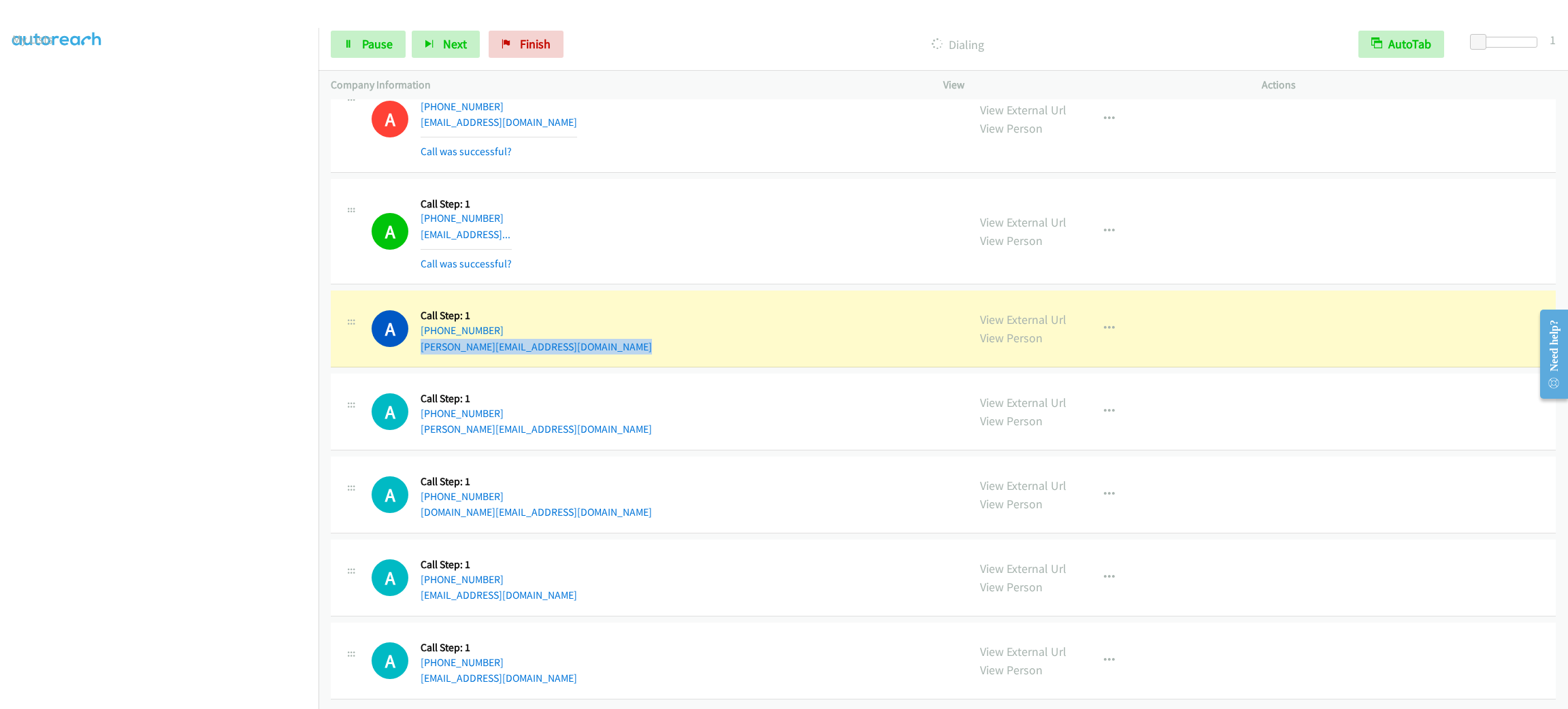
copy div "[PERSON_NAME][EMAIL_ADDRESS][DOMAIN_NAME]"
click at [1106, 320] on button "button" at bounding box center [1109, 329] width 37 height 27
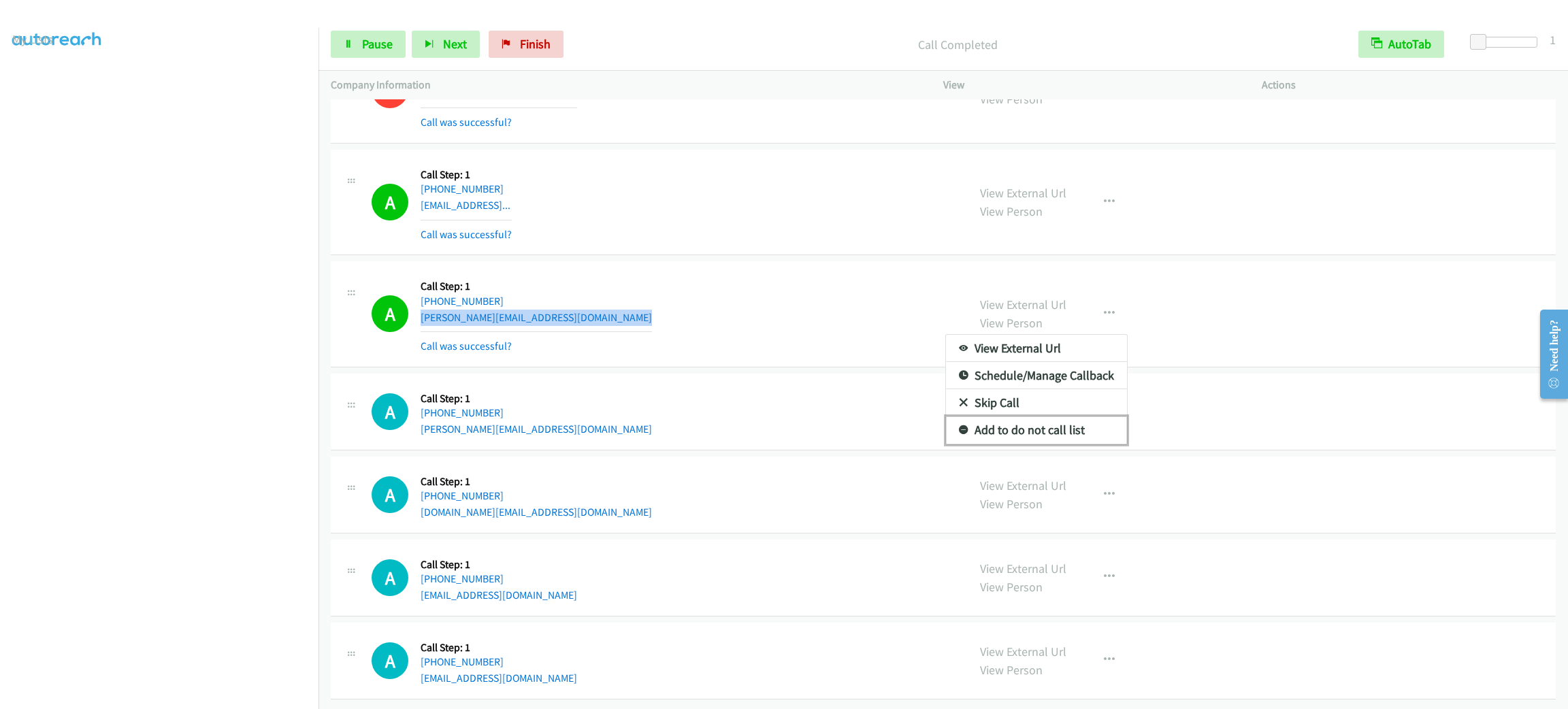
click at [1068, 444] on link "Add to do not call list" at bounding box center [1037, 430] width 181 height 27
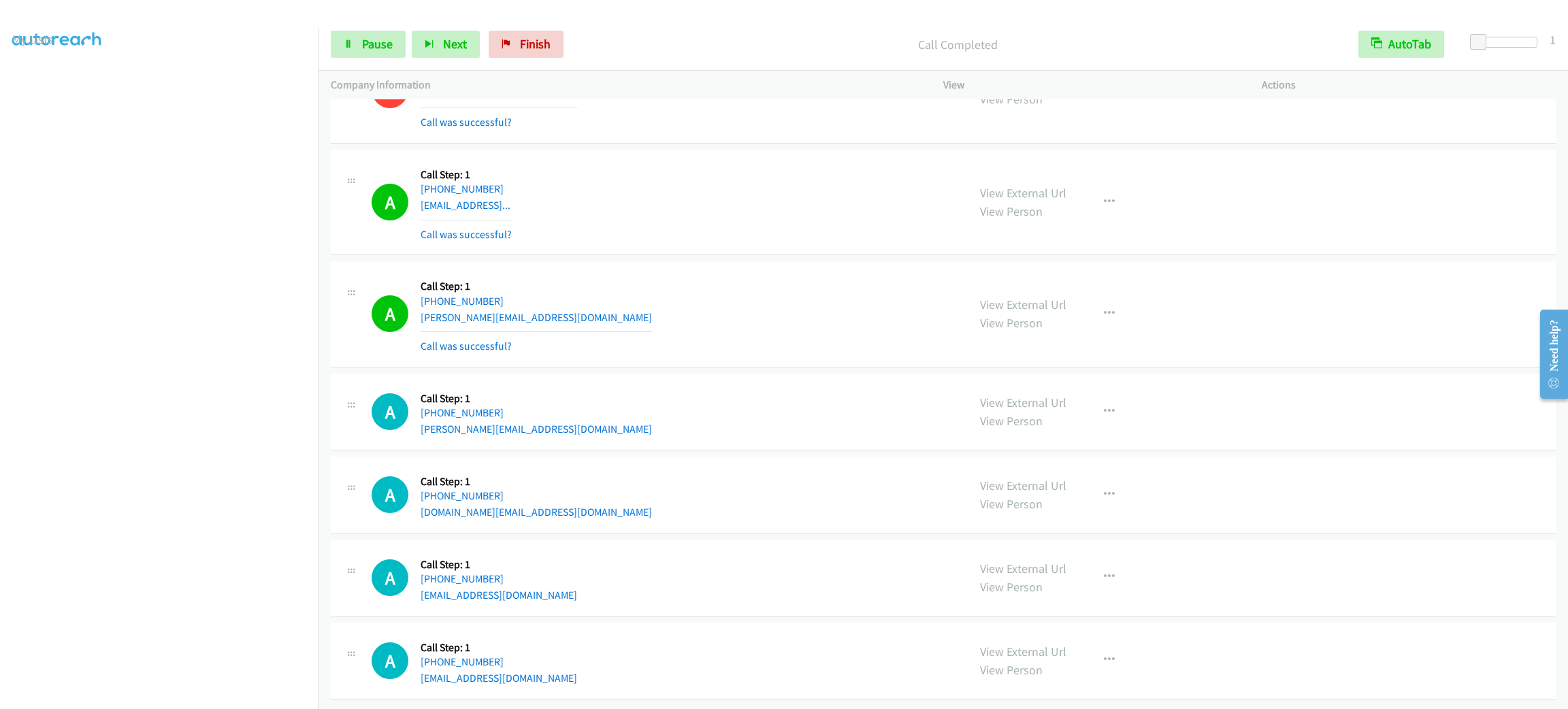
click at [732, 367] on div "A Callback Scheduled Call Step: 1 America/New_York [PHONE_NUMBER] [PERSON_NAME]…" at bounding box center [943, 314] width 1226 height 106
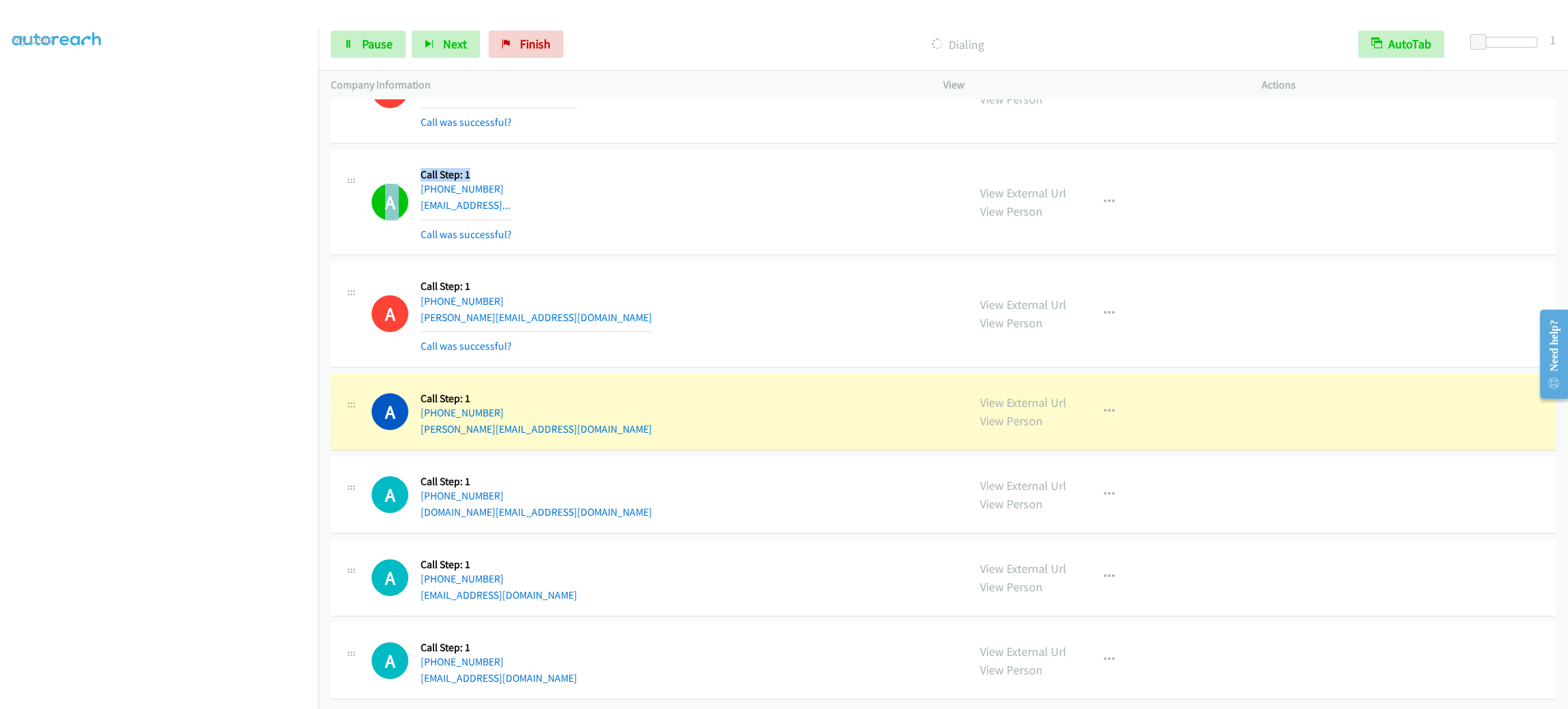
drag, startPoint x: 485, startPoint y: 160, endPoint x: 402, endPoint y: 160, distance: 83.0
click at [402, 162] on div "A Callback Scheduled Call Step: 1 America/Los_Angeles [PHONE_NUMBER] [EMAIL_ADD…" at bounding box center [663, 202] width 584 height 81
click at [416, 162] on div "A Callback Scheduled Call Step: 1 America/Los_Angeles [PHONE_NUMBER] [EMAIL_ADD…" at bounding box center [663, 202] width 584 height 81
drag, startPoint x: 414, startPoint y: 151, endPoint x: 574, endPoint y: 163, distance: 160.4
click at [574, 163] on div "A Callback Scheduled Call Step: 1 America/Los_Angeles [PHONE_NUMBER] [EMAIL_ADD…" at bounding box center [663, 202] width 584 height 81
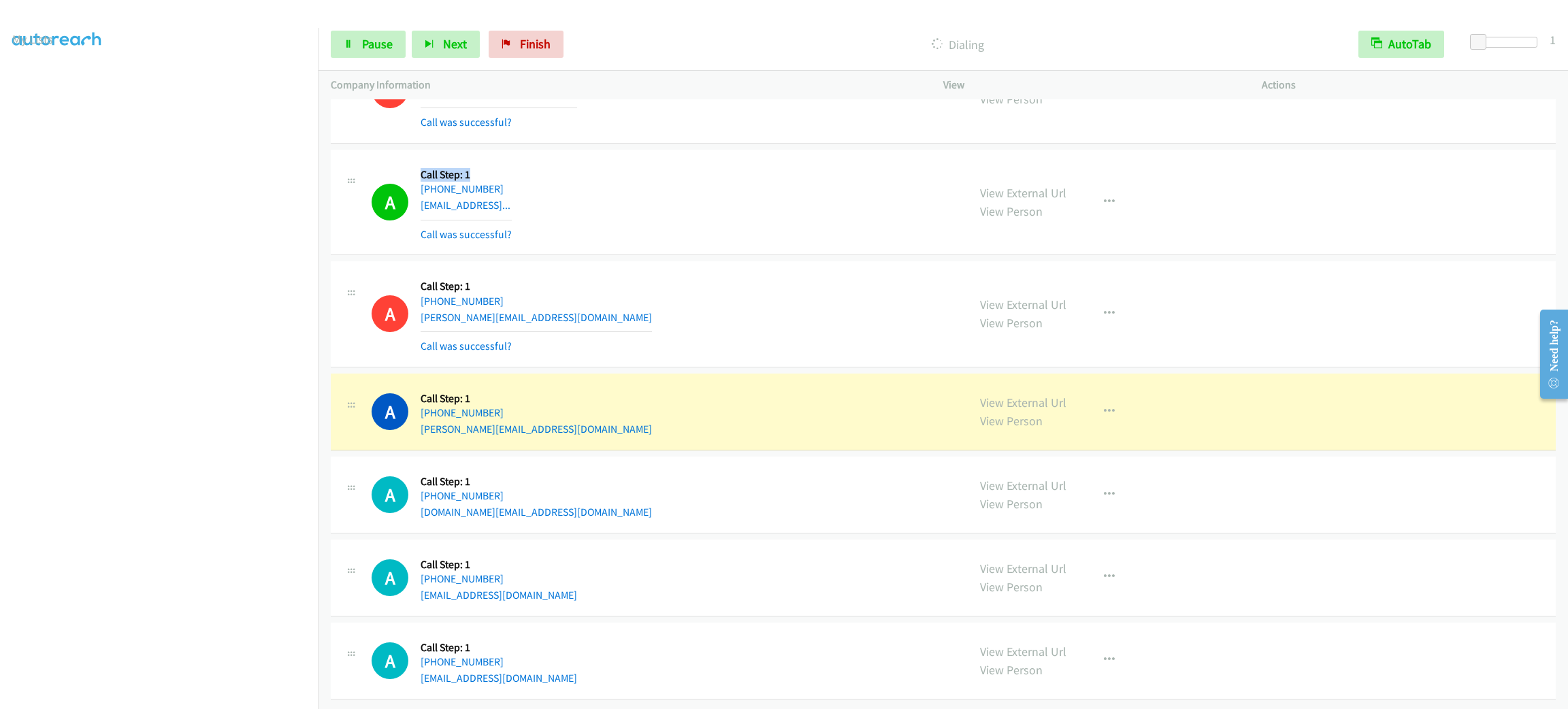
click at [577, 162] on div "A Callback Scheduled Call Step: 1 America/Los_Angeles [PHONE_NUMBER] [EMAIL_ADD…" at bounding box center [663, 202] width 584 height 81
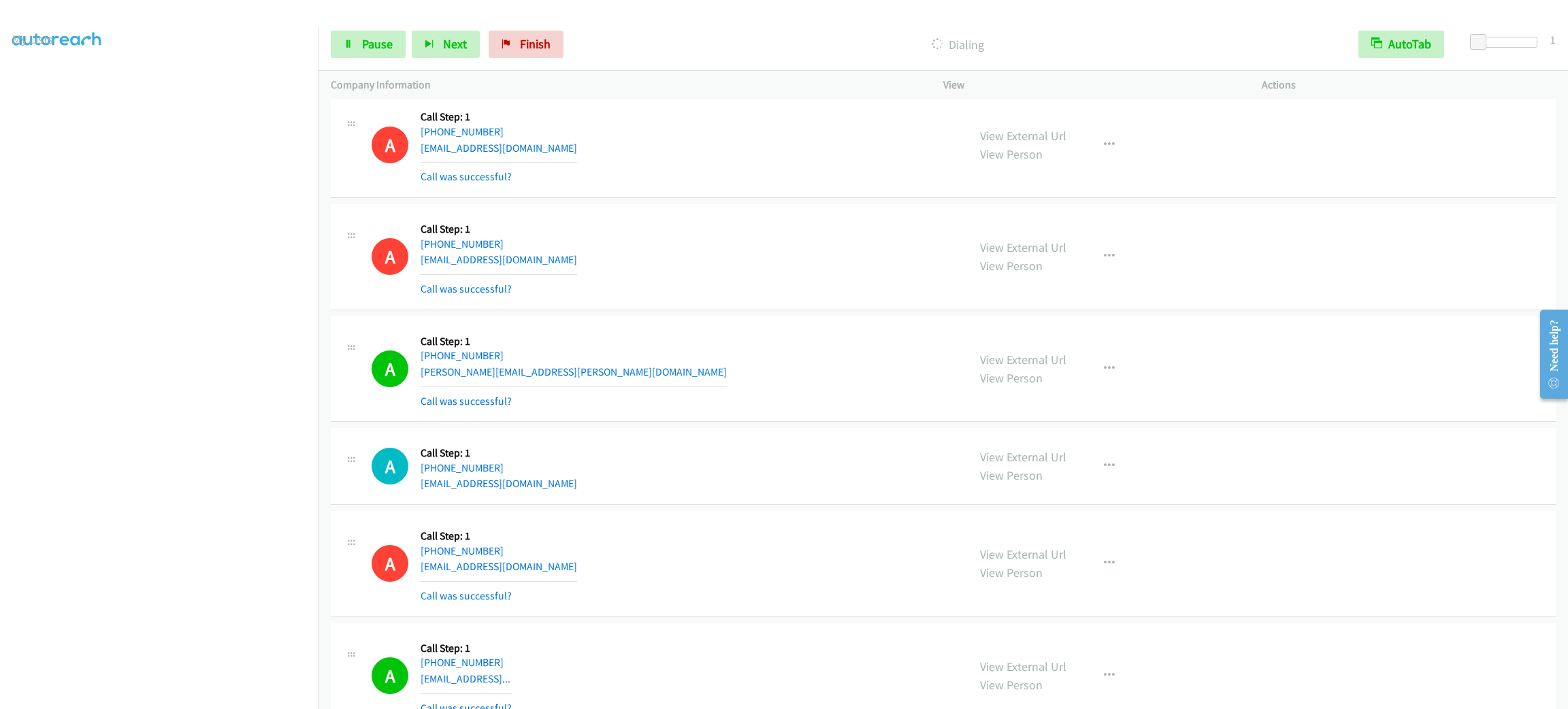
scroll to position [14202, 0]
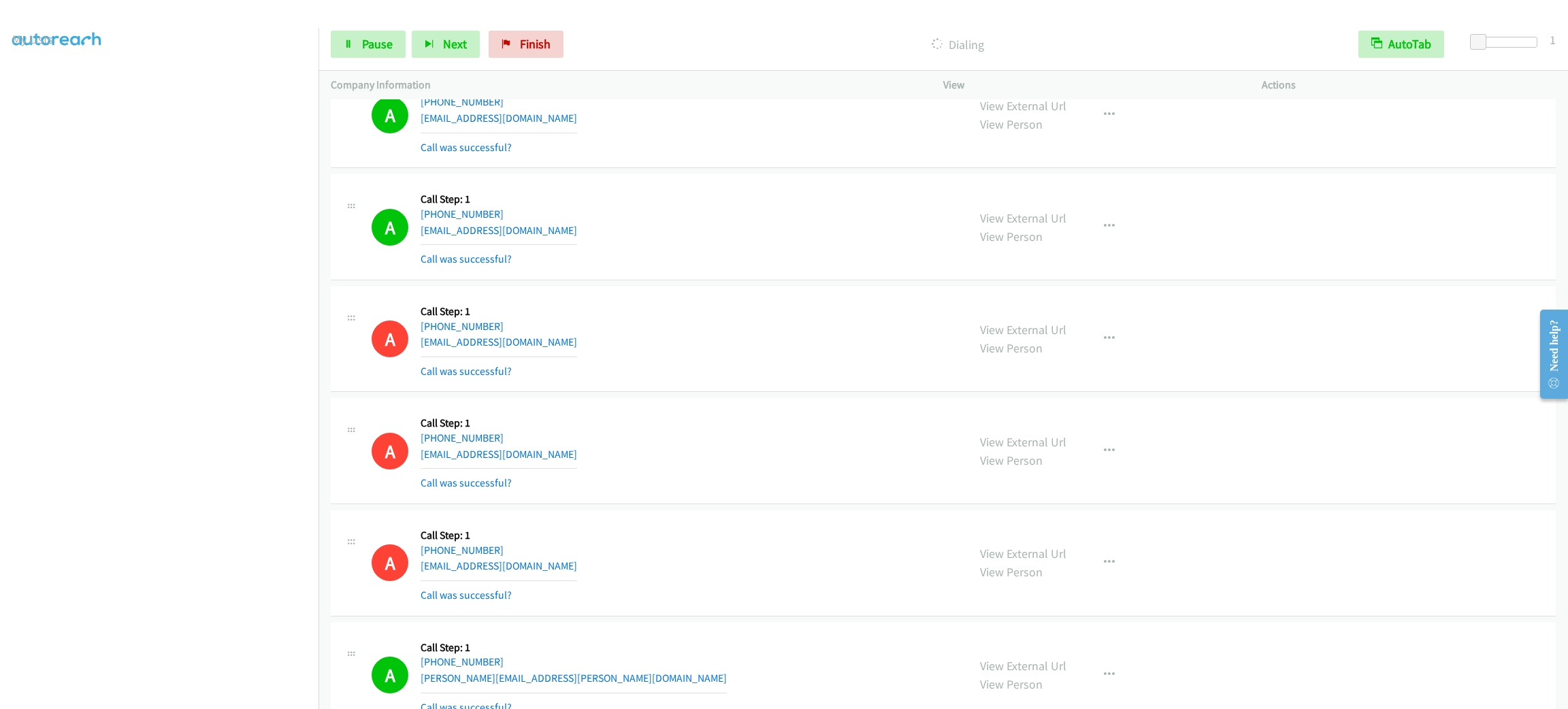
click at [772, 172] on td "A Callback Scheduled Call Step: 1 America/New_York [PHONE_NUMBER] [EMAIL_ADDRES…" at bounding box center [943, 115] width 1250 height 112
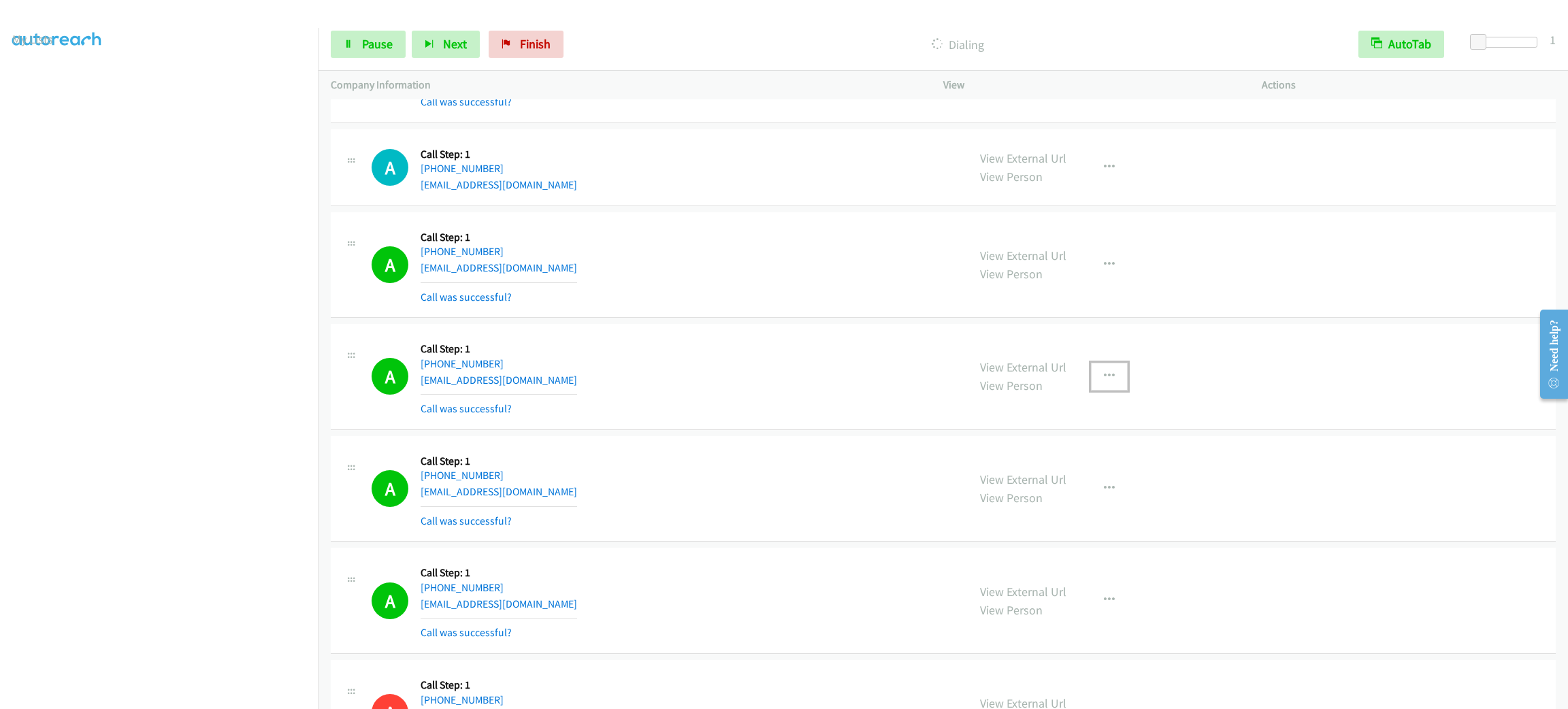
click at [1104, 390] on button "button" at bounding box center [1109, 376] width 37 height 27
click at [1067, 506] on link "Add to do not call list" at bounding box center [1037, 492] width 181 height 27
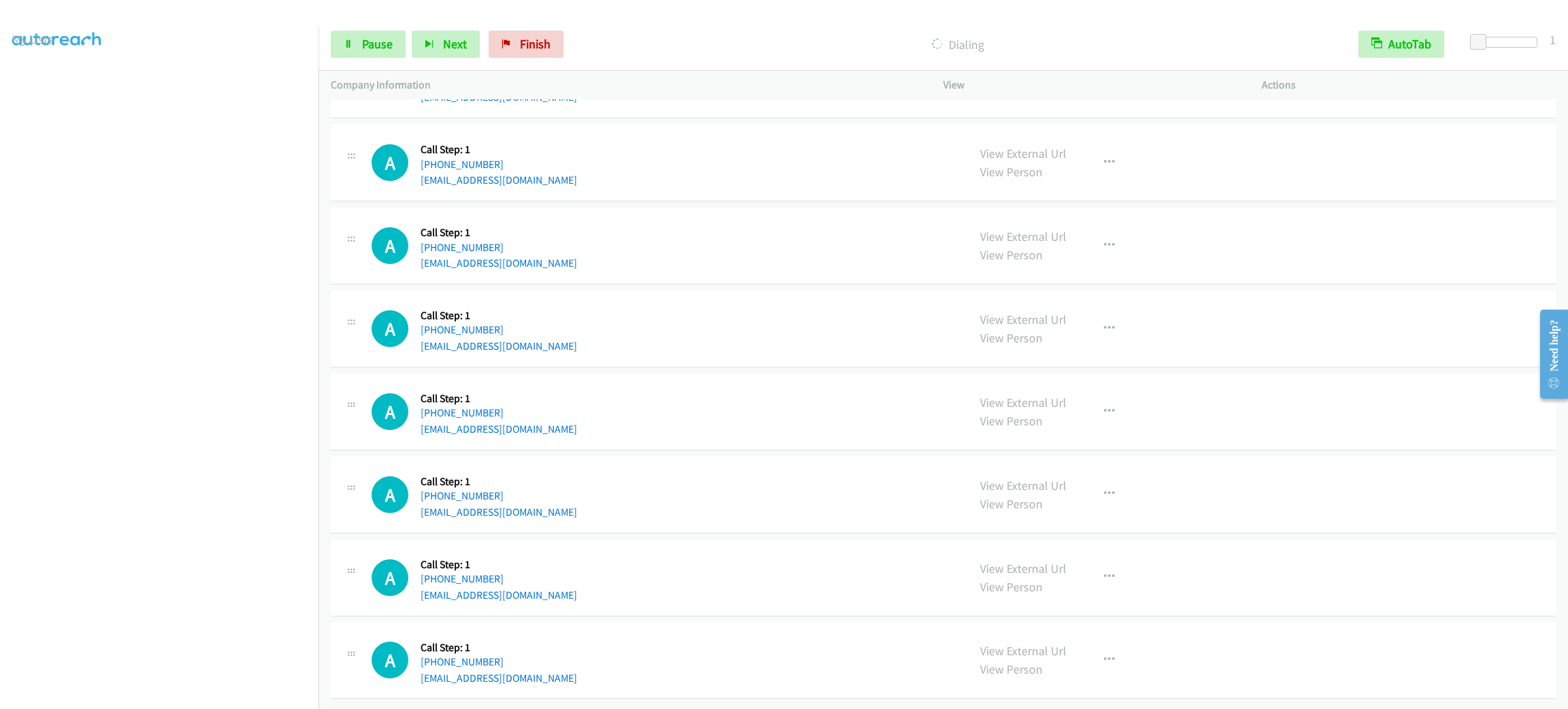
drag, startPoint x: 634, startPoint y: 220, endPoint x: 702, endPoint y: 588, distance: 374.2
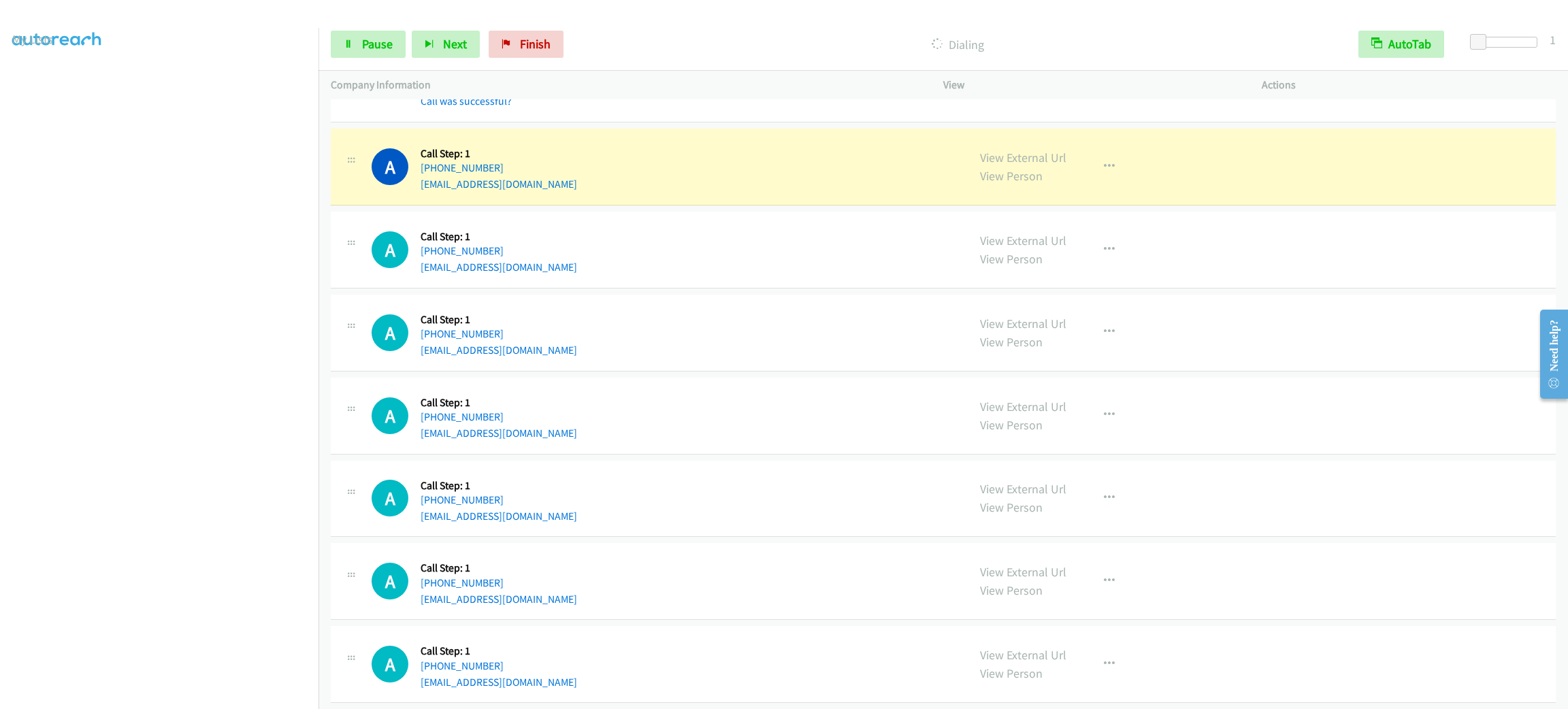
scroll to position [15986, 0]
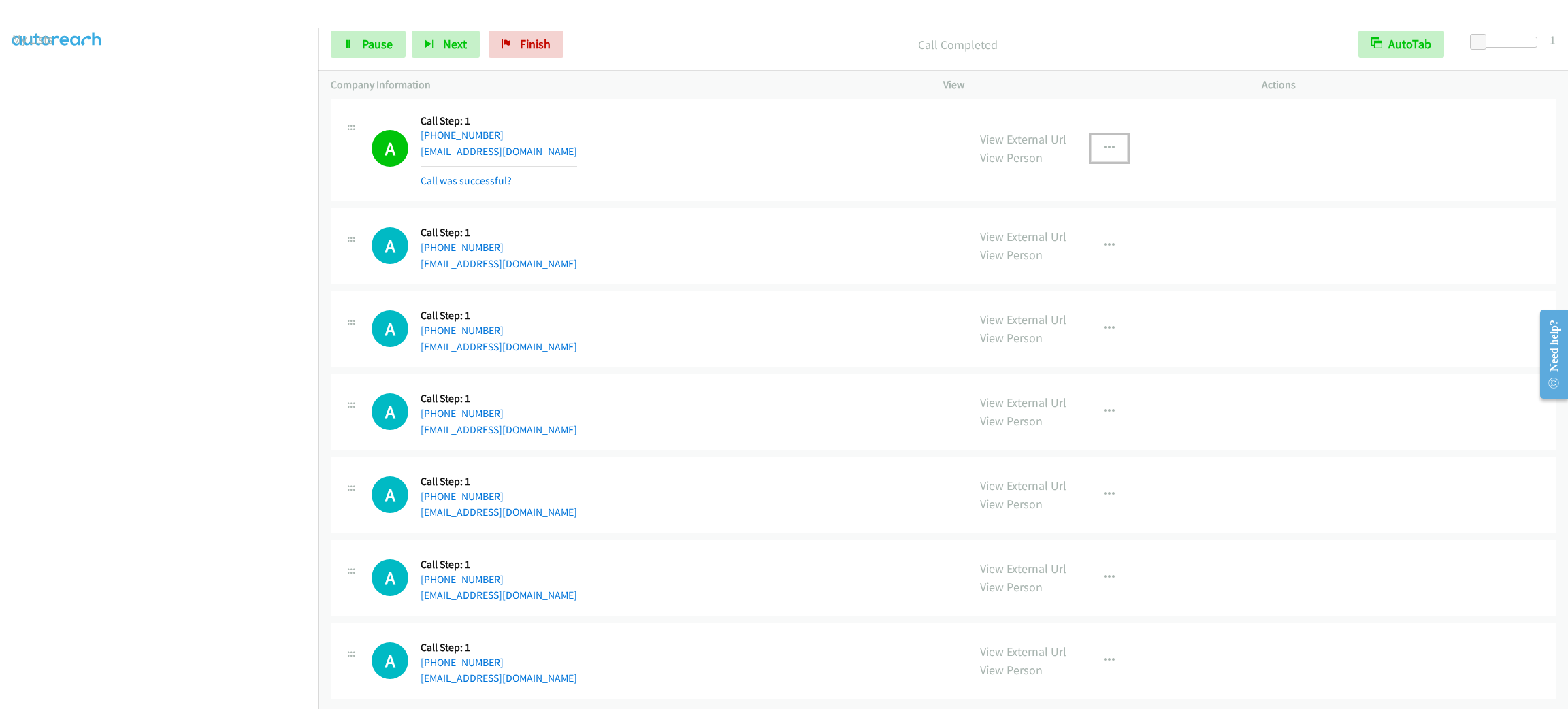
click at [1110, 151] on button "button" at bounding box center [1109, 148] width 37 height 27
click at [1063, 278] on link "Add to do not call list" at bounding box center [1037, 265] width 181 height 27
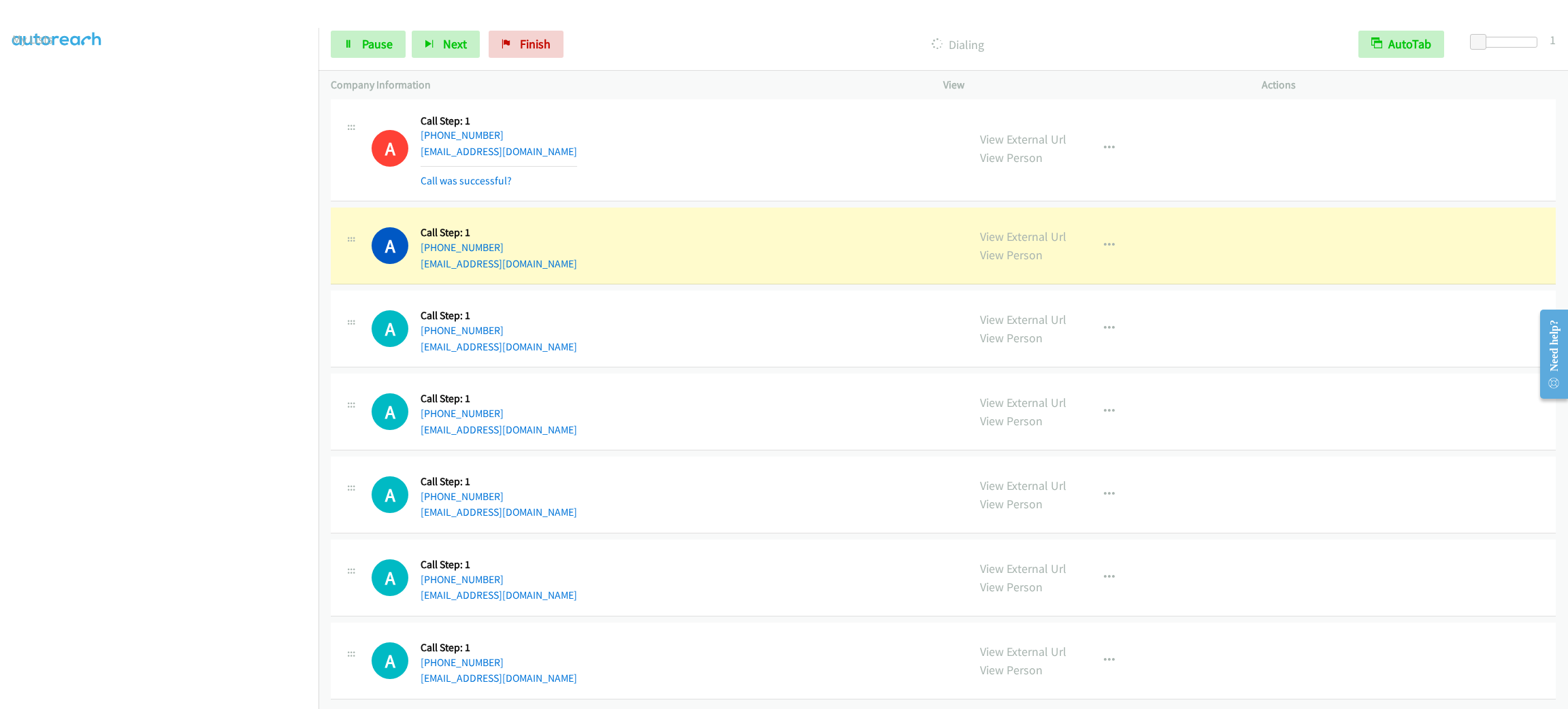
scroll to position [16016, 0]
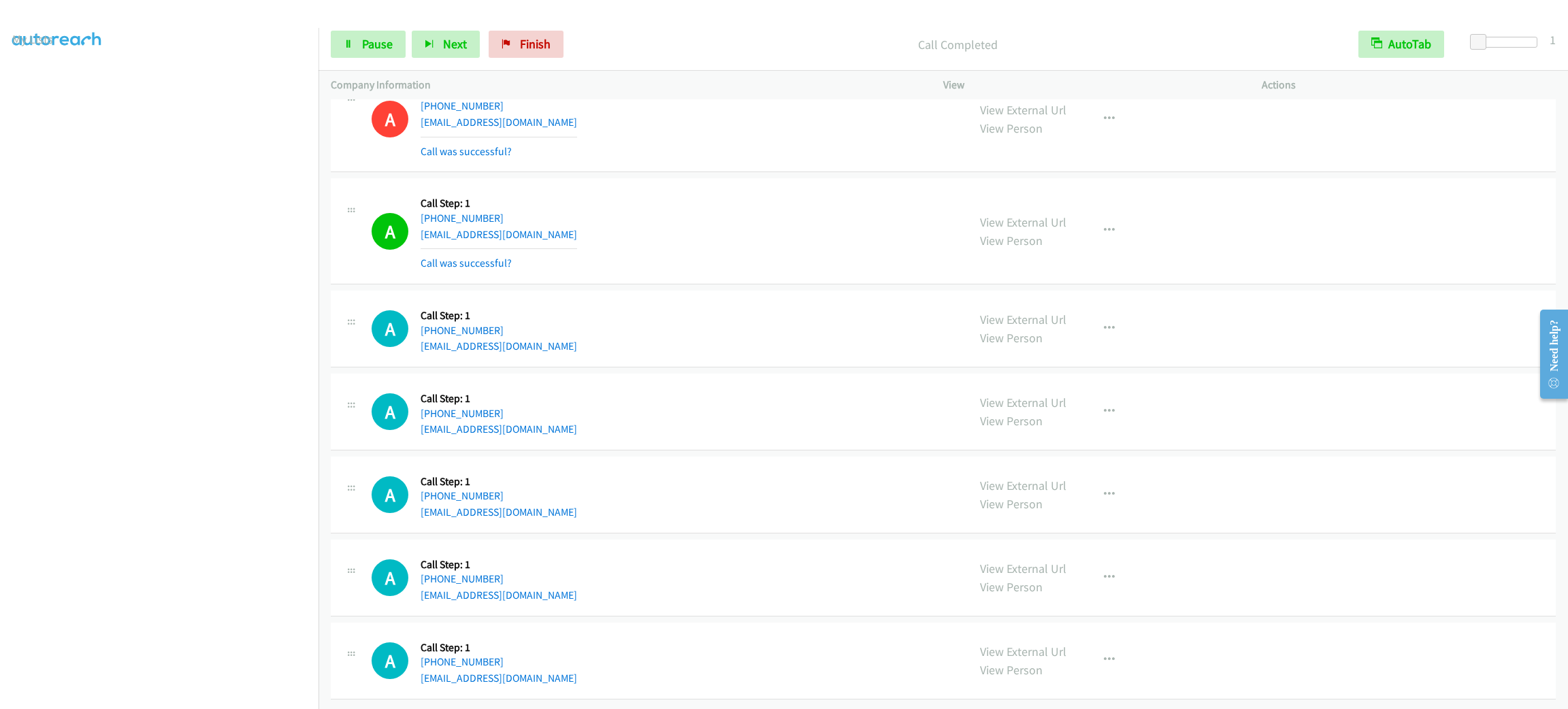
click at [136, 692] on section at bounding box center [159, 387] width 294 height 651
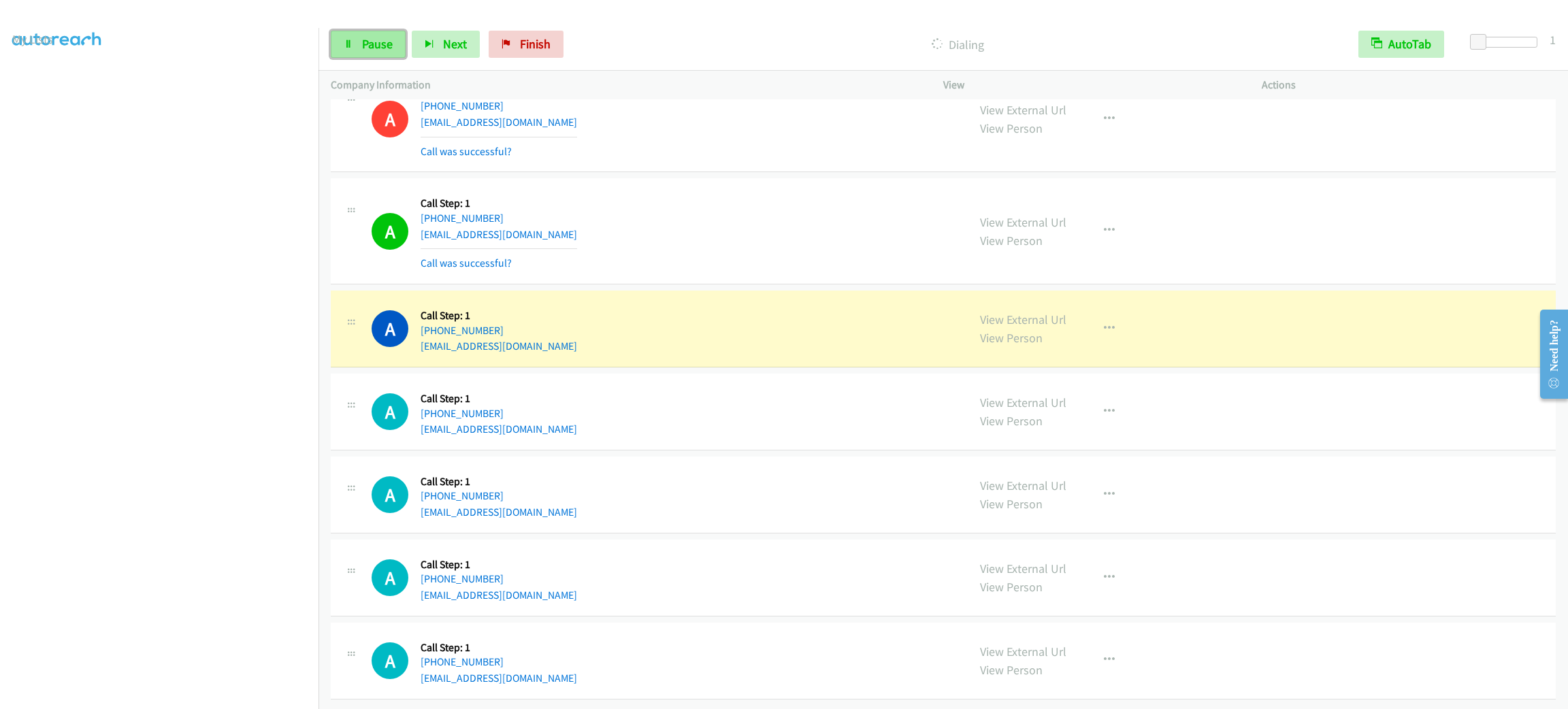
click at [379, 43] on span "Pause" at bounding box center [377, 44] width 30 height 16
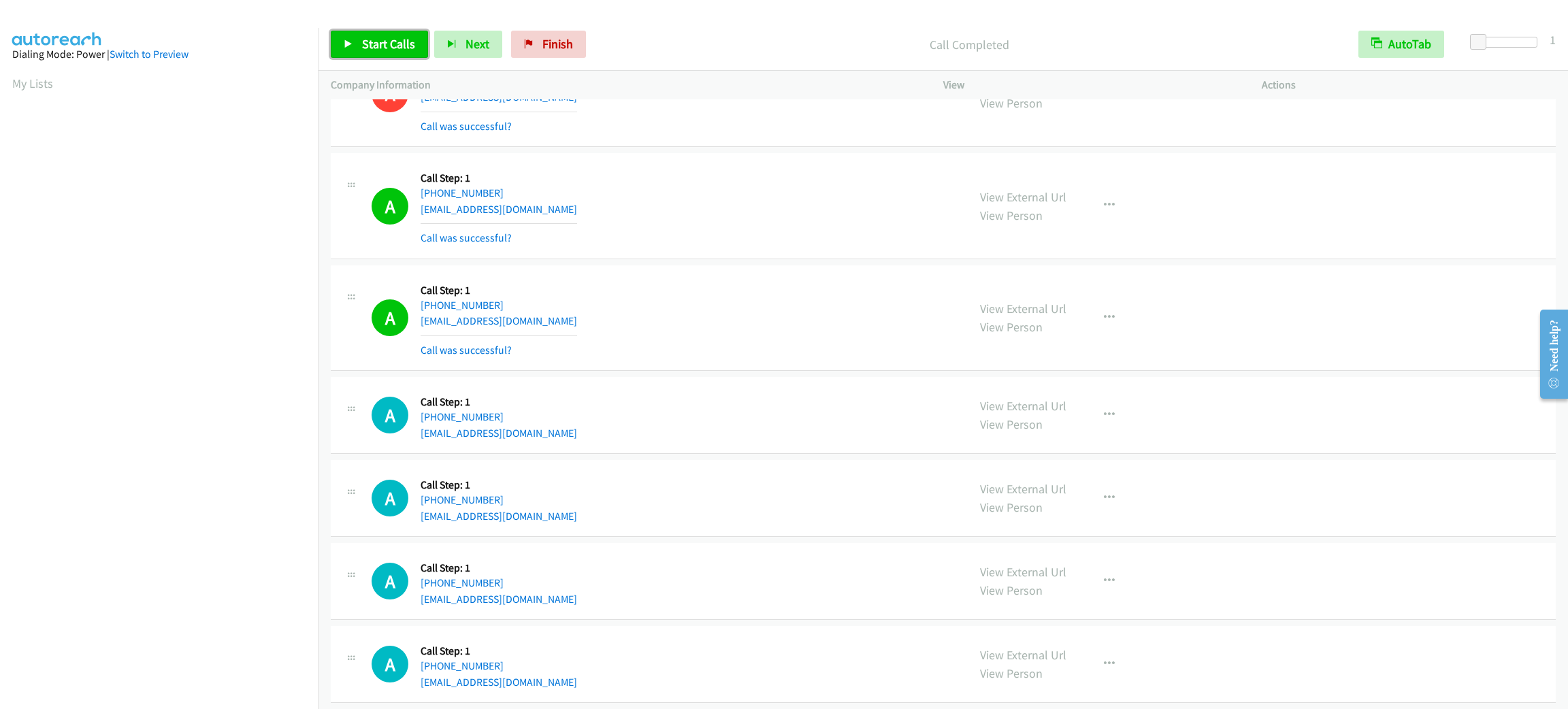
click at [346, 45] on icon at bounding box center [349, 45] width 10 height 10
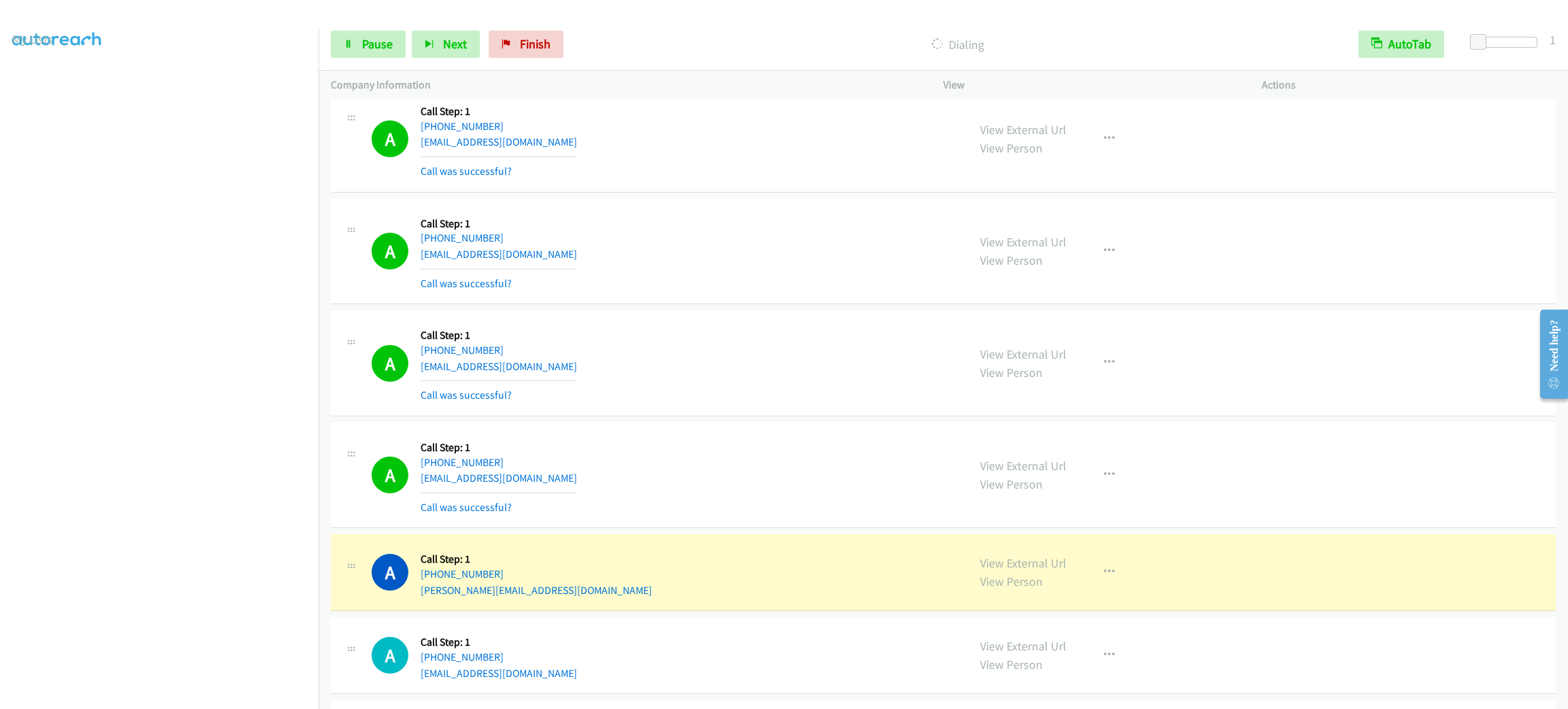
scroll to position [16943, 0]
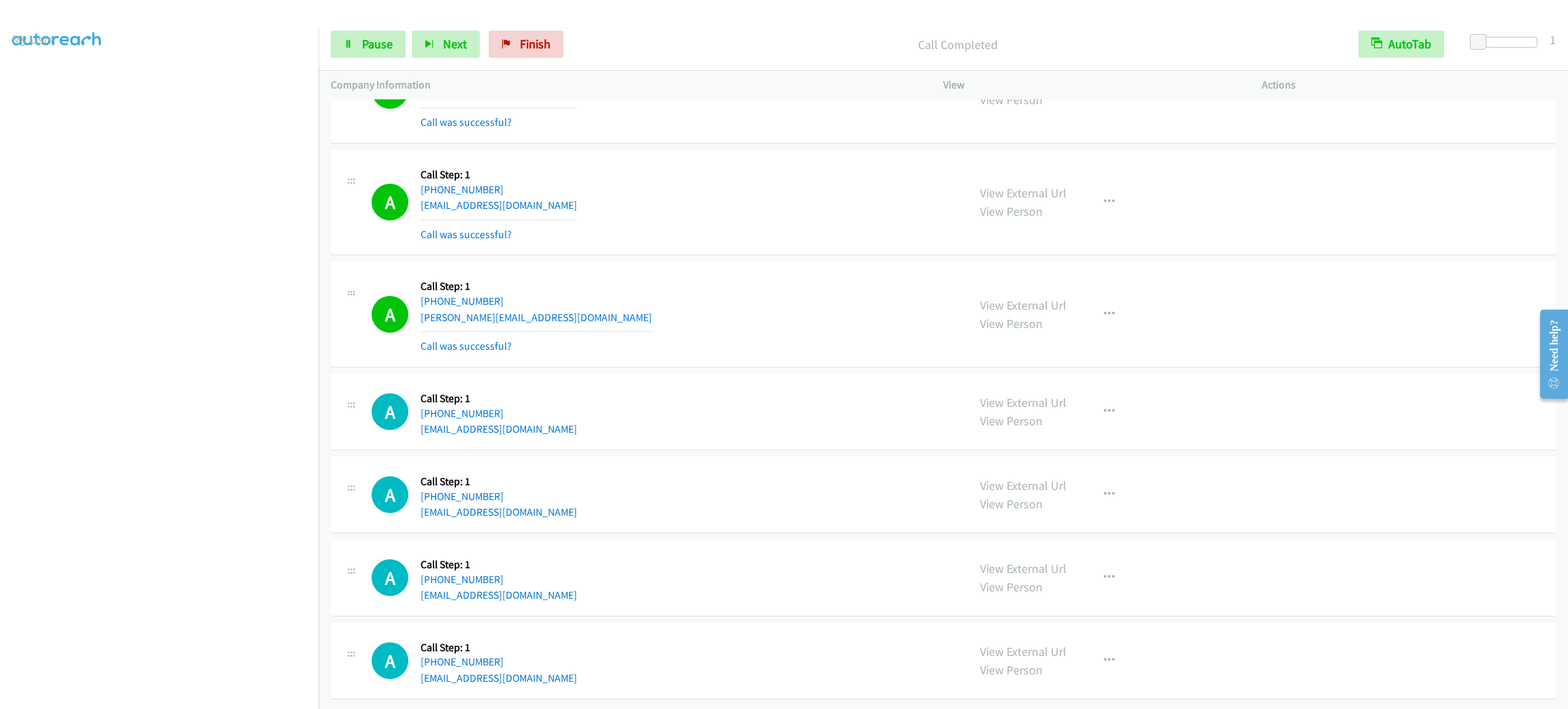
drag, startPoint x: 1086, startPoint y: 306, endPoint x: 1100, endPoint y: 318, distance: 18.4
click at [1087, 308] on div "View External Url View Person View External Url Email Schedule/Manage Callback …" at bounding box center [1133, 314] width 330 height 81
click at [1118, 328] on button "button" at bounding box center [1109, 314] width 37 height 27
click at [1045, 443] on link "Add to do not call list" at bounding box center [1037, 431] width 181 height 27
click at [192, 695] on section at bounding box center [159, 387] width 294 height 651
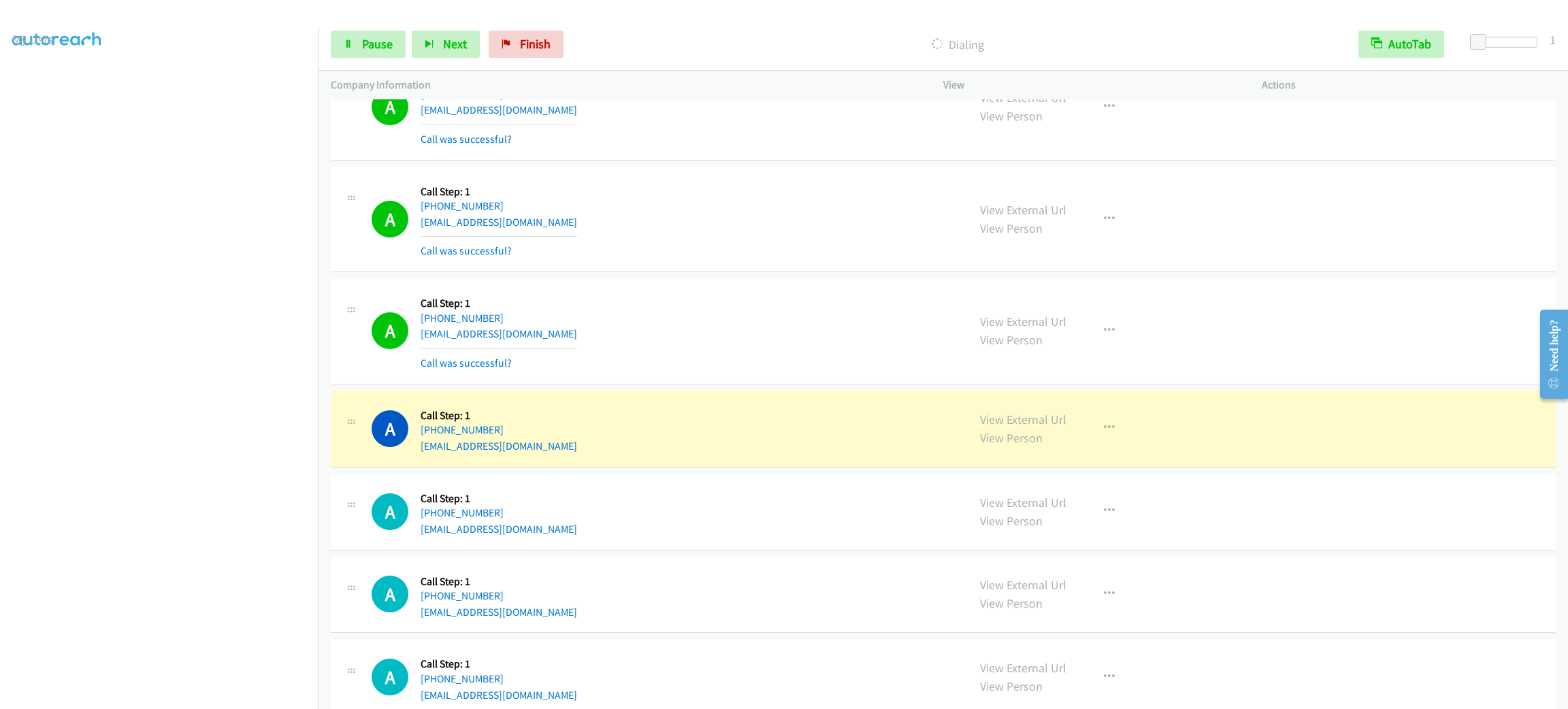
scroll to position [17541, 0]
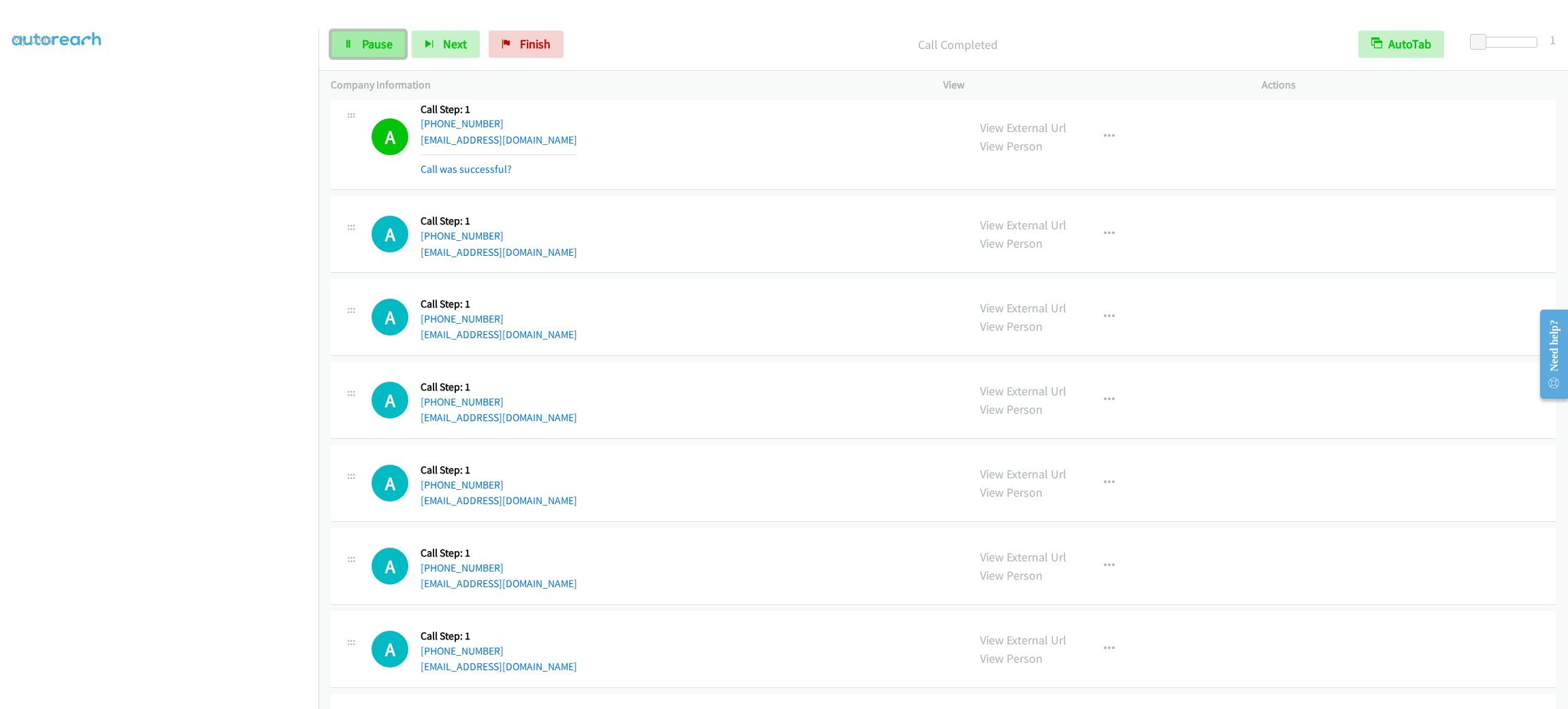
click at [370, 55] on link "Pause" at bounding box center [367, 44] width 75 height 27
click at [373, 47] on span "Start Calls" at bounding box center [388, 44] width 53 height 16
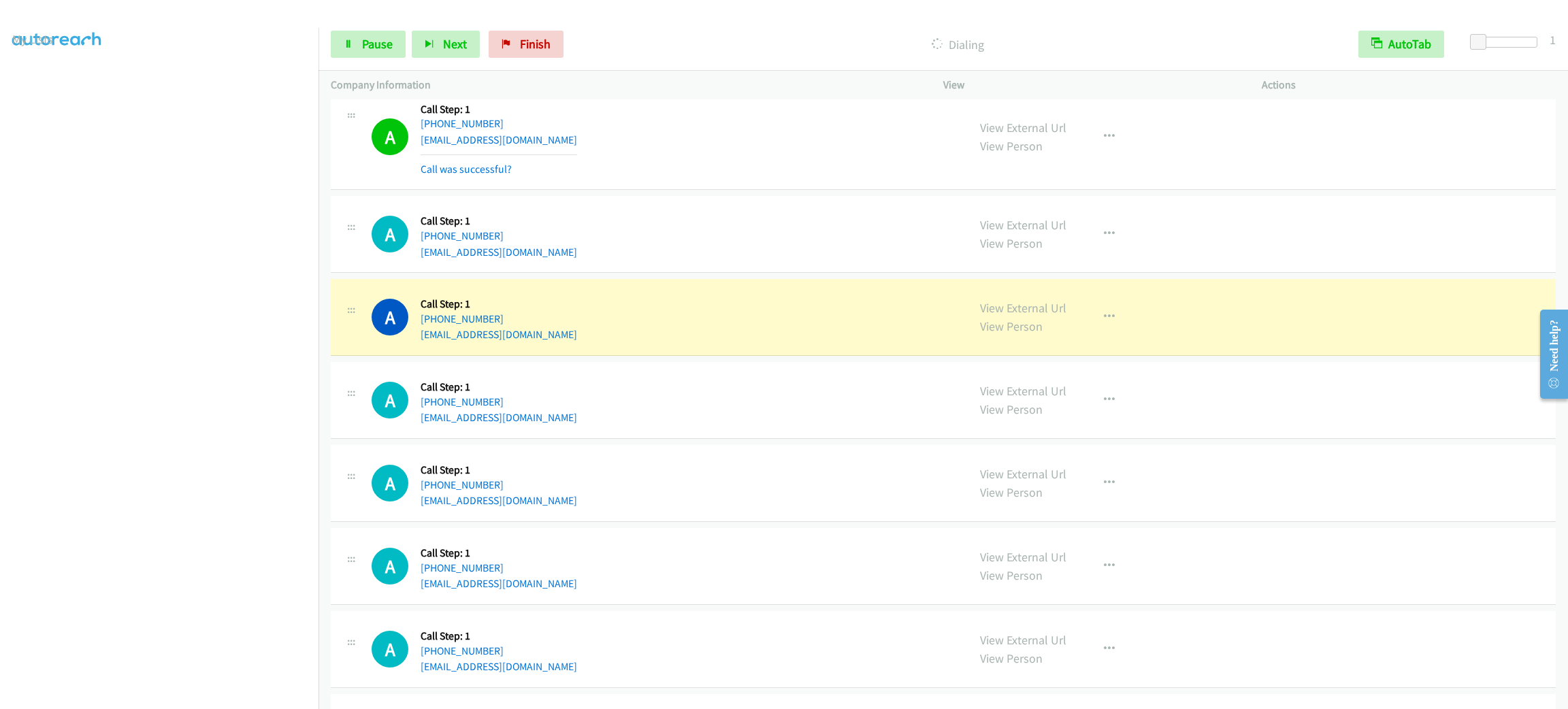
click at [705, 277] on td "A Callback Scheduled Call Step: 1 America/New_York [PHONE_NUMBER] [EMAIL_ADDRES…" at bounding box center [943, 235] width 1250 height 83
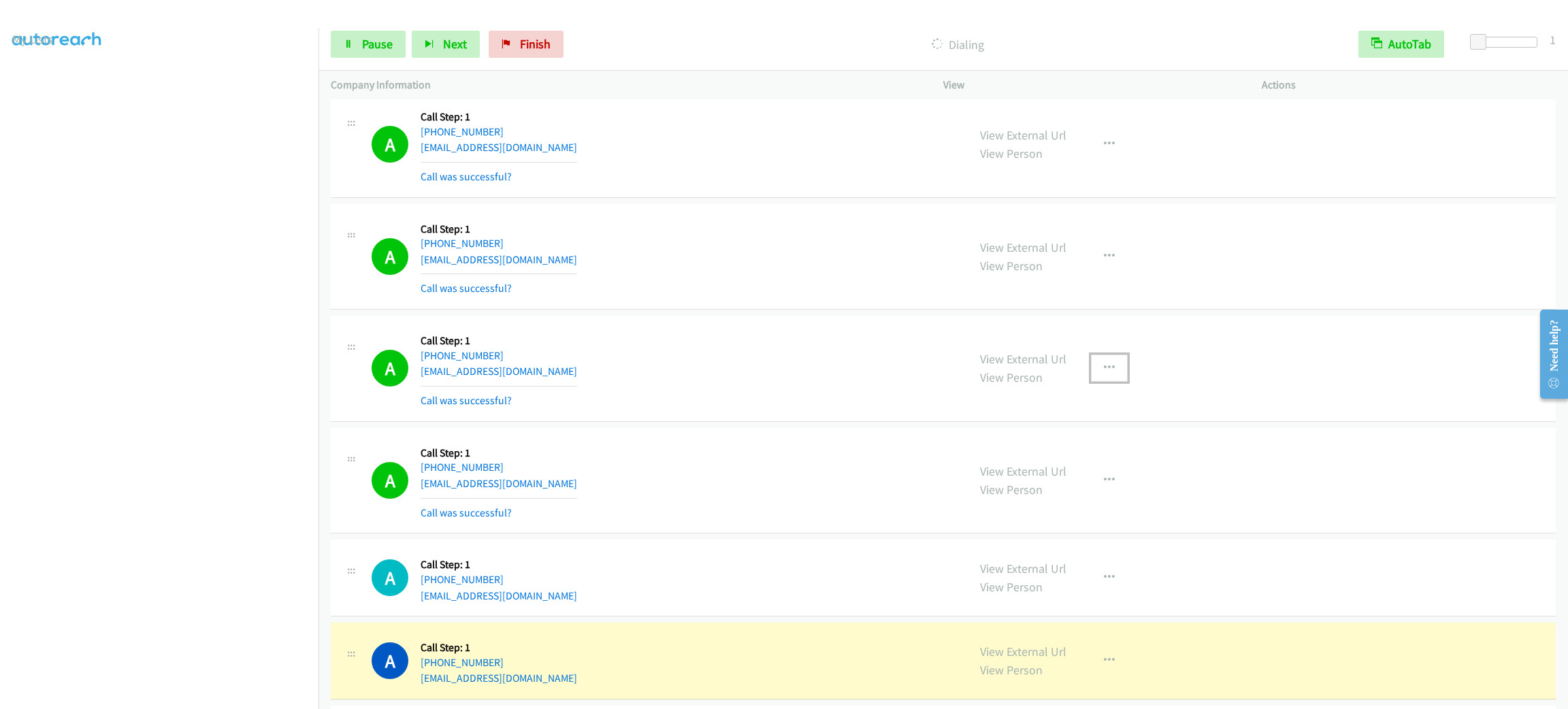
drag, startPoint x: 1083, startPoint y: 402, endPoint x: 1090, endPoint y: 403, distance: 7.1
click at [1091, 382] on button "button" at bounding box center [1109, 368] width 37 height 27
click at [1092, 403] on div at bounding box center [784, 354] width 1568 height 709
click at [1109, 382] on button "button" at bounding box center [1109, 368] width 37 height 27
click at [1104, 498] on link "Add to do not call list" at bounding box center [1037, 484] width 181 height 27
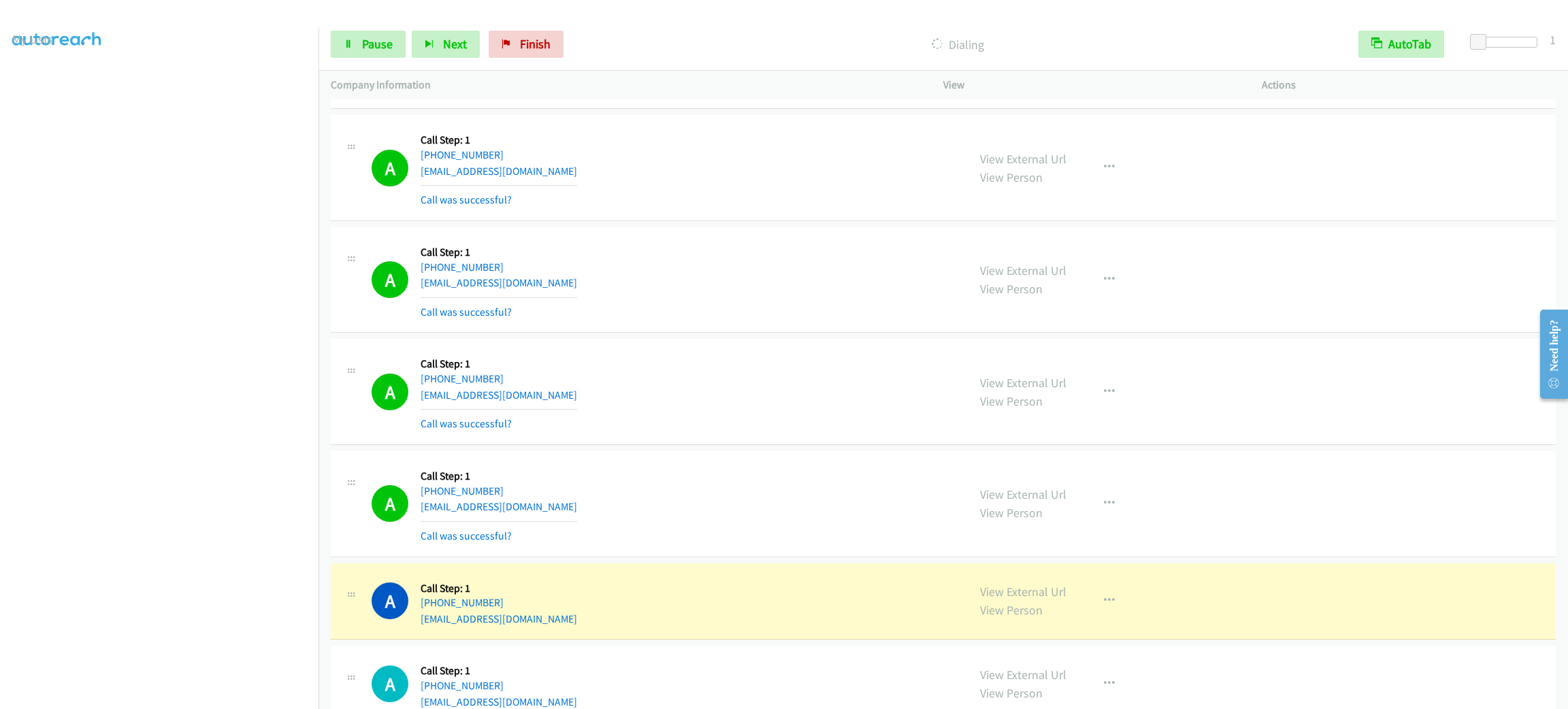
scroll to position [18338, 0]
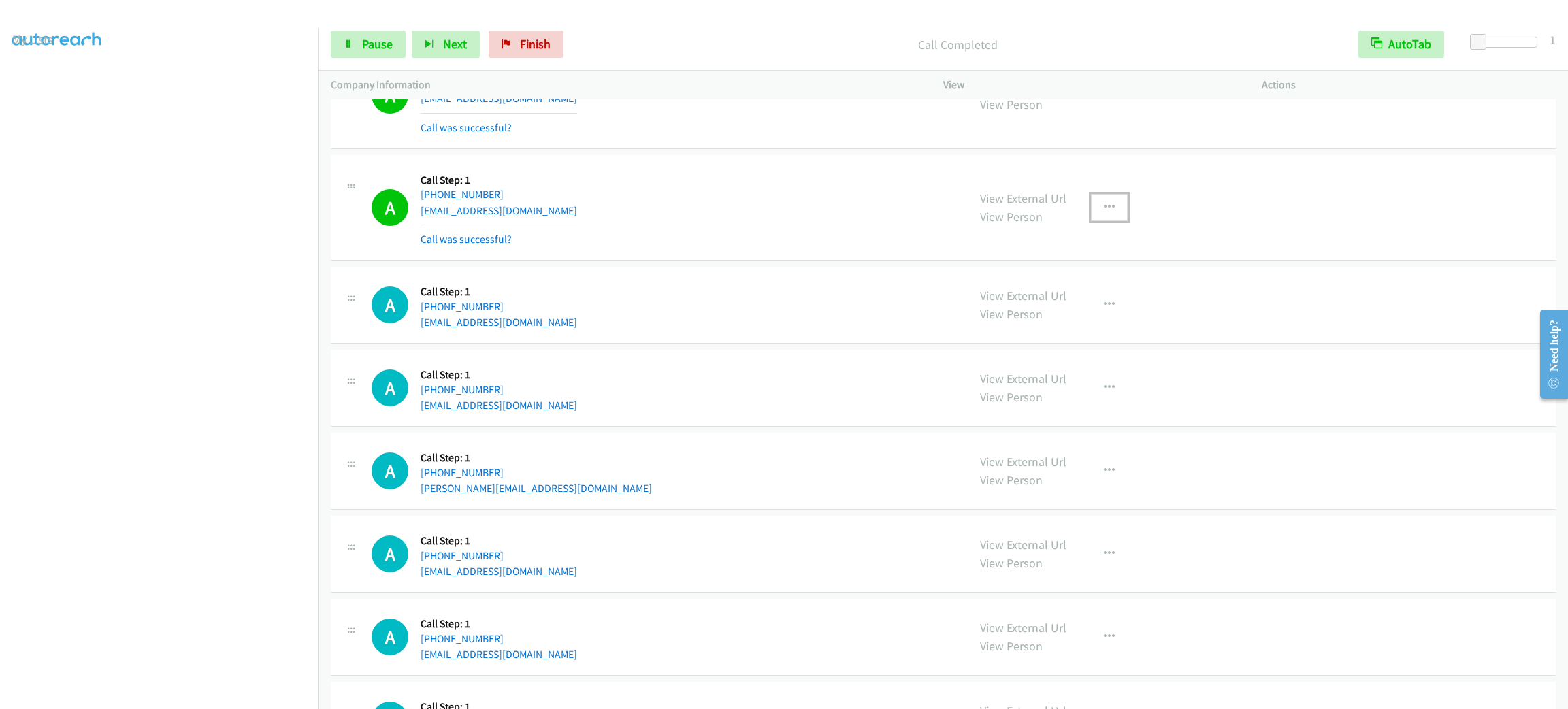
click at [1110, 221] on button "button" at bounding box center [1109, 208] width 37 height 27
click at [1101, 338] on div "View External Url Email Schedule/Manage Callback Skip Call Add to do not call l…" at bounding box center [1036, 282] width 182 height 111
click at [1092, 221] on button "button" at bounding box center [1109, 208] width 37 height 27
click at [1094, 338] on link "Add to do not call list" at bounding box center [1037, 324] width 181 height 27
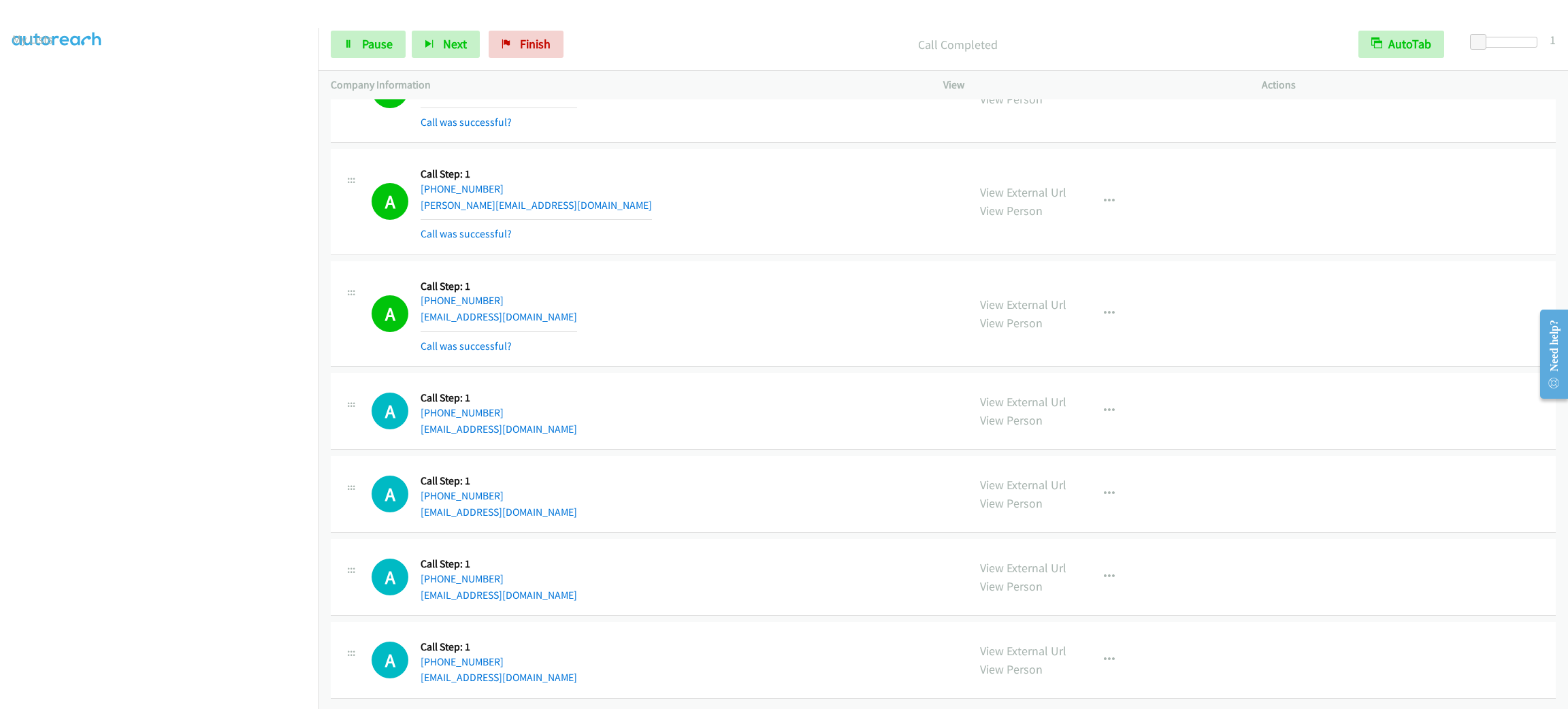
scroll to position [18739, 0]
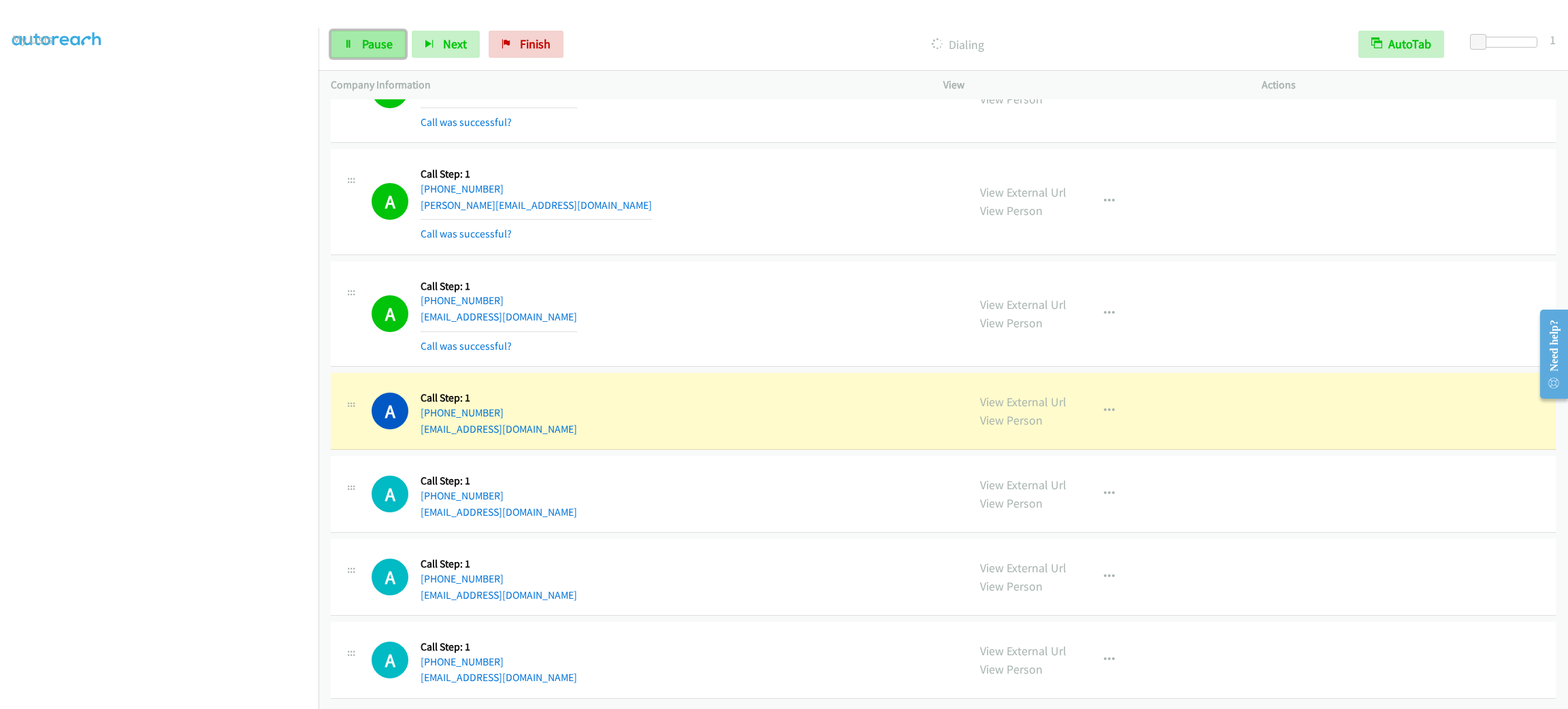
click at [395, 48] on link "Pause" at bounding box center [367, 44] width 75 height 27
click at [1106, 398] on button "button" at bounding box center [1109, 411] width 37 height 27
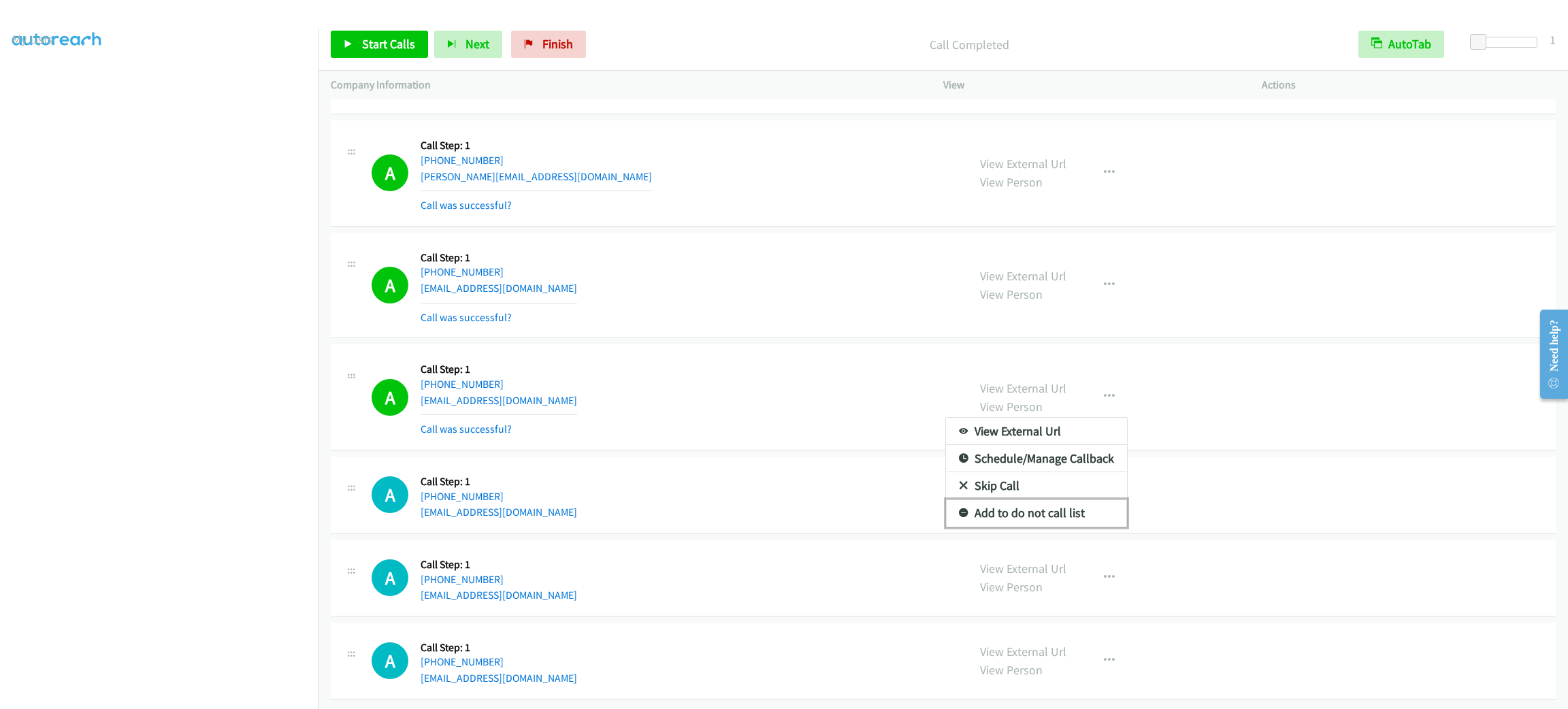
click at [1080, 525] on link "Add to do not call list" at bounding box center [1037, 513] width 181 height 27
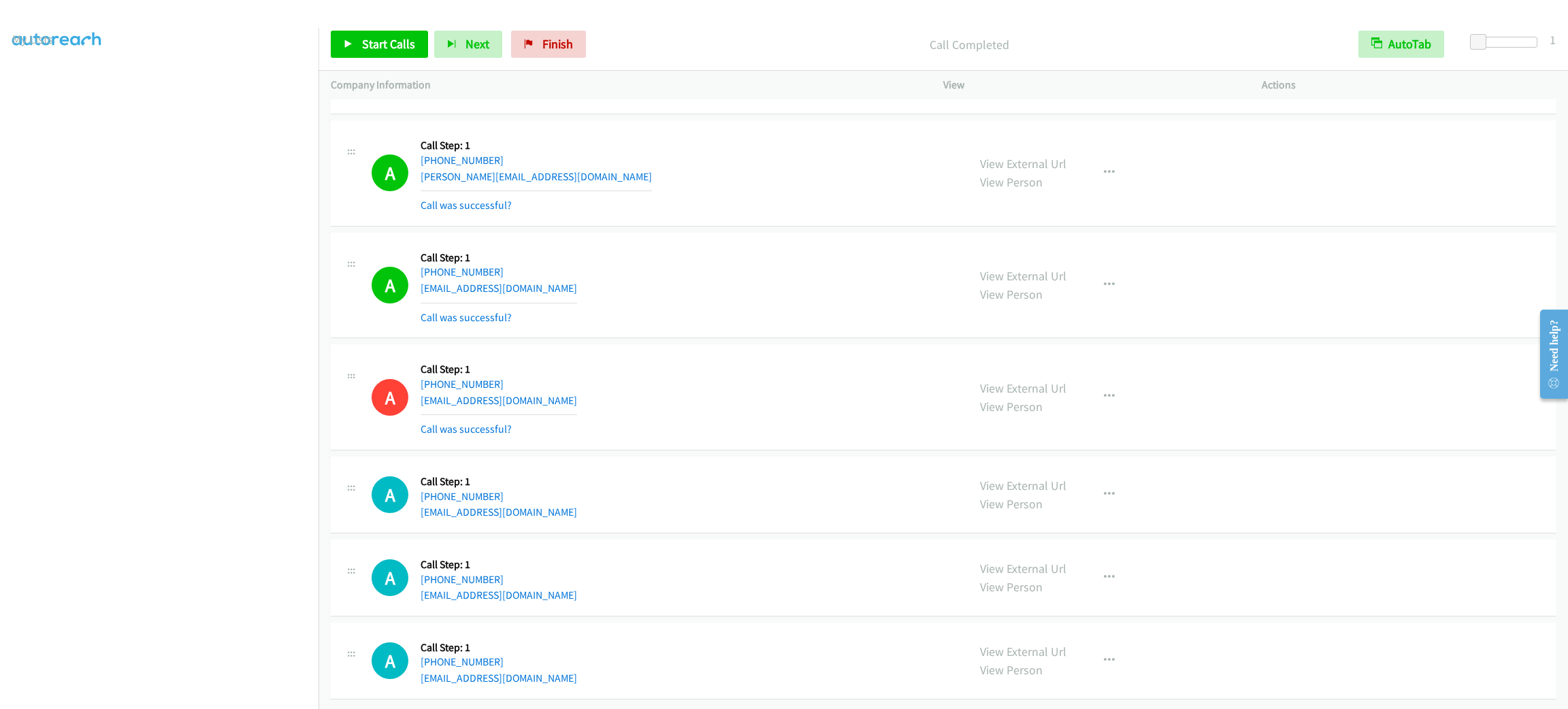
click at [419, 20] on div "Start Calls Pause Next Finish Call Completed AutoTab AutoTab 1" at bounding box center [943, 44] width 1250 height 52
click at [394, 47] on span "Start Calls" at bounding box center [388, 44] width 53 height 16
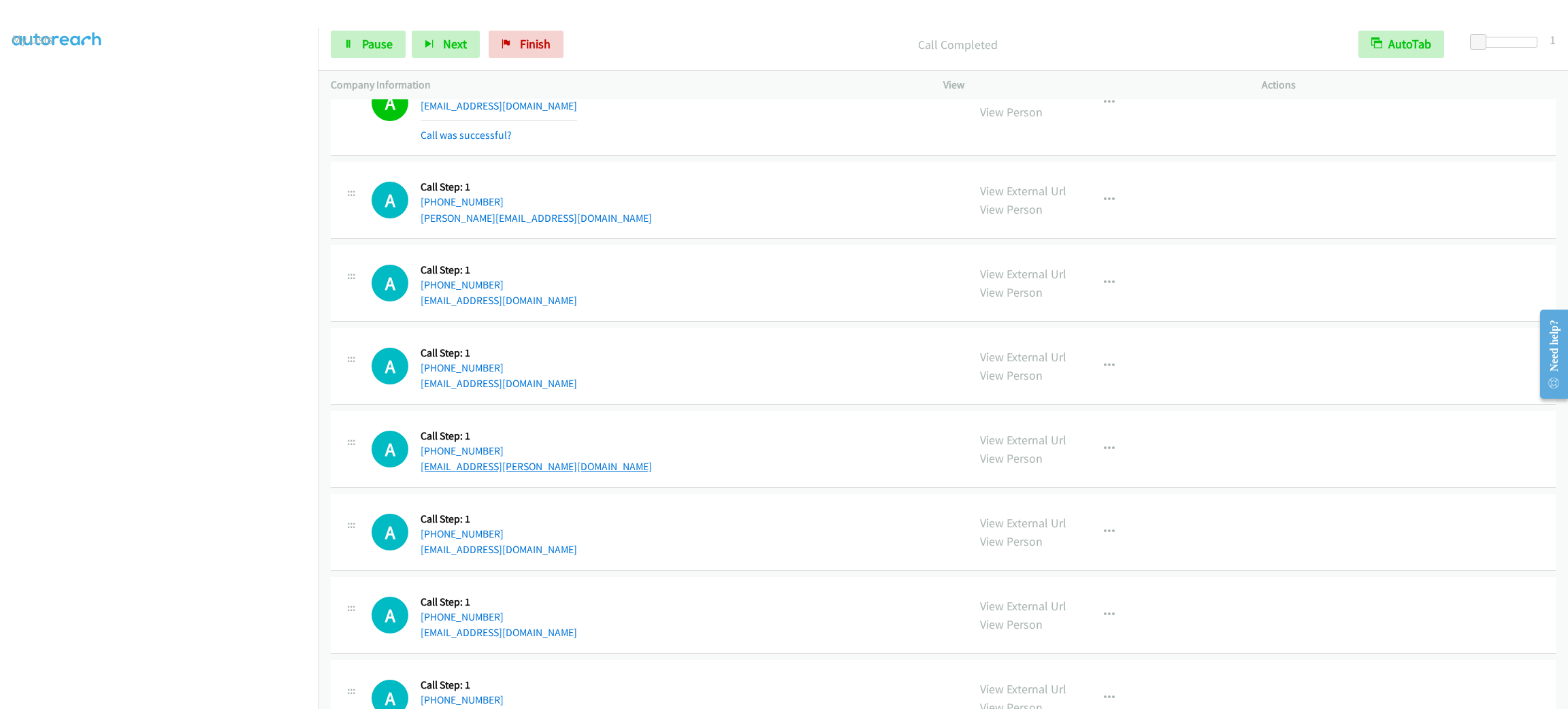
scroll to position [19469, 0]
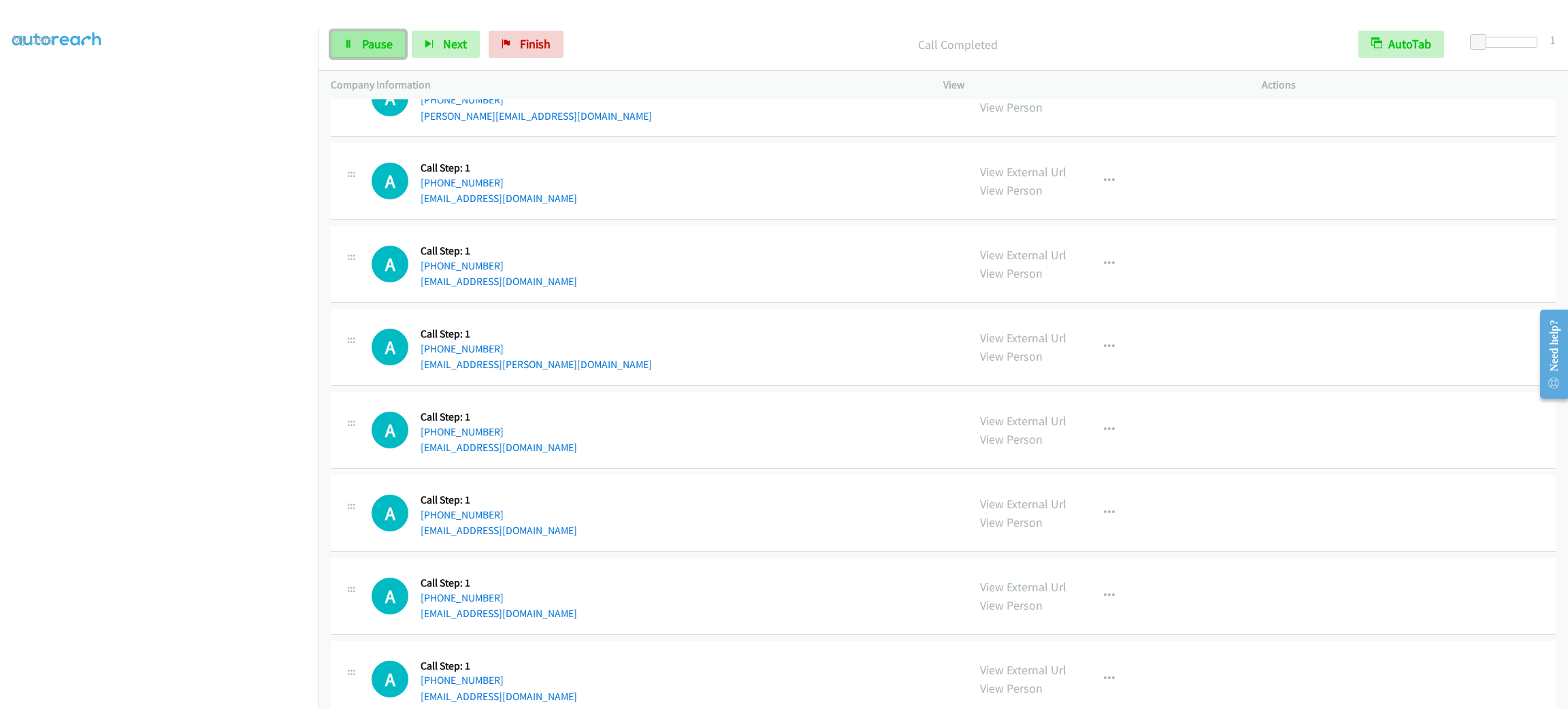
click at [338, 47] on link "Pause" at bounding box center [367, 44] width 75 height 27
click at [359, 47] on link "Start Calls" at bounding box center [379, 44] width 97 height 27
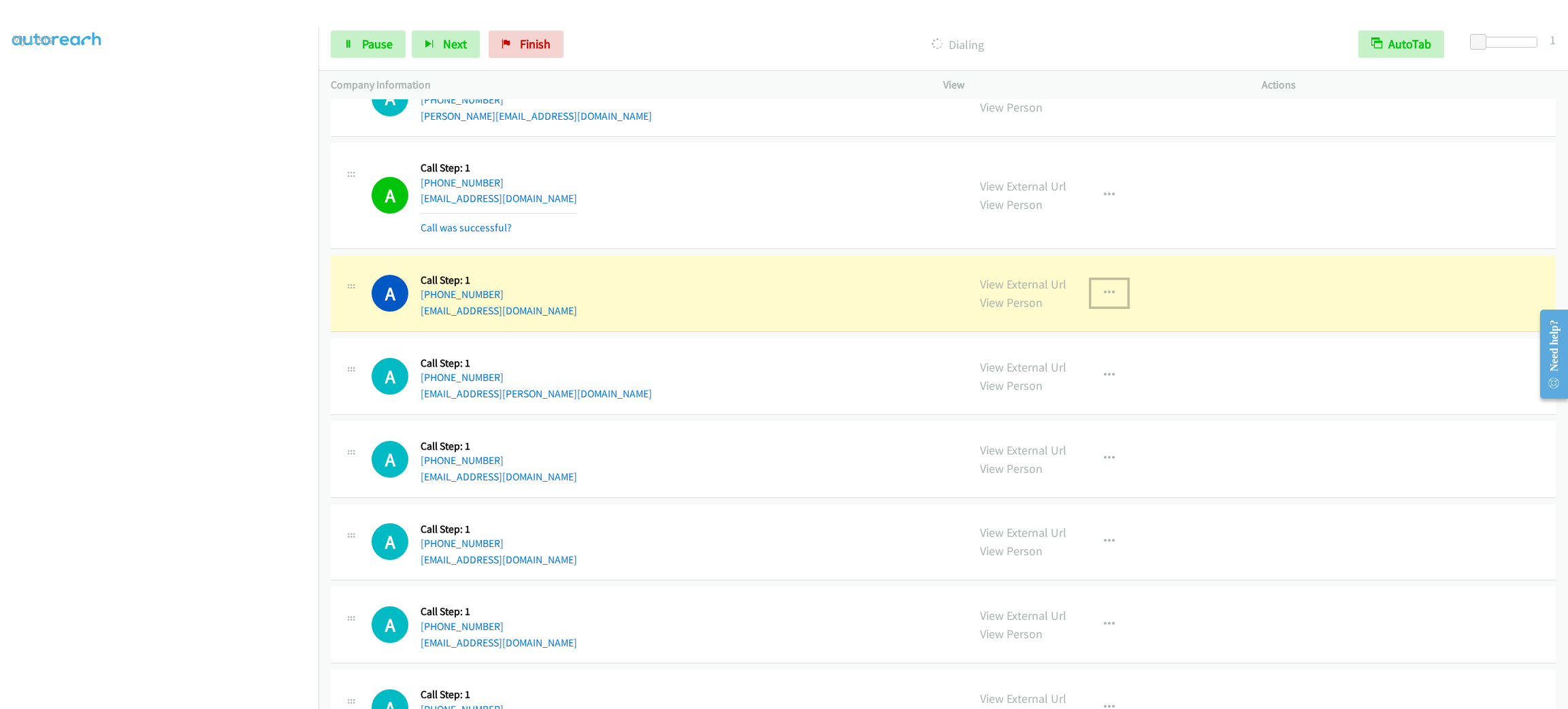
click at [1104, 299] on icon "button" at bounding box center [1109, 294] width 11 height 11
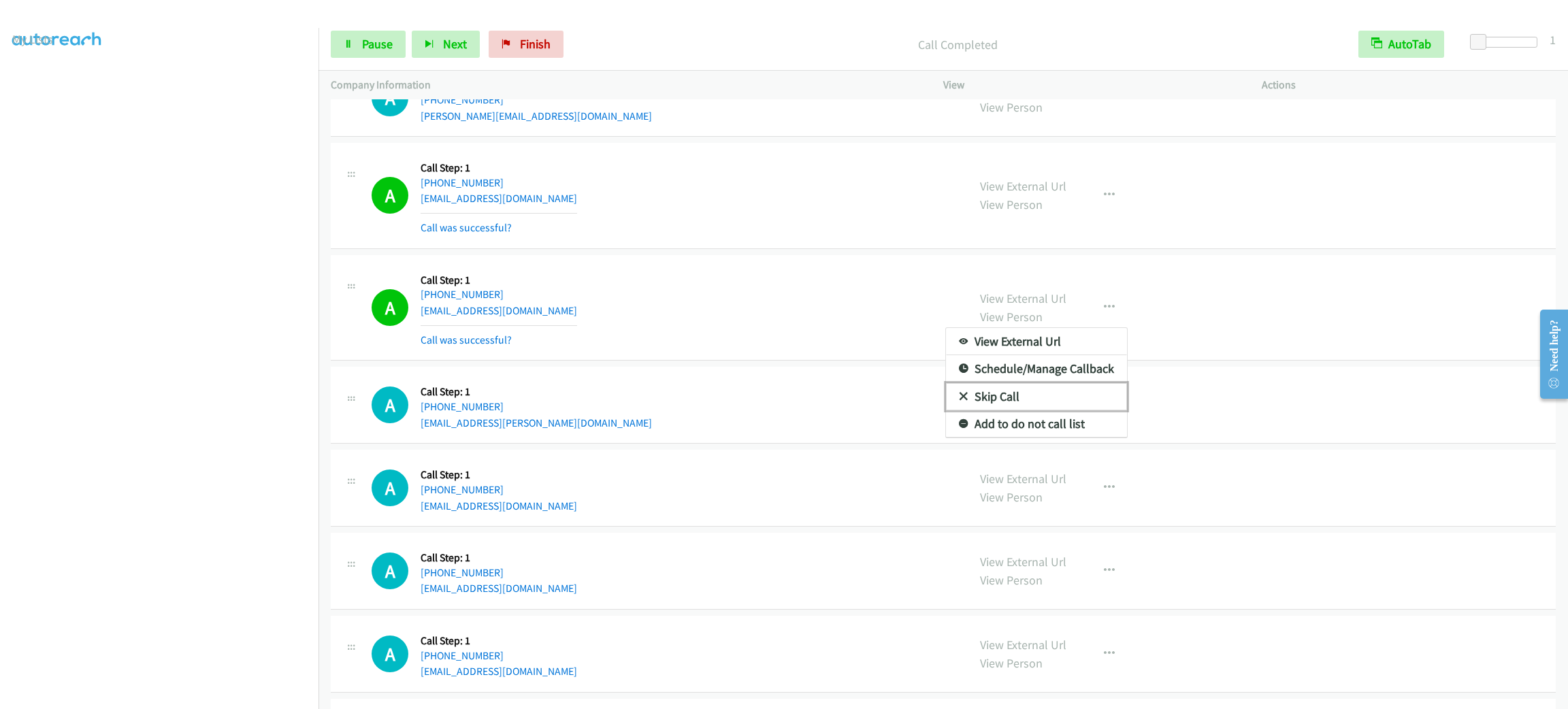
click at [1086, 411] on link "Skip Call" at bounding box center [1037, 397] width 181 height 27
click at [1095, 348] on div "View External Url View Person View External Url Email Schedule/Manage Callback …" at bounding box center [1133, 308] width 330 height 81
click at [1095, 322] on button "button" at bounding box center [1109, 308] width 37 height 27
click at [1092, 438] on link "Add to do not call list" at bounding box center [1037, 424] width 181 height 27
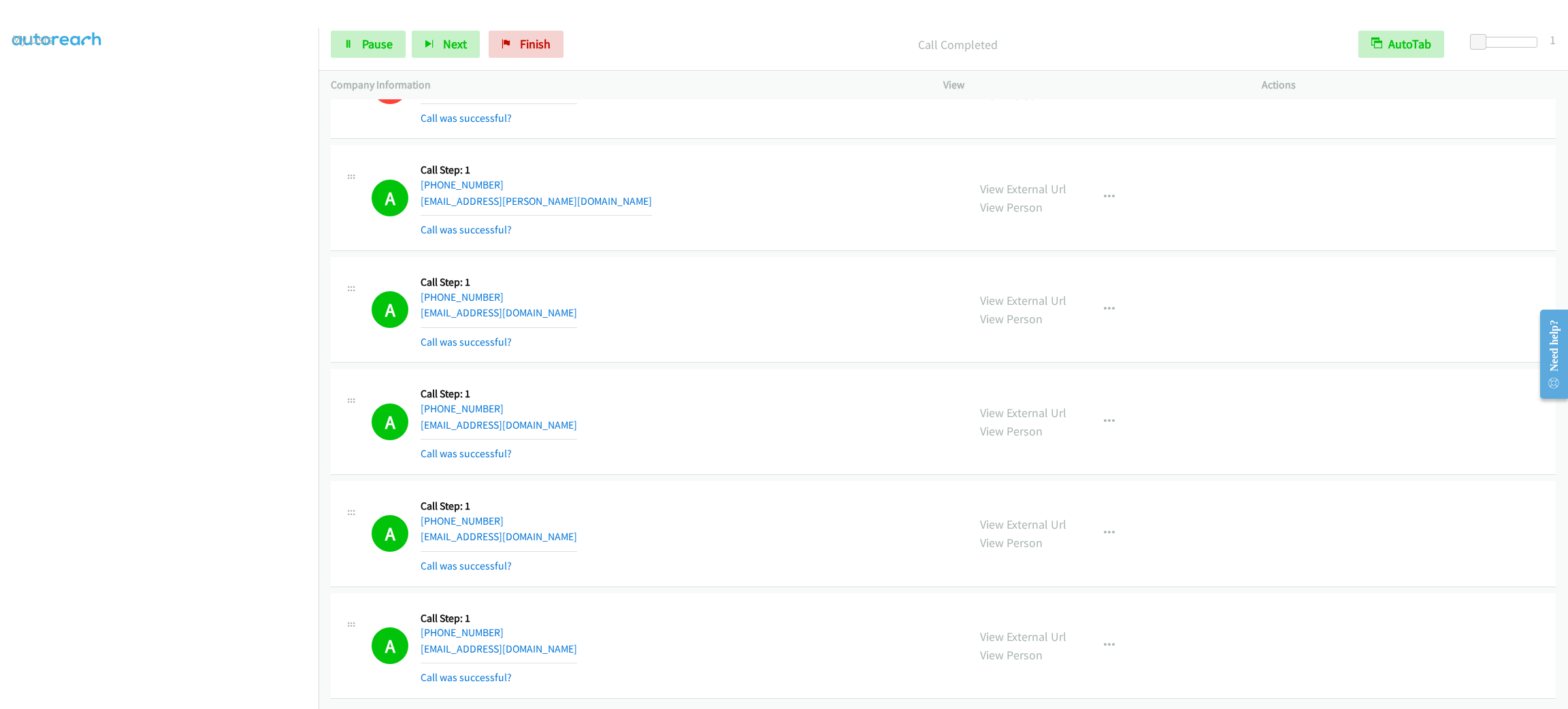
scroll to position [19754, 0]
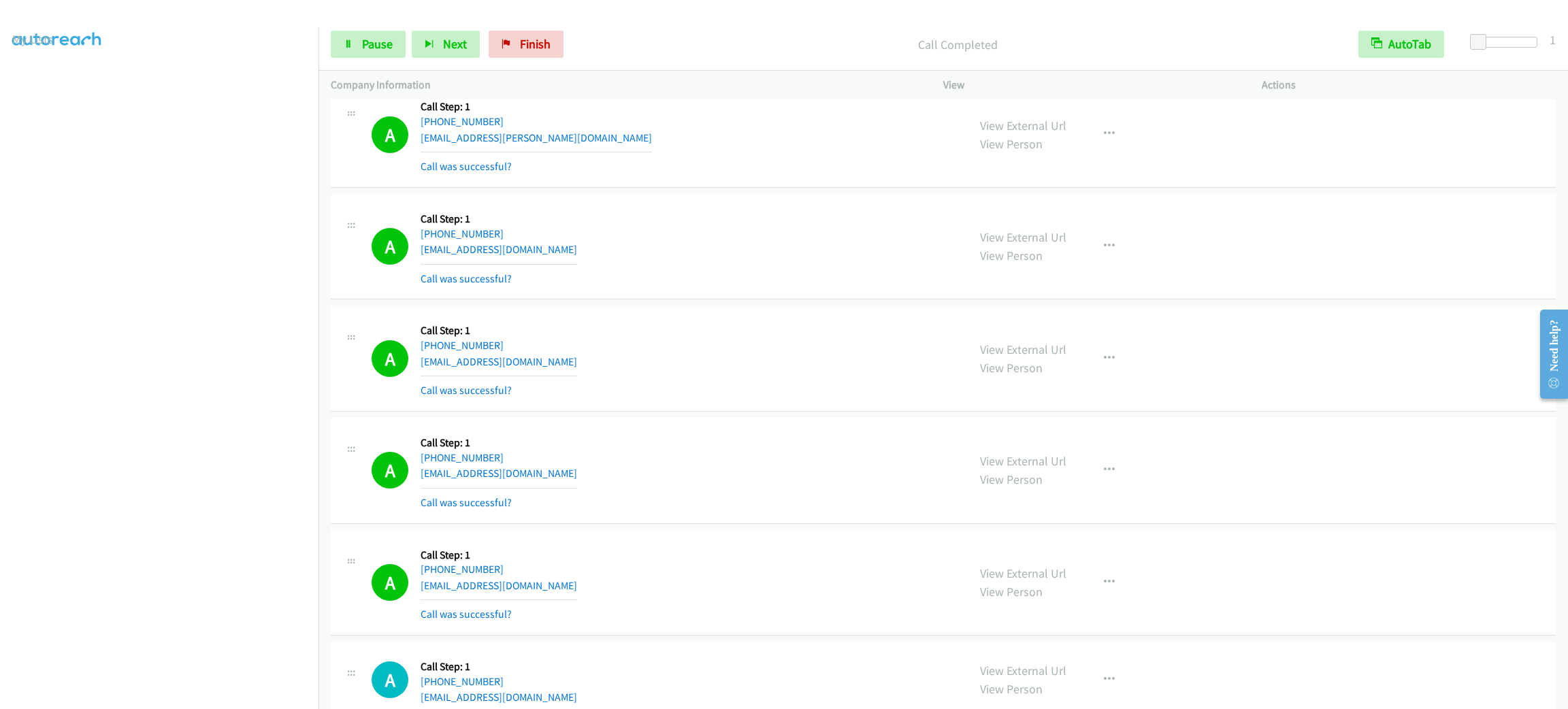
click at [175, 693] on section at bounding box center [159, 387] width 294 height 651
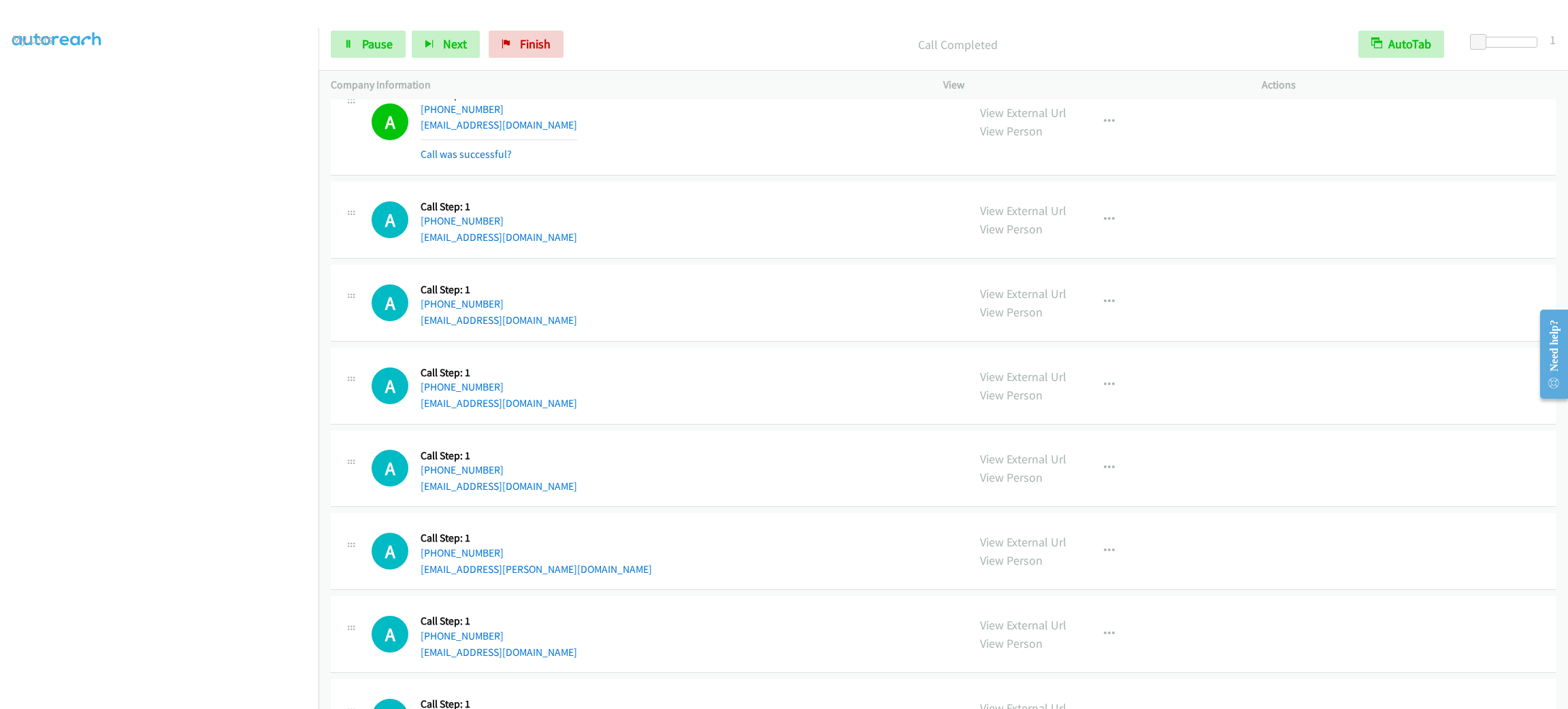
scroll to position [20346, 0]
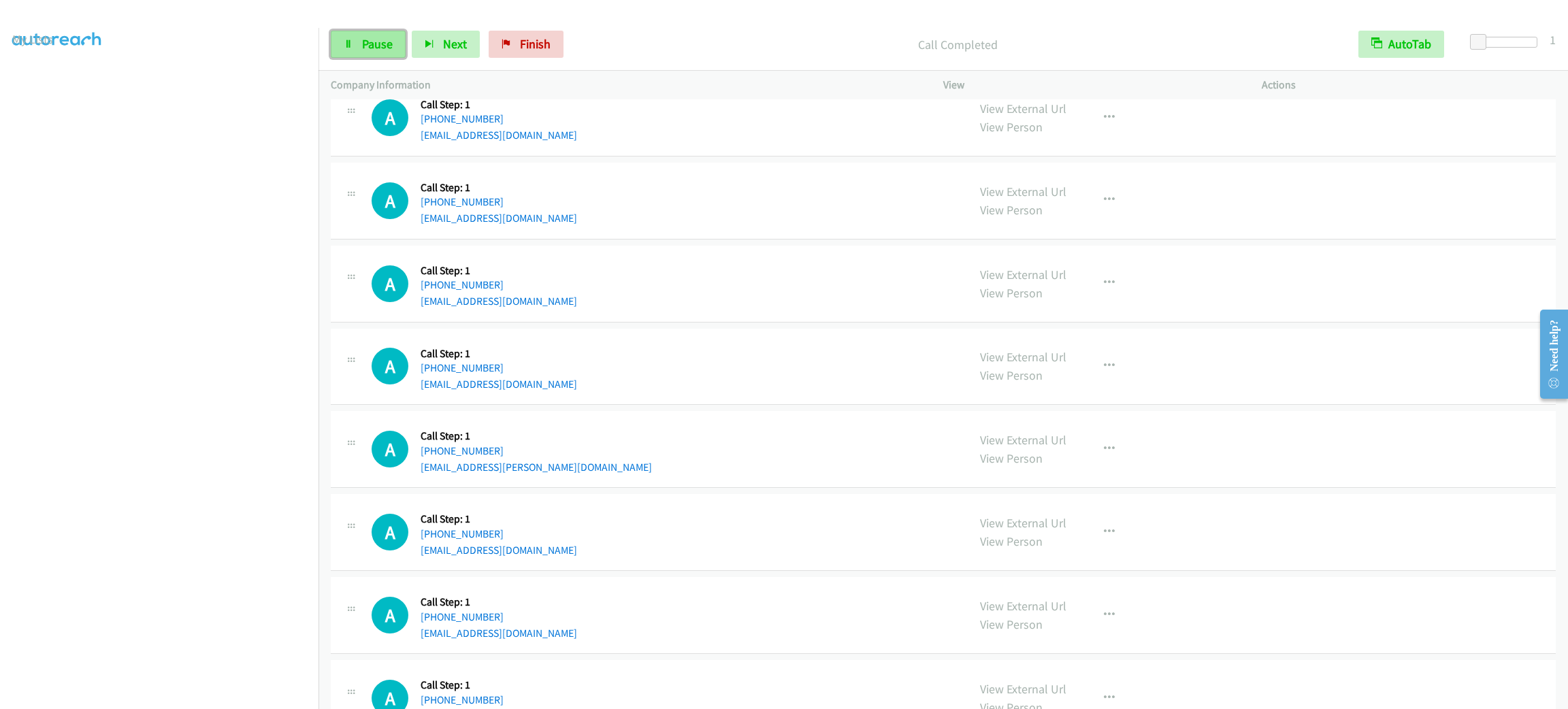
click at [387, 43] on span "Pause" at bounding box center [377, 44] width 30 height 16
click at [387, 43] on span "Start Calls" at bounding box center [388, 44] width 53 height 16
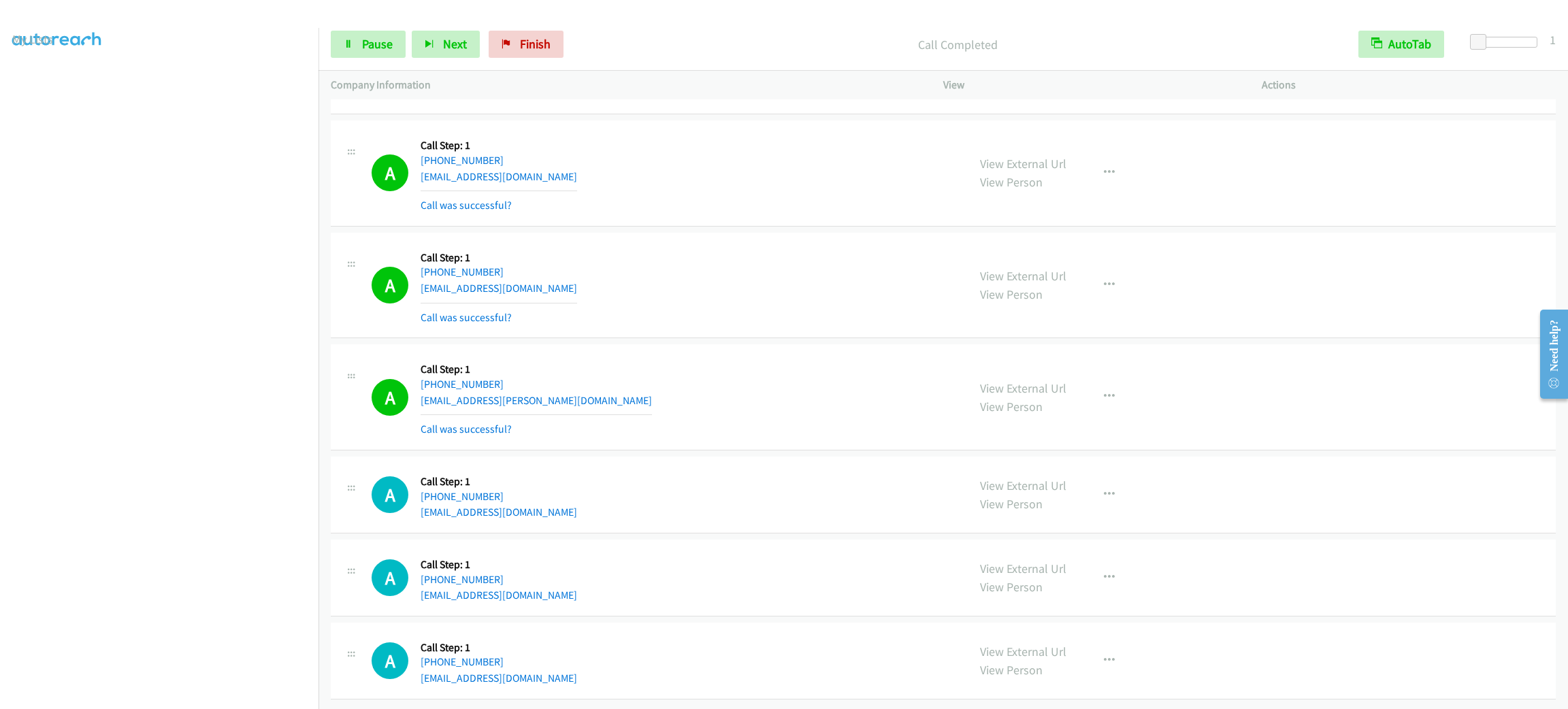
scroll to position [20565, 0]
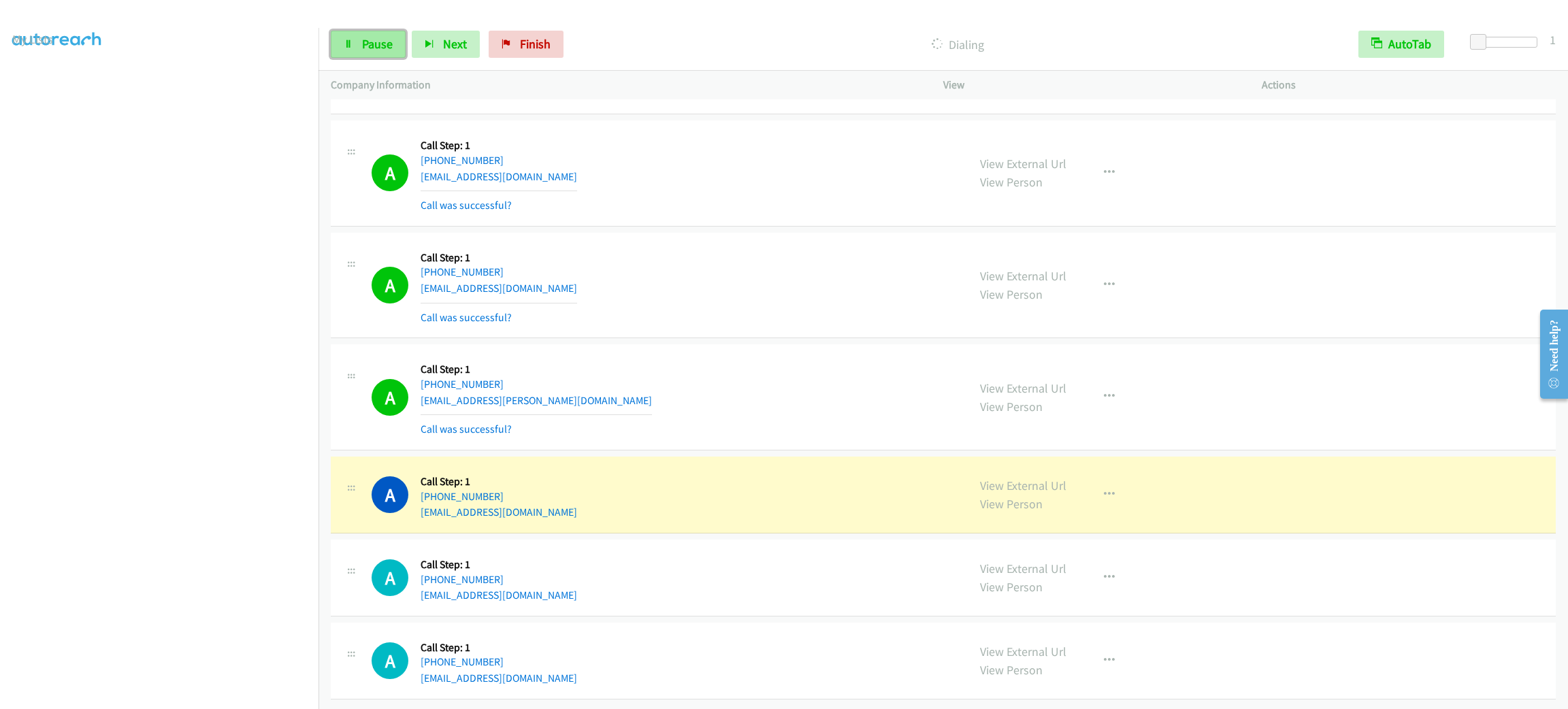
click at [378, 43] on span "Pause" at bounding box center [377, 44] width 30 height 16
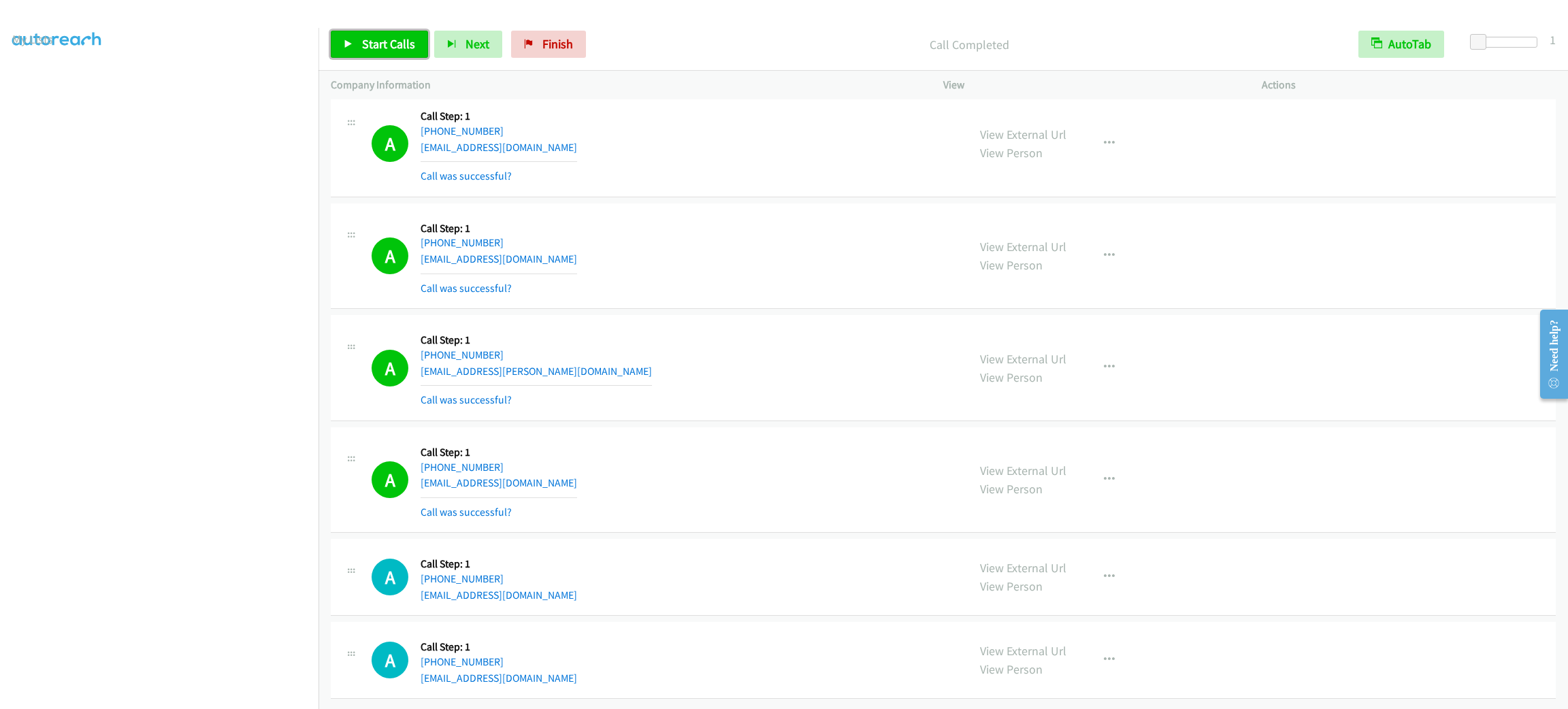
click at [383, 33] on link "Start Calls" at bounding box center [379, 44] width 97 height 27
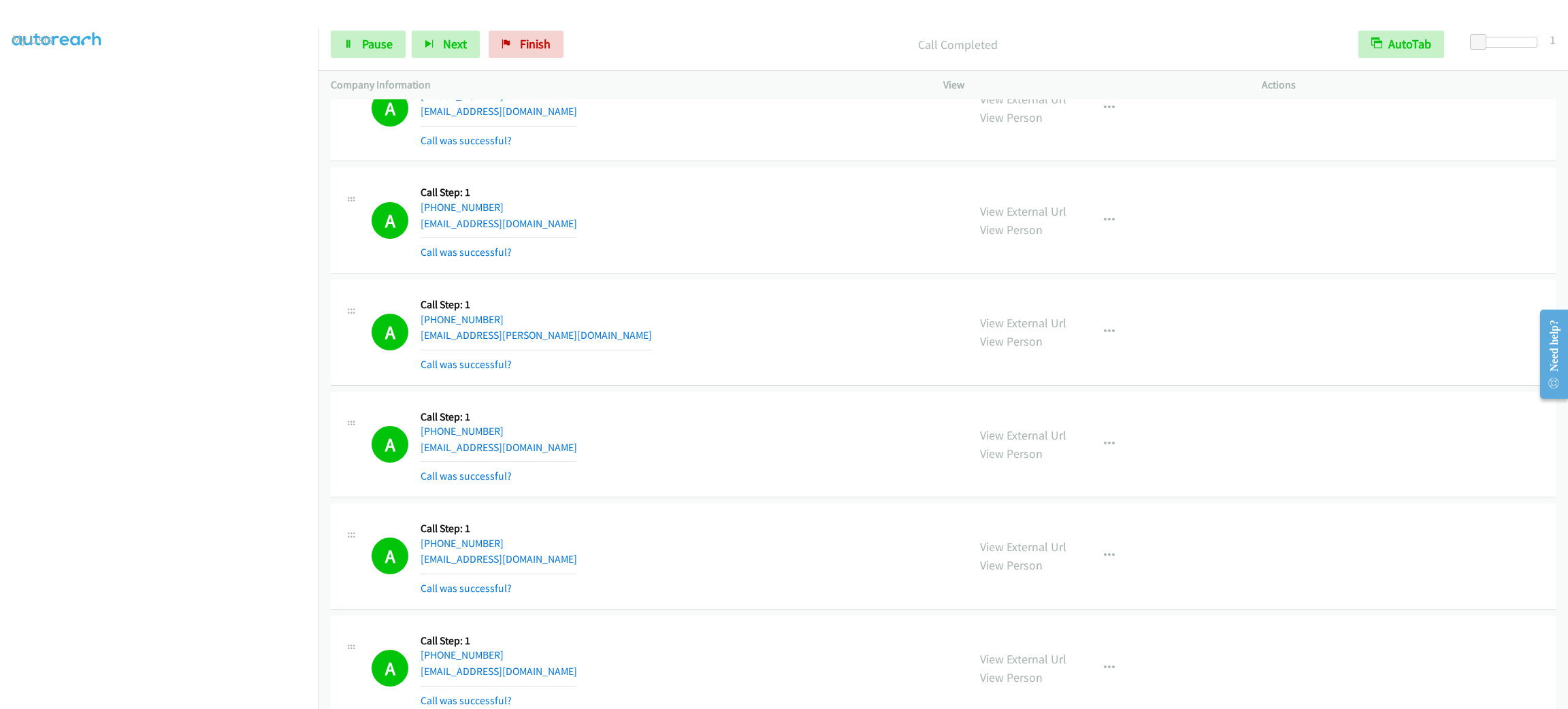
scroll to position [20624, 0]
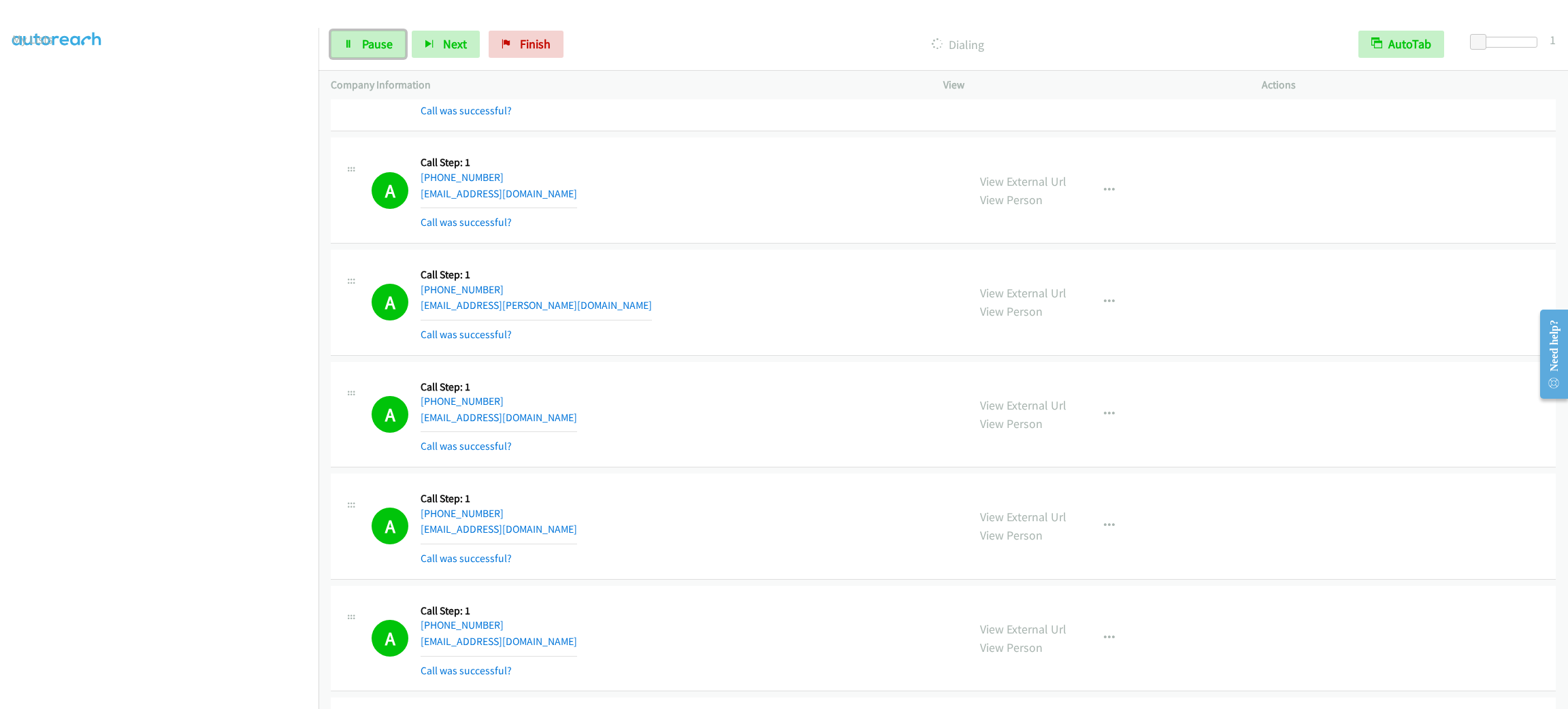
click at [390, 34] on link "Pause" at bounding box center [367, 44] width 75 height 27
click at [746, 229] on div "A Callback Scheduled Call Step: 1 [GEOGRAPHIC_DATA]/[GEOGRAPHIC_DATA] [PHONE_NU…" at bounding box center [663, 190] width 584 height 81
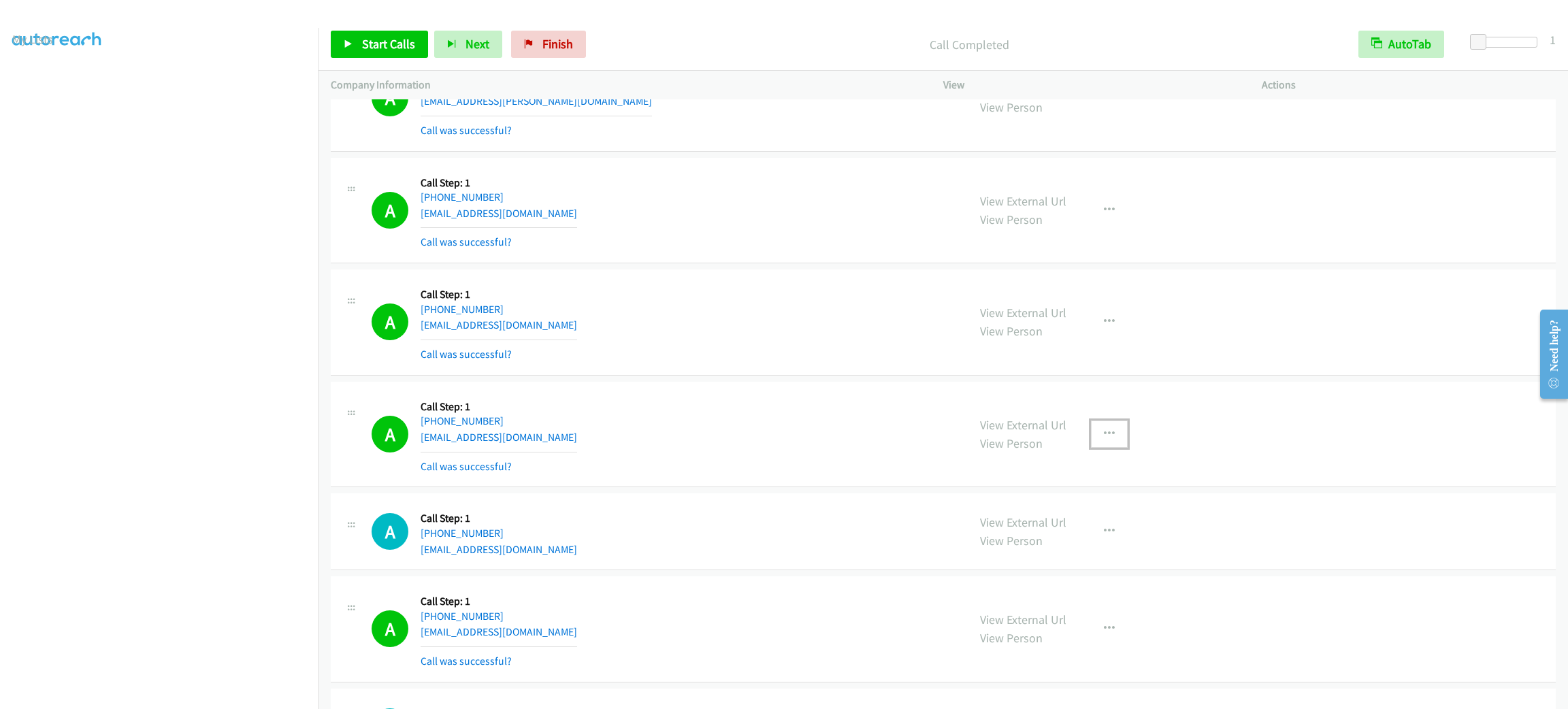
click at [1104, 440] on icon "button" at bounding box center [1109, 435] width 11 height 11
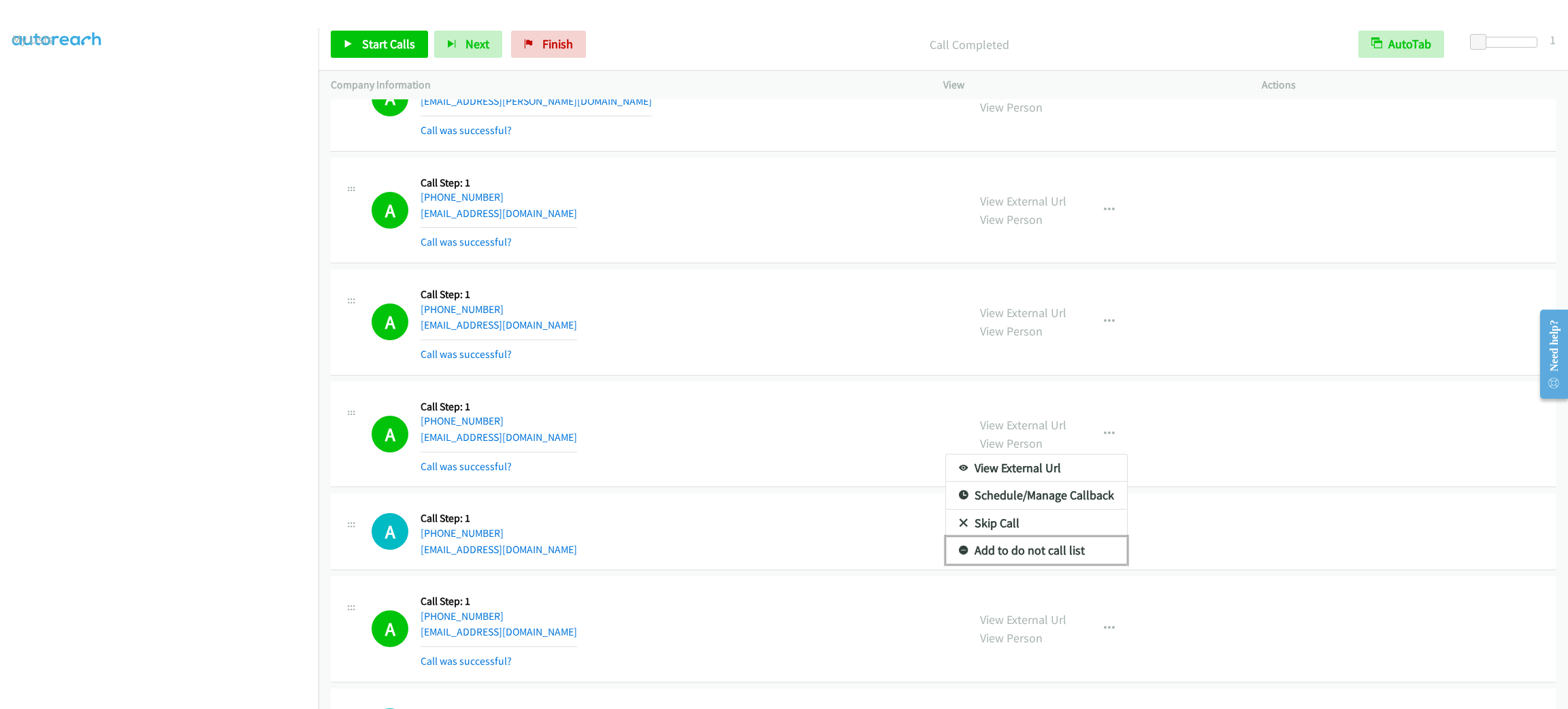
click at [1084, 565] on link "Add to do not call list" at bounding box center [1037, 551] width 181 height 27
click at [383, 36] on span "Start Calls" at bounding box center [388, 44] width 53 height 16
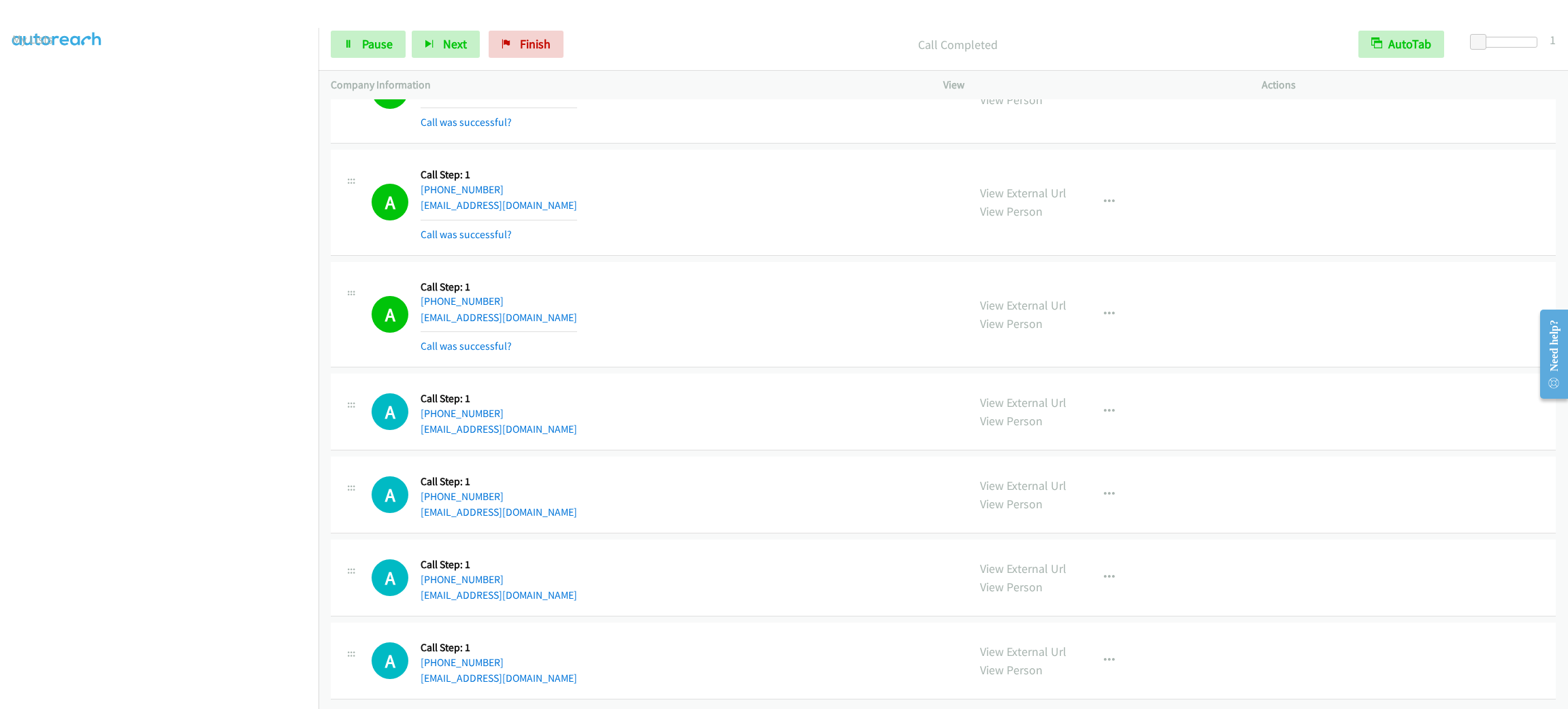
scroll to position [21884, 0]
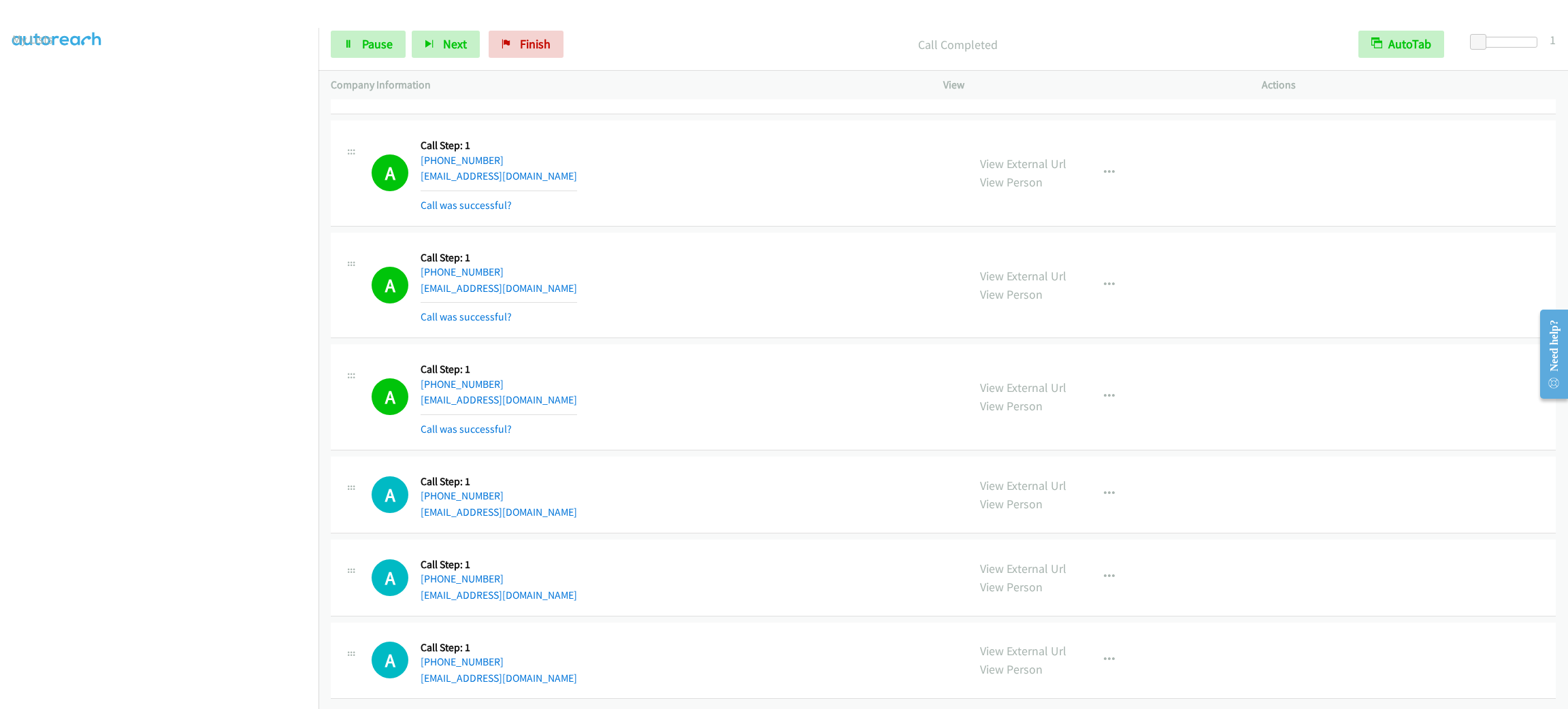
click at [1230, 265] on div "View External Url View Person View External Url Email Schedule/Manage Callback …" at bounding box center [1133, 286] width 330 height 81
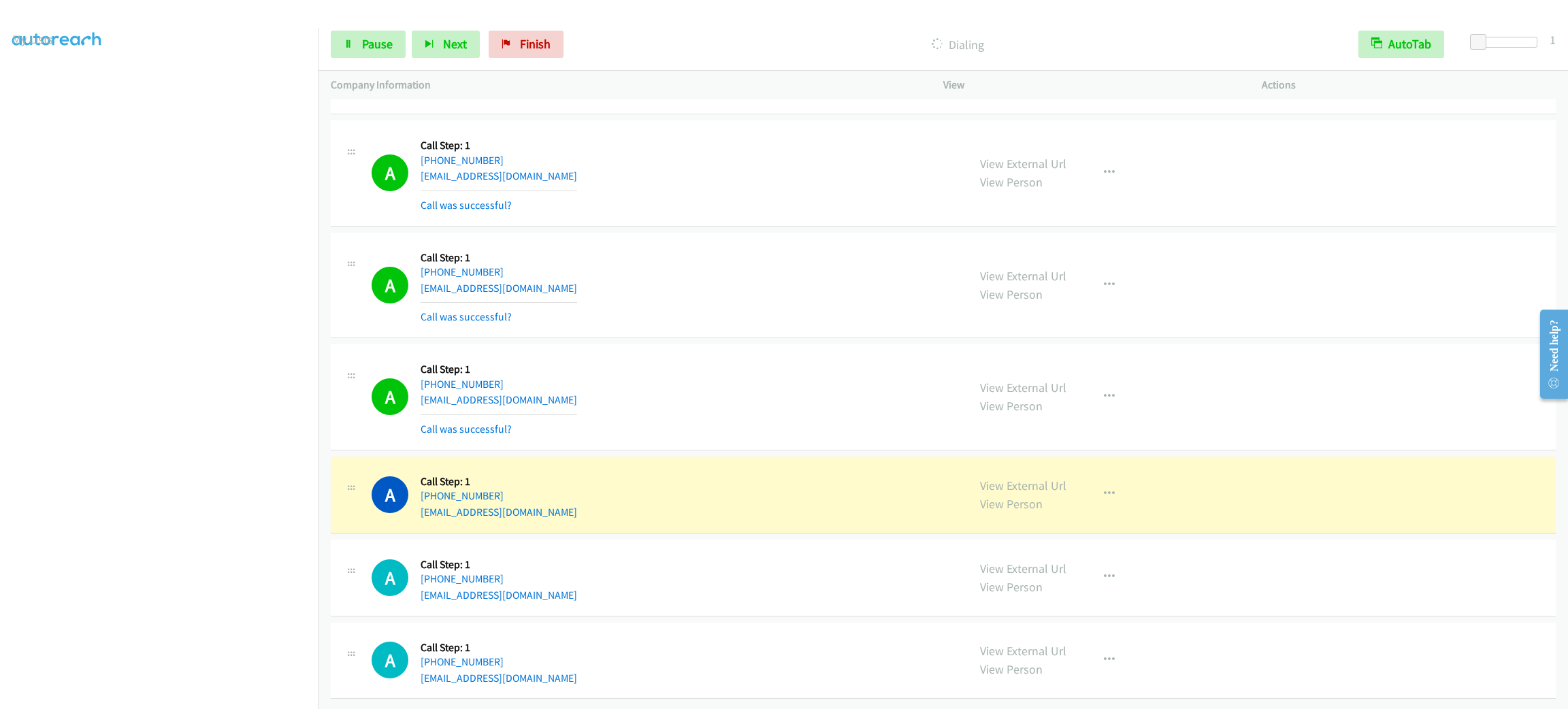
scroll to position [21912, 0]
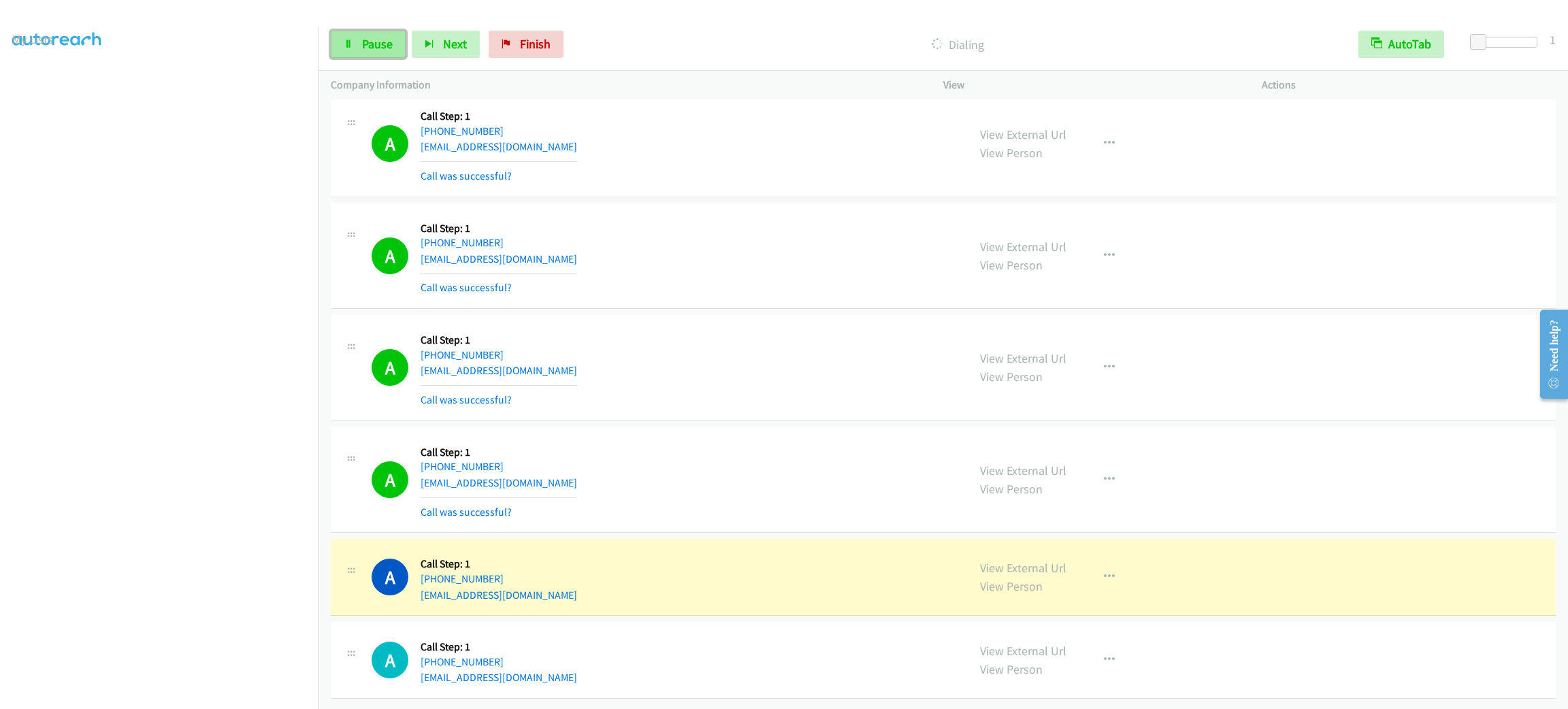
click at [359, 47] on link "Pause" at bounding box center [367, 44] width 75 height 27
click at [394, 49] on span "Start Calls" at bounding box center [388, 44] width 53 height 16
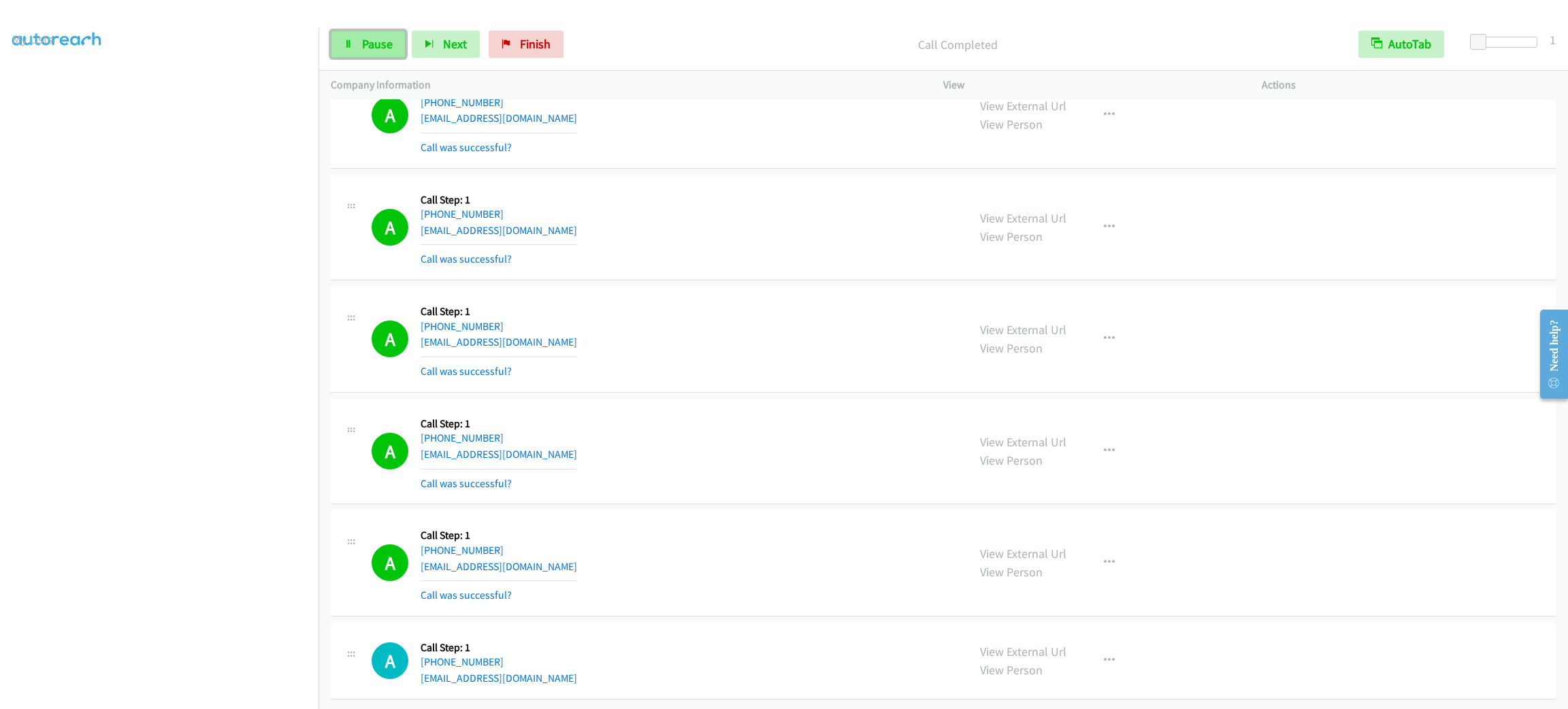
click at [362, 41] on span "Pause" at bounding box center [377, 44] width 30 height 16
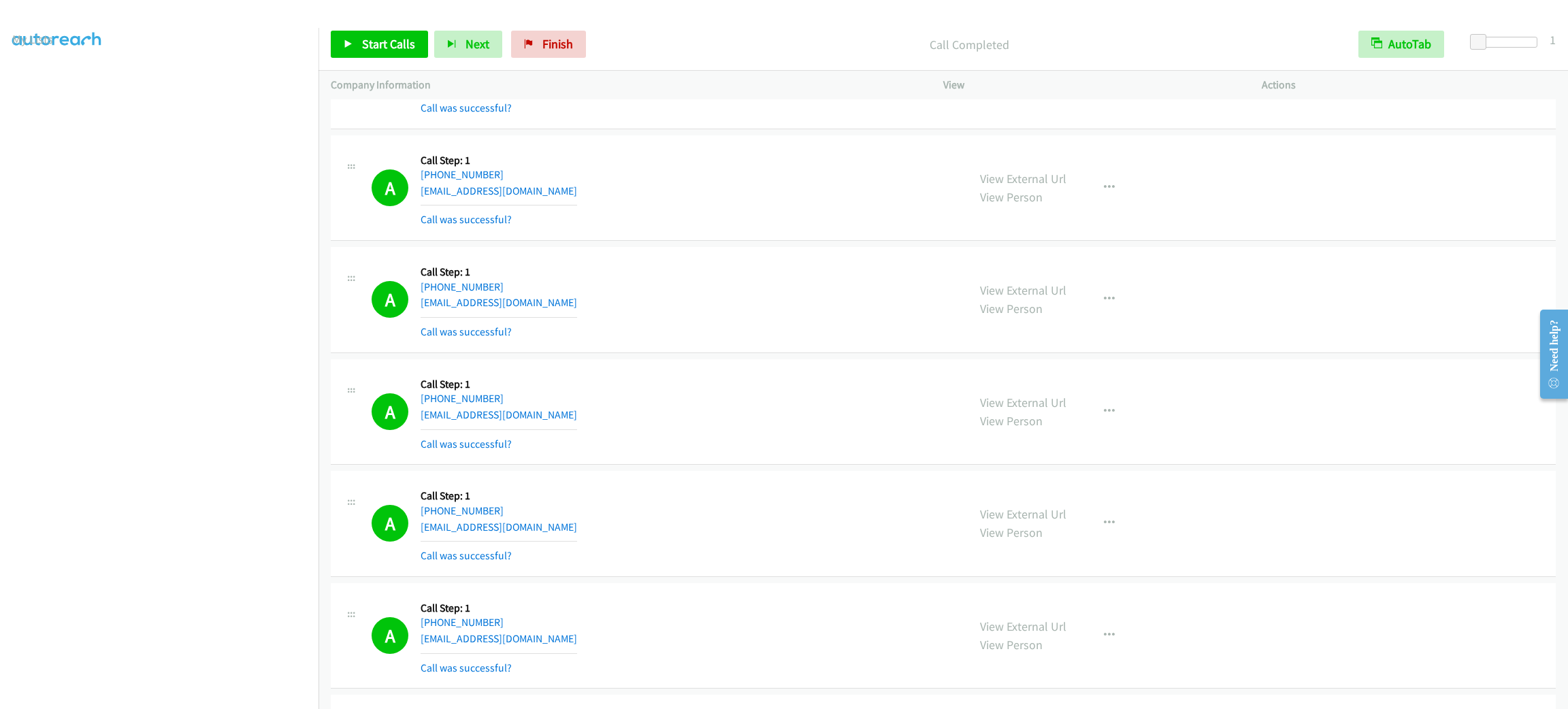
click at [825, 116] on div "A Callback Scheduled Call Step: 1 America/New_York [PHONE_NUMBER] [EMAIL_ADDRES…" at bounding box center [663, 75] width 584 height 81
click at [824, 116] on div "A Callback Scheduled Call Step: 1 America/New_York [PHONE_NUMBER] [EMAIL_ADDRES…" at bounding box center [663, 75] width 584 height 81
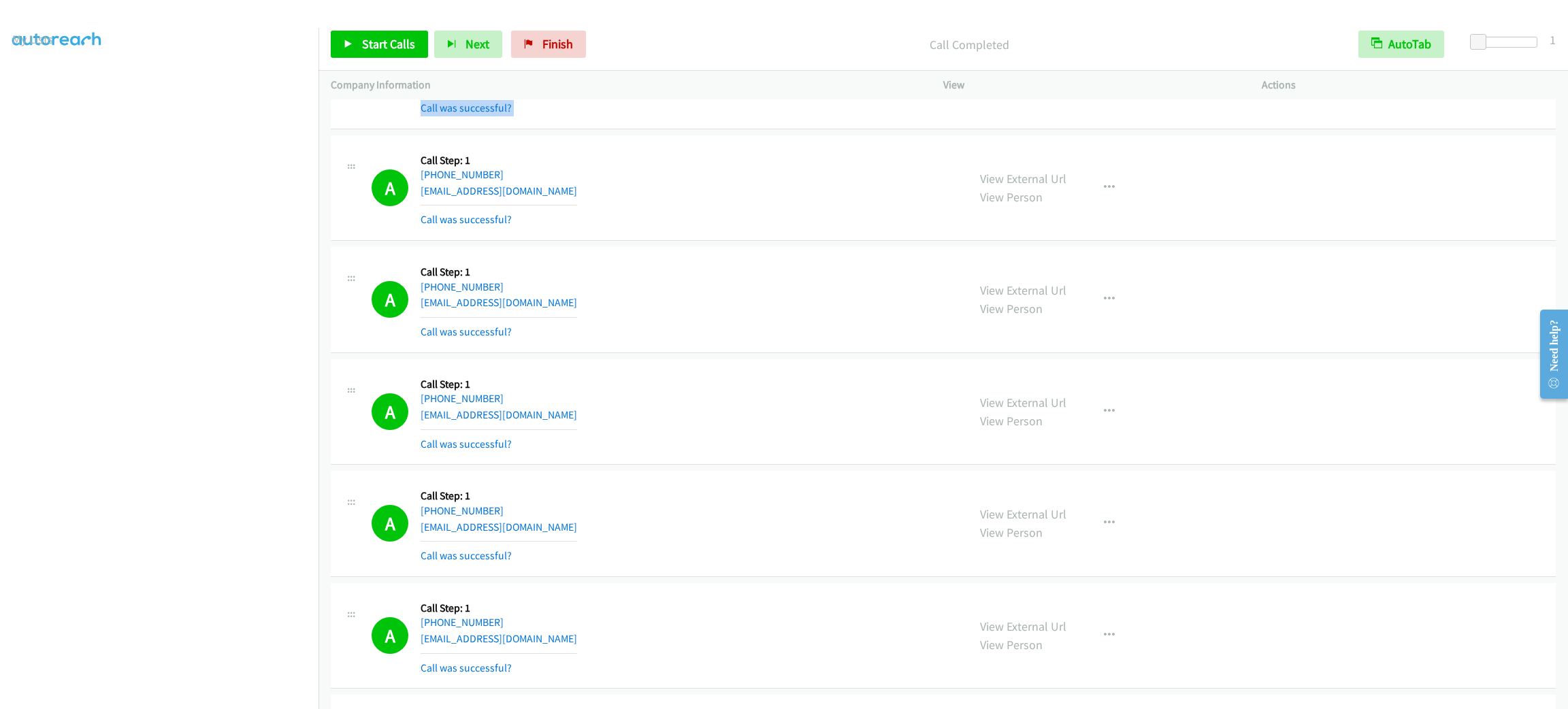
click at [824, 116] on div "A Callback Scheduled Call Step: 1 America/New_York [PHONE_NUMBER] [EMAIL_ADDRES…" at bounding box center [663, 75] width 584 height 81
click at [765, 47] on p "Call Completed" at bounding box center [970, 44] width 730 height 18
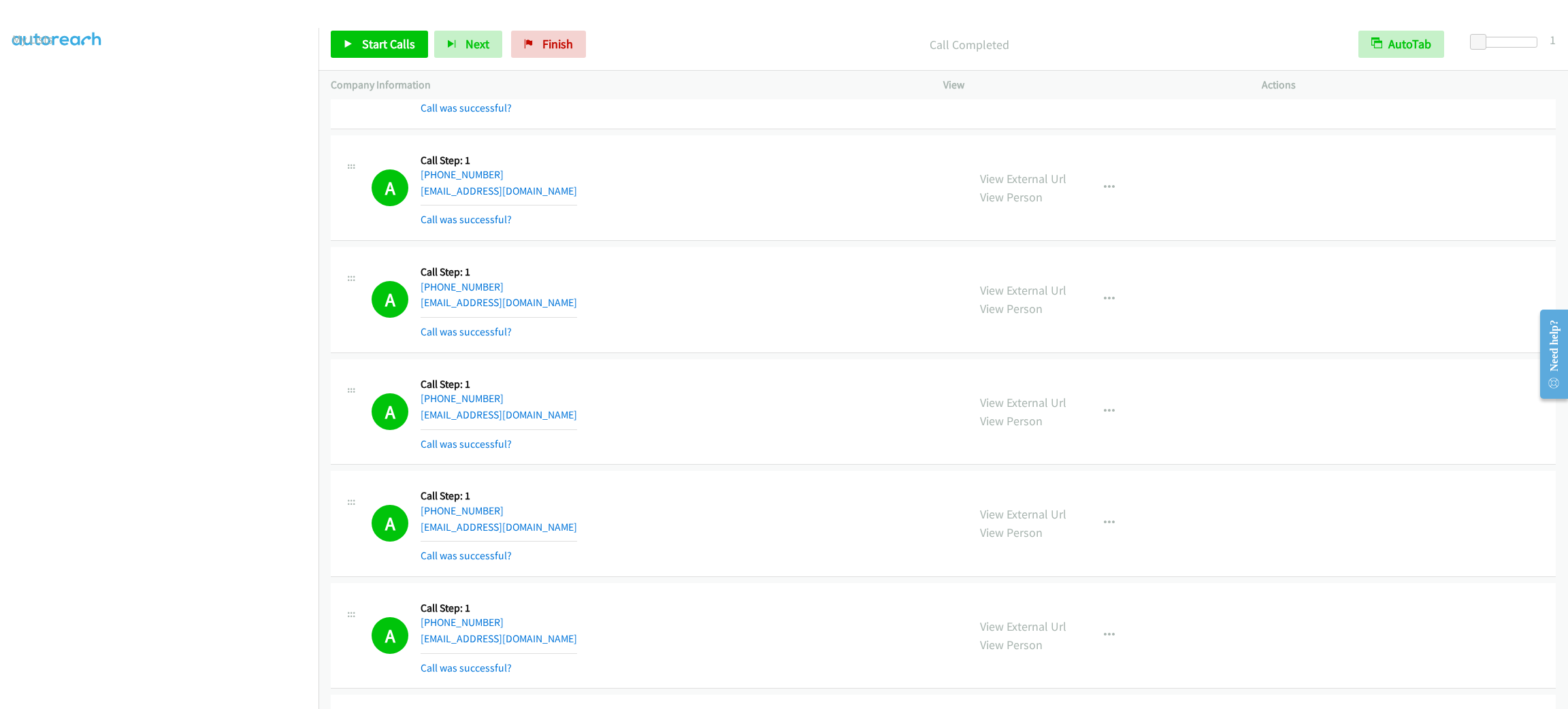
click at [765, 47] on p "Call Completed" at bounding box center [970, 44] width 730 height 18
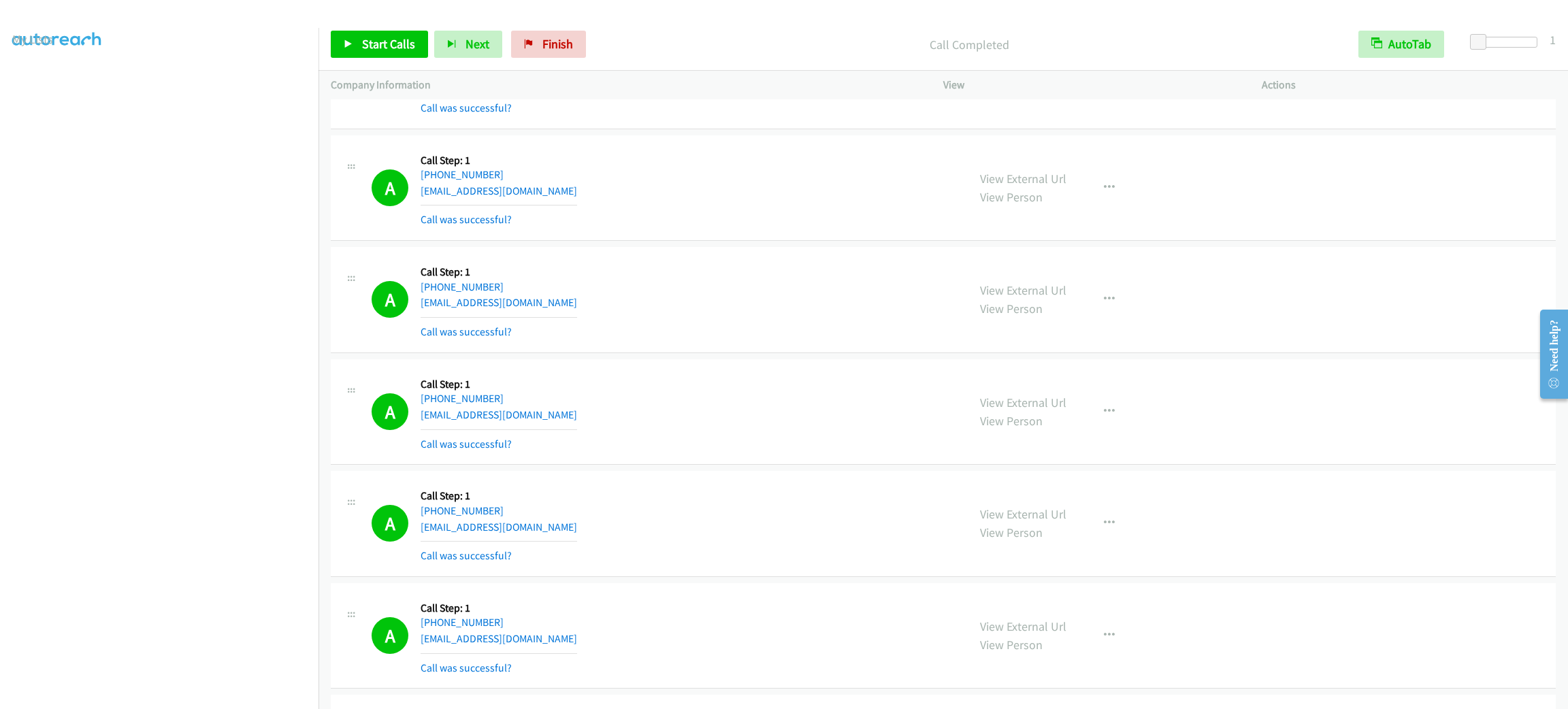
drag, startPoint x: 744, startPoint y: 294, endPoint x: 758, endPoint y: 286, distance: 16.1
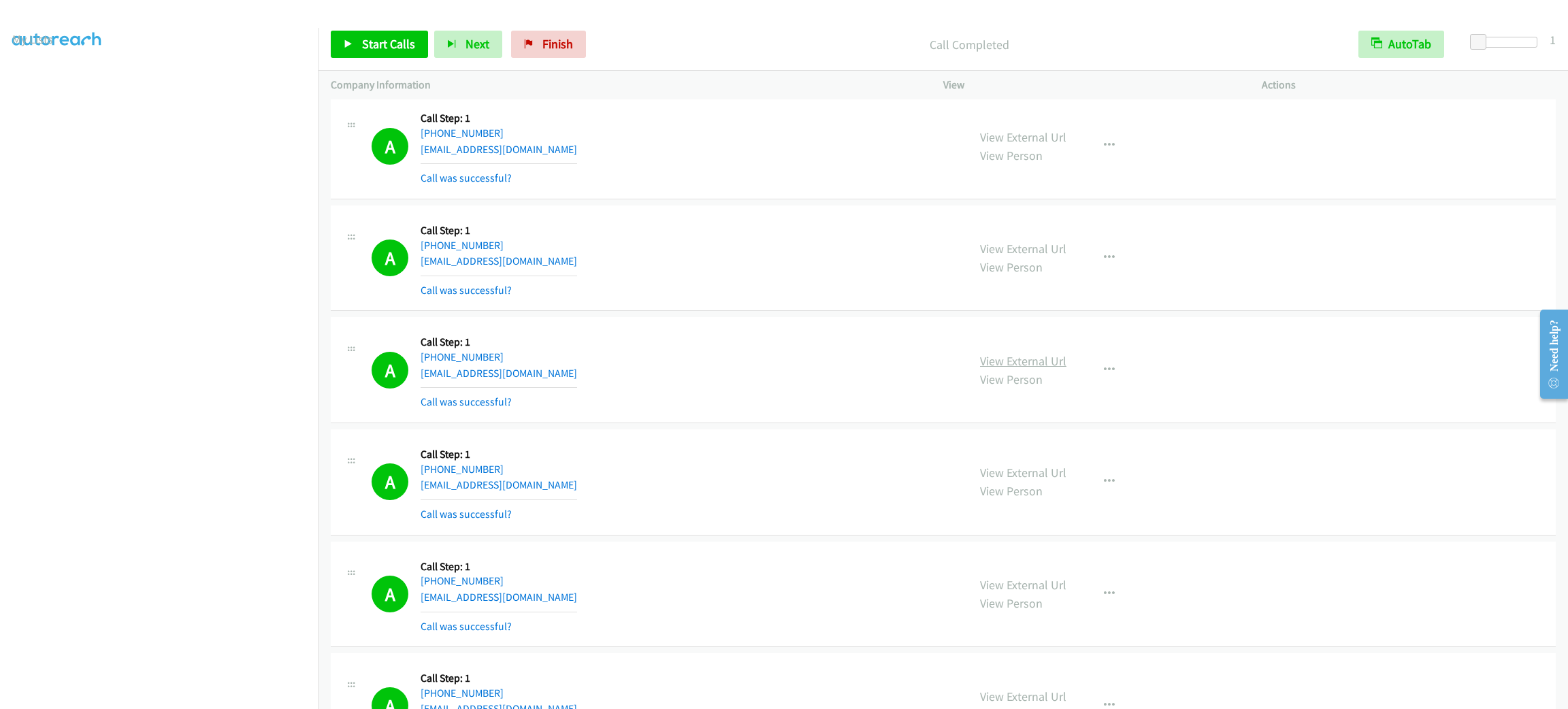
click at [990, 369] on link "View External Url" at bounding box center [1023, 361] width 87 height 16
click at [755, 257] on div "A Callback Scheduled Call Step: 1 America/New_York [PHONE_NUMBER] [EMAIL_ADDRES…" at bounding box center [663, 258] width 584 height 81
click at [1051, 369] on link "View External Url" at bounding box center [1023, 361] width 87 height 16
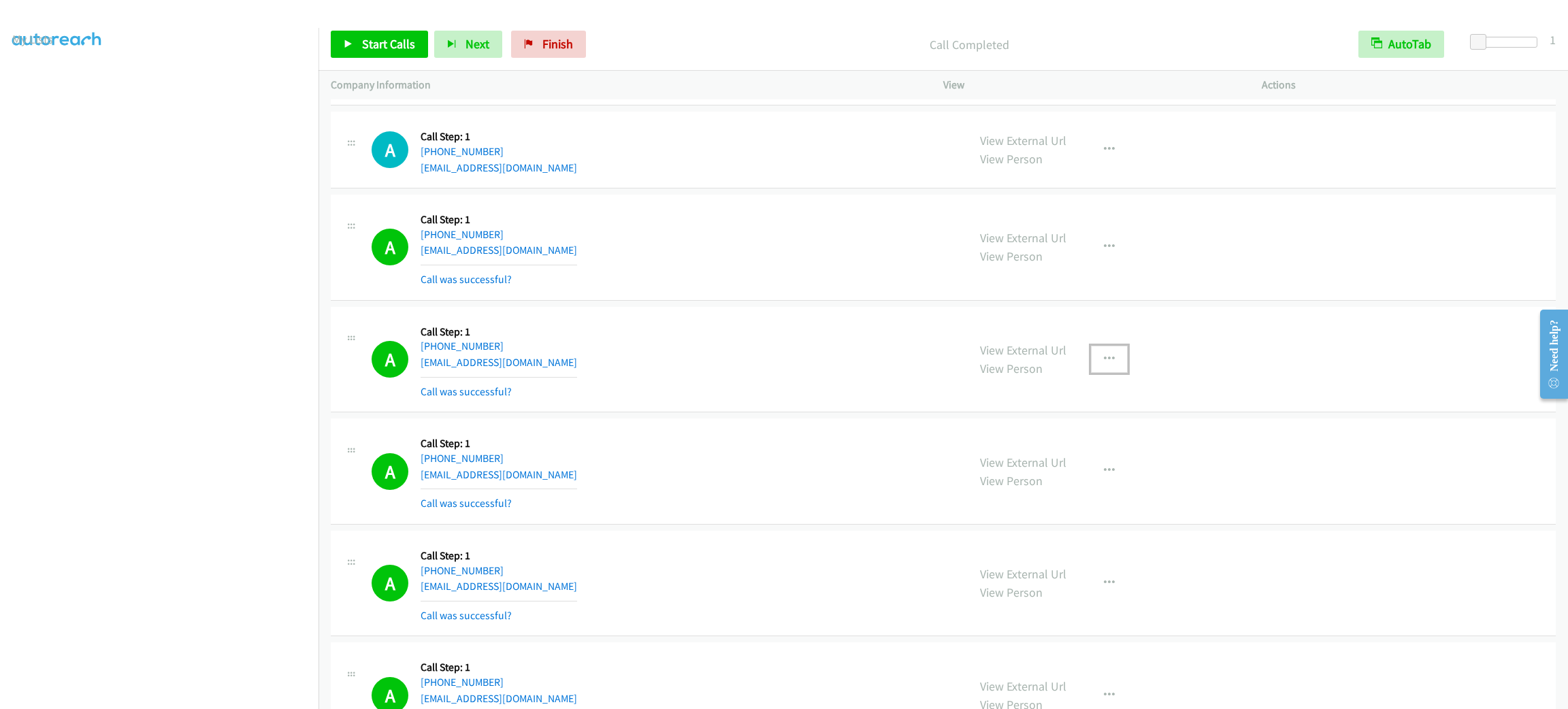
click at [1113, 373] on button "button" at bounding box center [1109, 359] width 37 height 27
click at [1084, 489] on link "Add to do not call list" at bounding box center [1037, 476] width 181 height 27
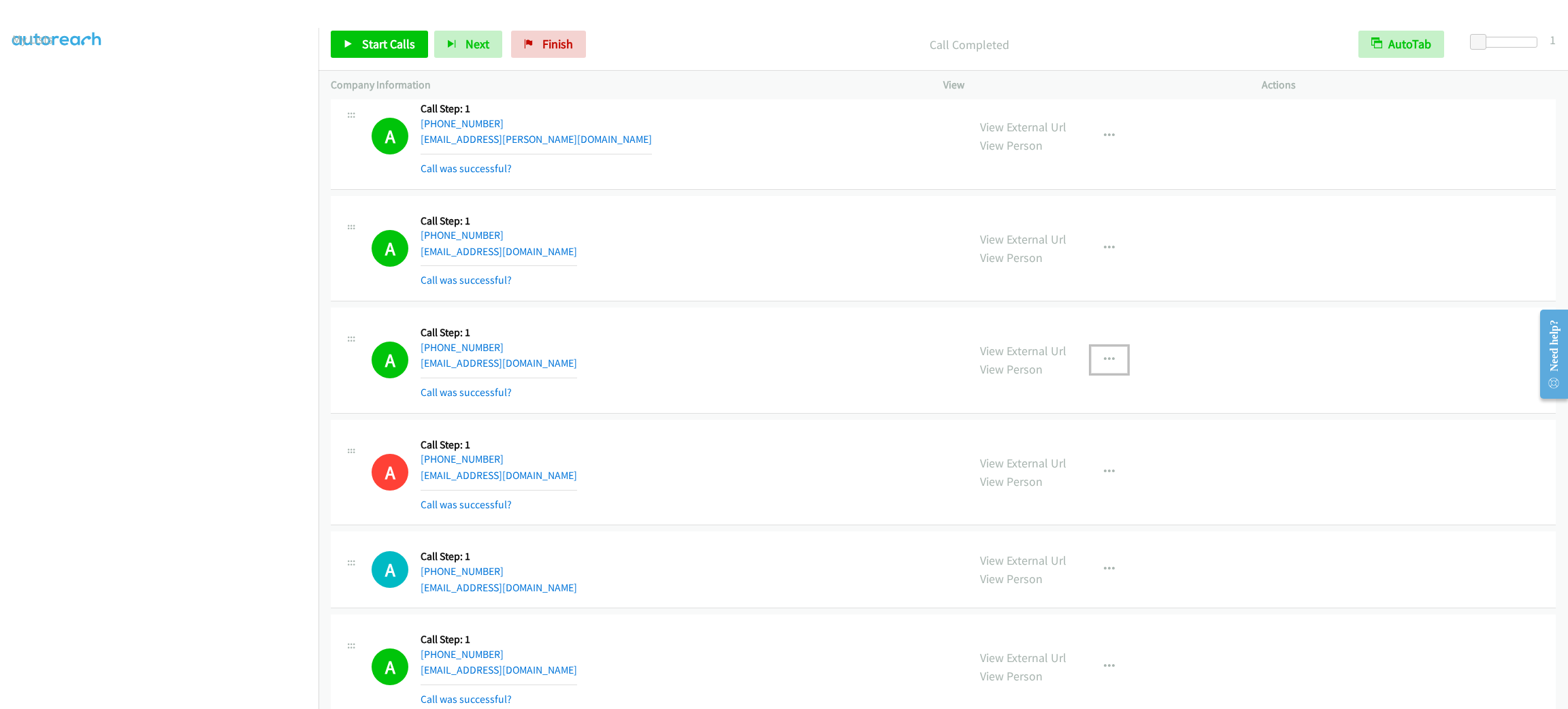
click at [1108, 374] on button "button" at bounding box center [1109, 360] width 37 height 27
click at [1023, 394] on div at bounding box center [784, 354] width 1568 height 709
click at [1023, 359] on link "View External Url" at bounding box center [1023, 351] width 87 height 16
